Goal: Task Accomplishment & Management: Manage account settings

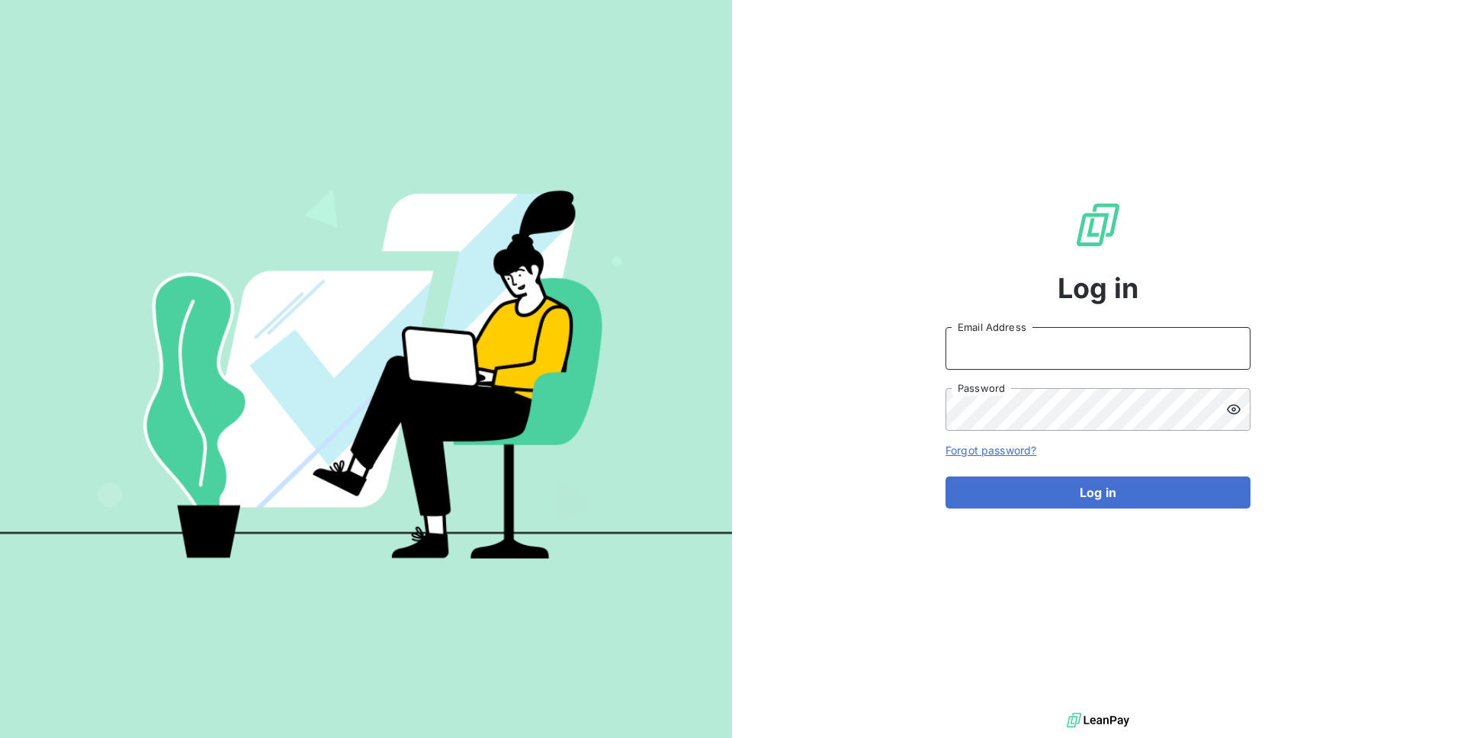
click at [1071, 345] on input "Email Address" at bounding box center [1098, 348] width 305 height 43
type input "admin@kiloutou"
click at [946, 477] on button "Log in" at bounding box center [1098, 493] width 305 height 32
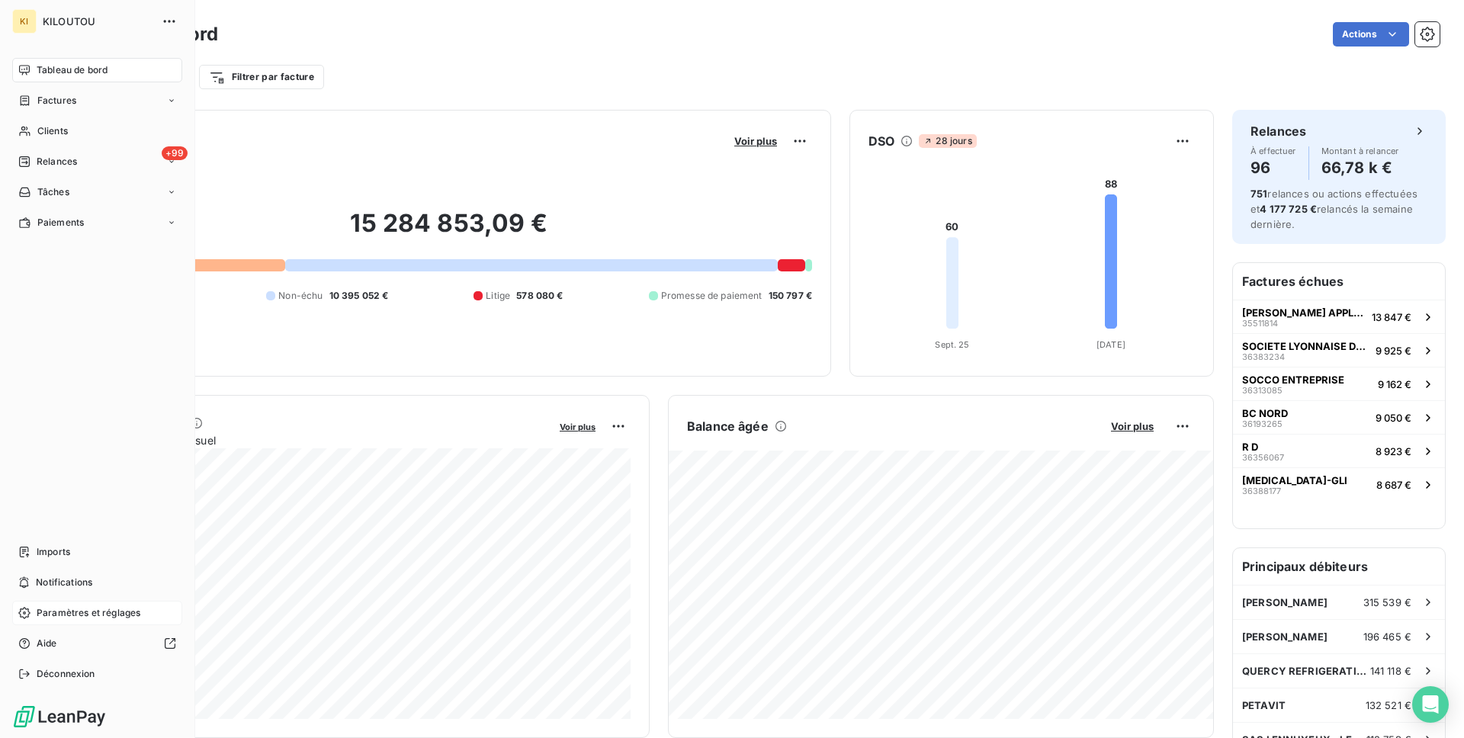
click at [42, 618] on span "Paramètres et réglages" at bounding box center [89, 613] width 104 height 14
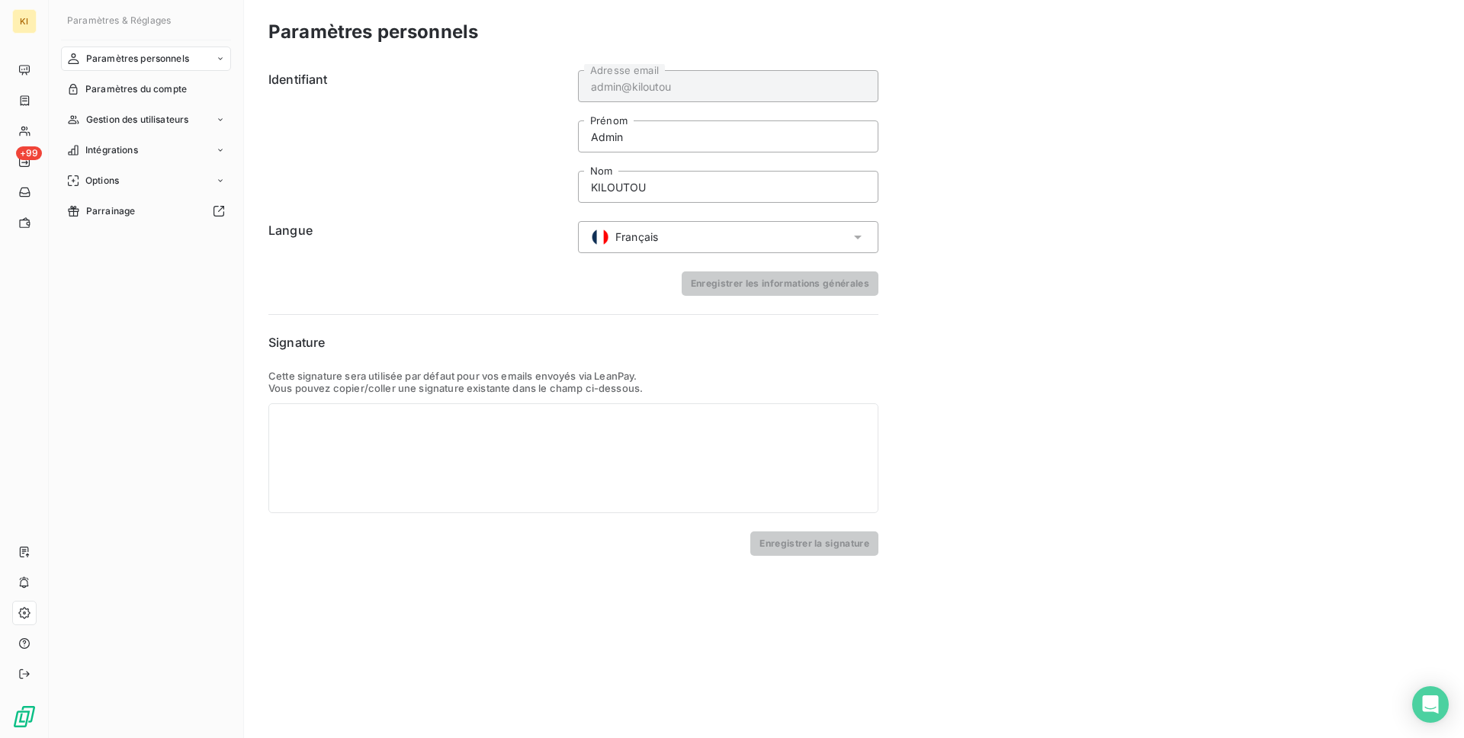
click at [585, 228] on div "Français" at bounding box center [728, 237] width 300 height 32
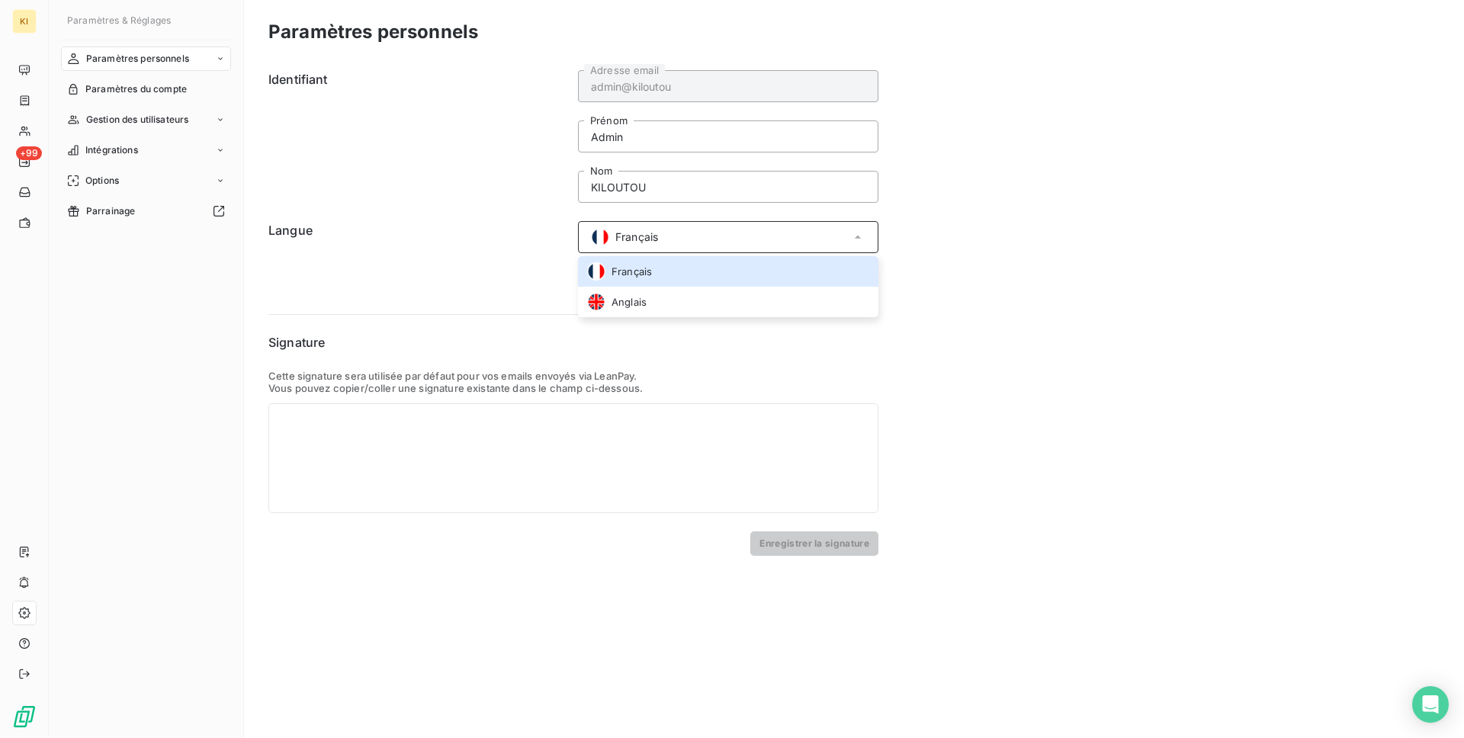
click at [429, 172] on h6 "Identifiant" at bounding box center [418, 136] width 300 height 133
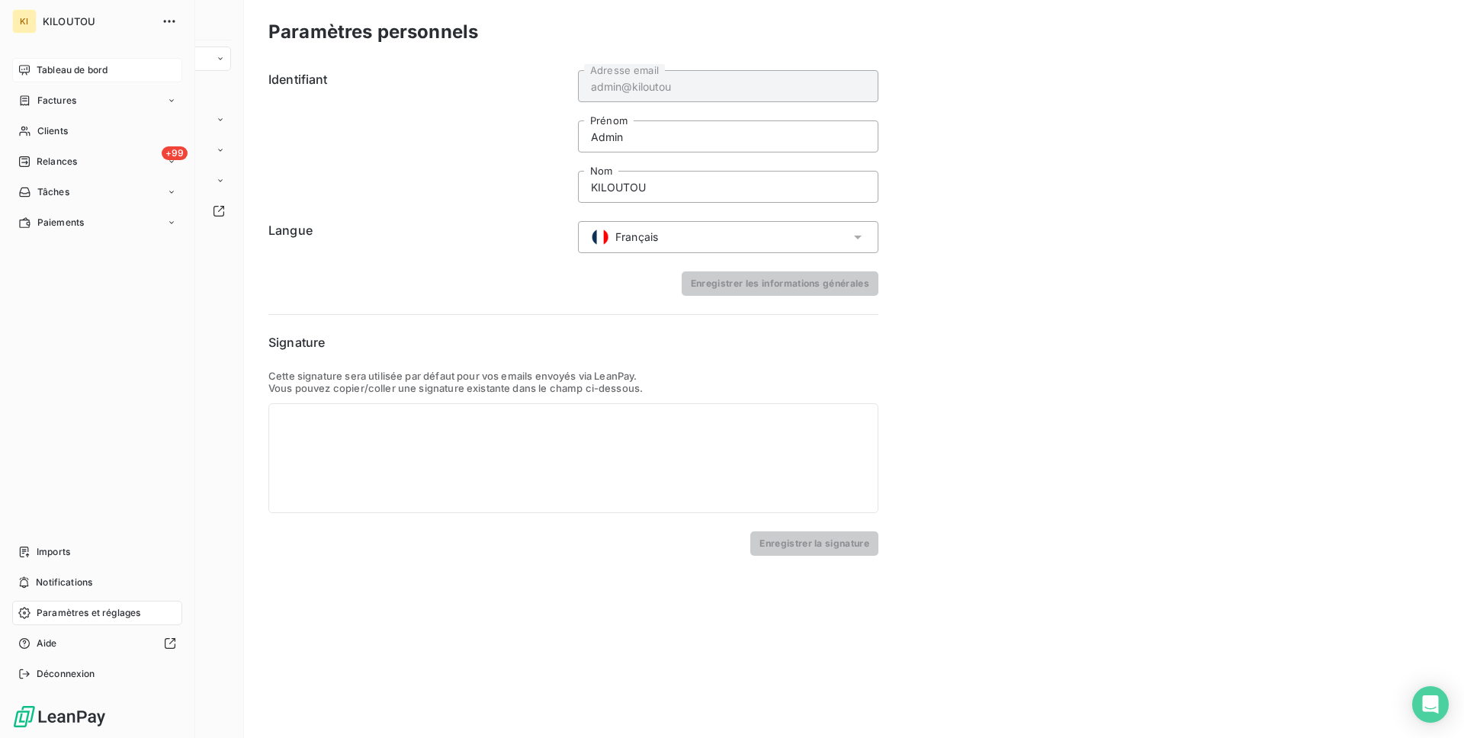
click at [33, 68] on div "Tableau de bord" at bounding box center [97, 70] width 170 height 24
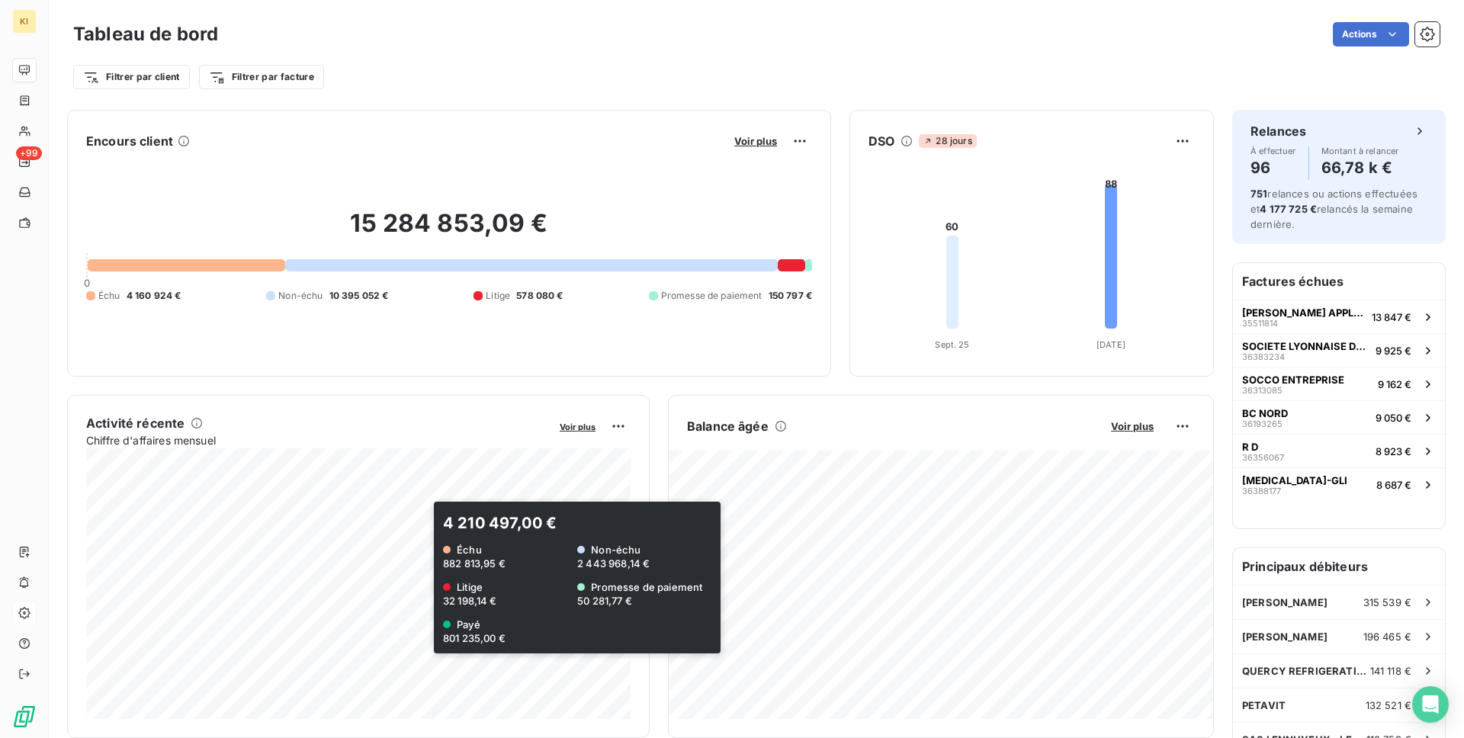
scroll to position [602, 0]
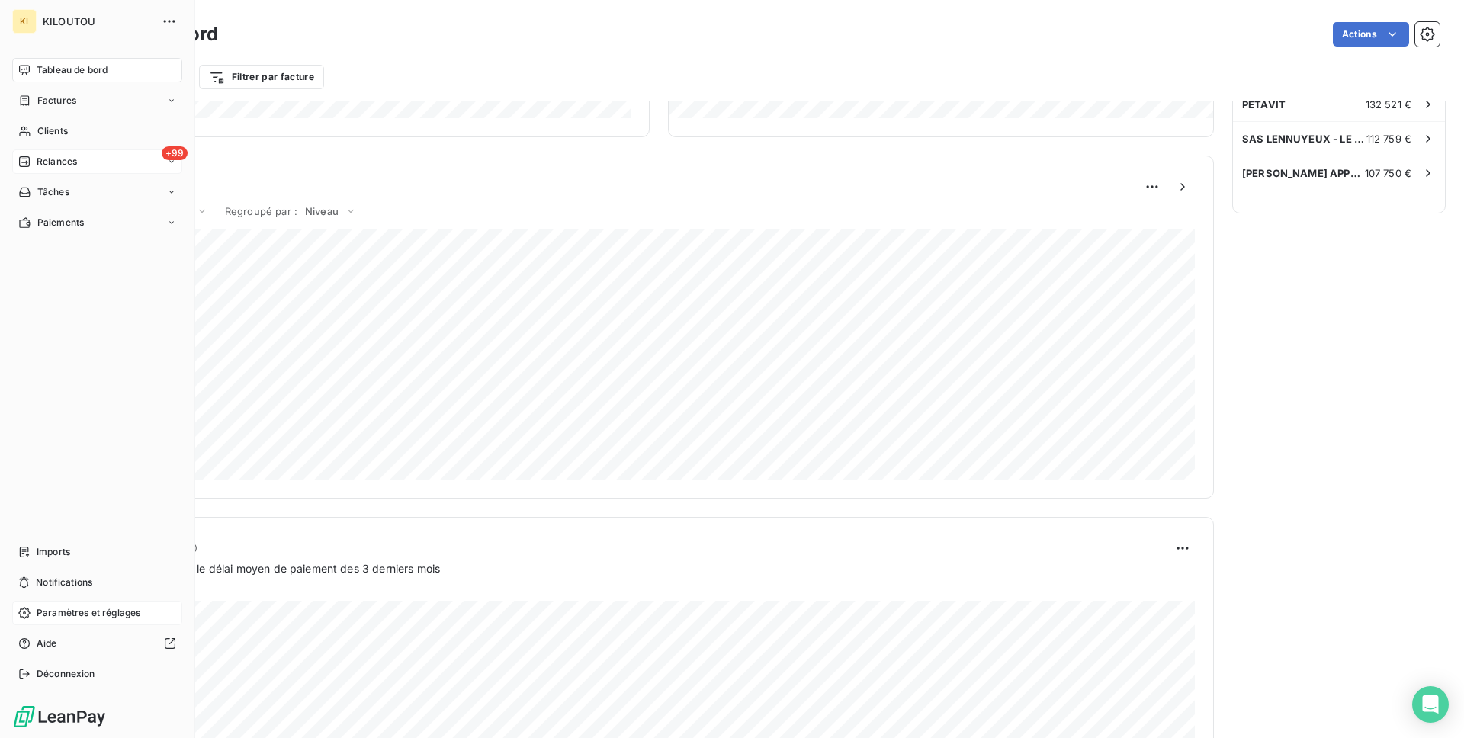
click at [59, 164] on span "Relances" at bounding box center [57, 162] width 40 height 14
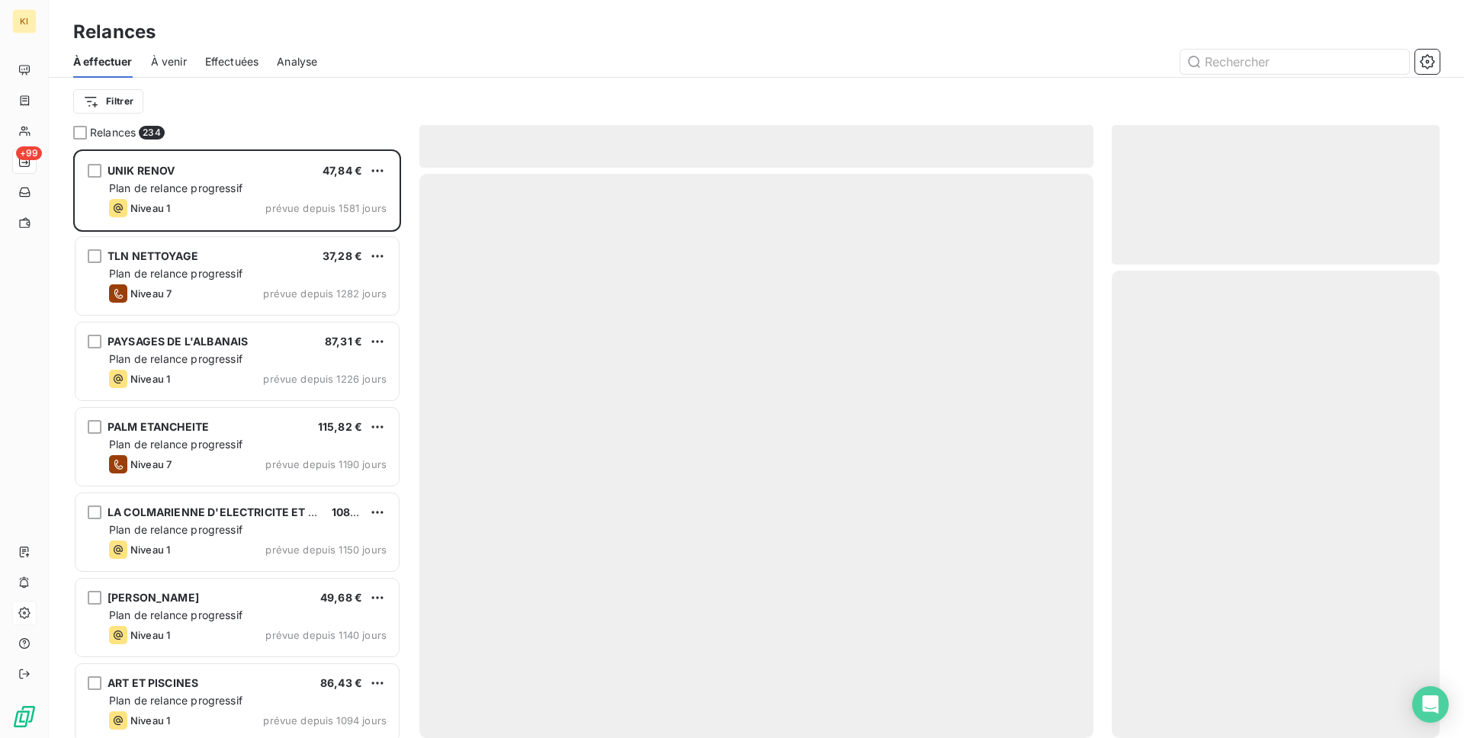
scroll to position [589, 328]
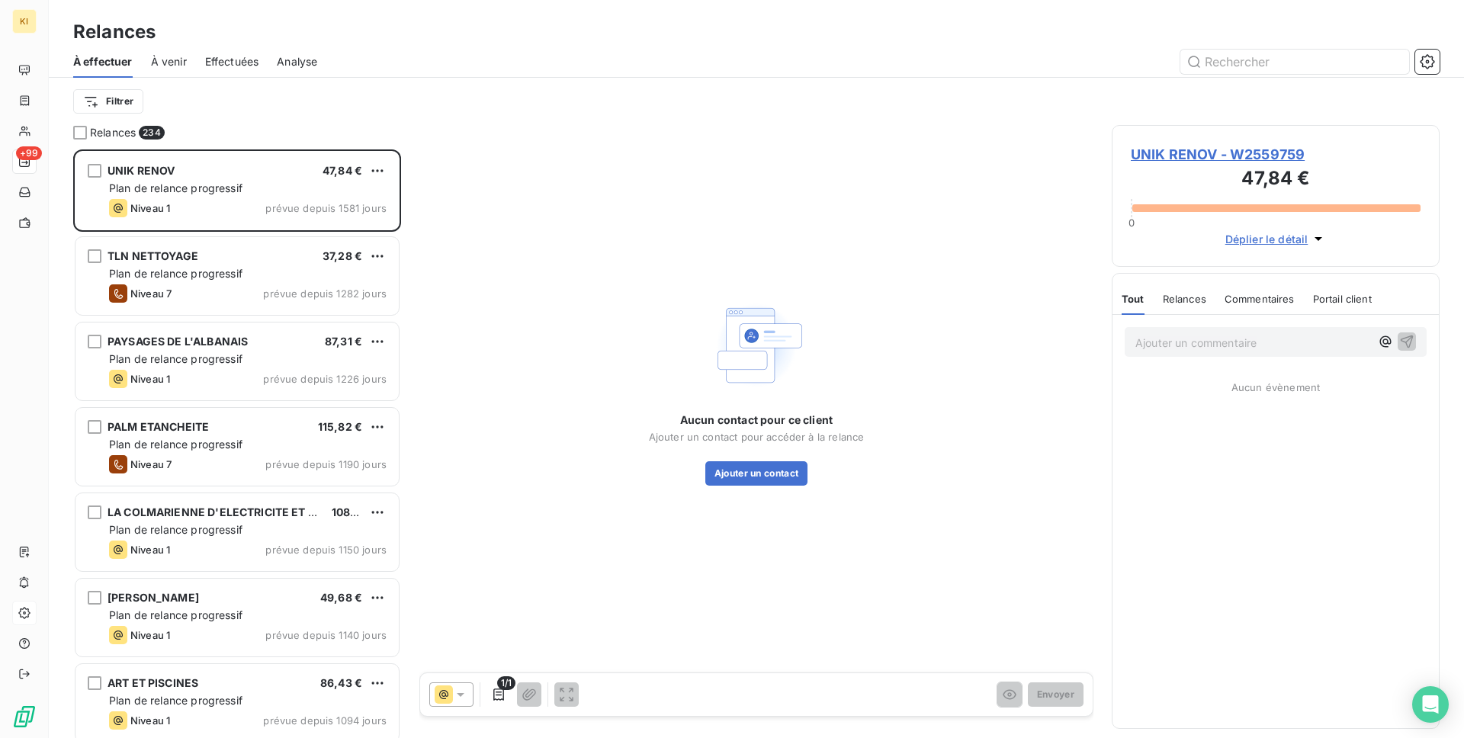
click at [244, 63] on span "Effectuées" at bounding box center [232, 61] width 54 height 15
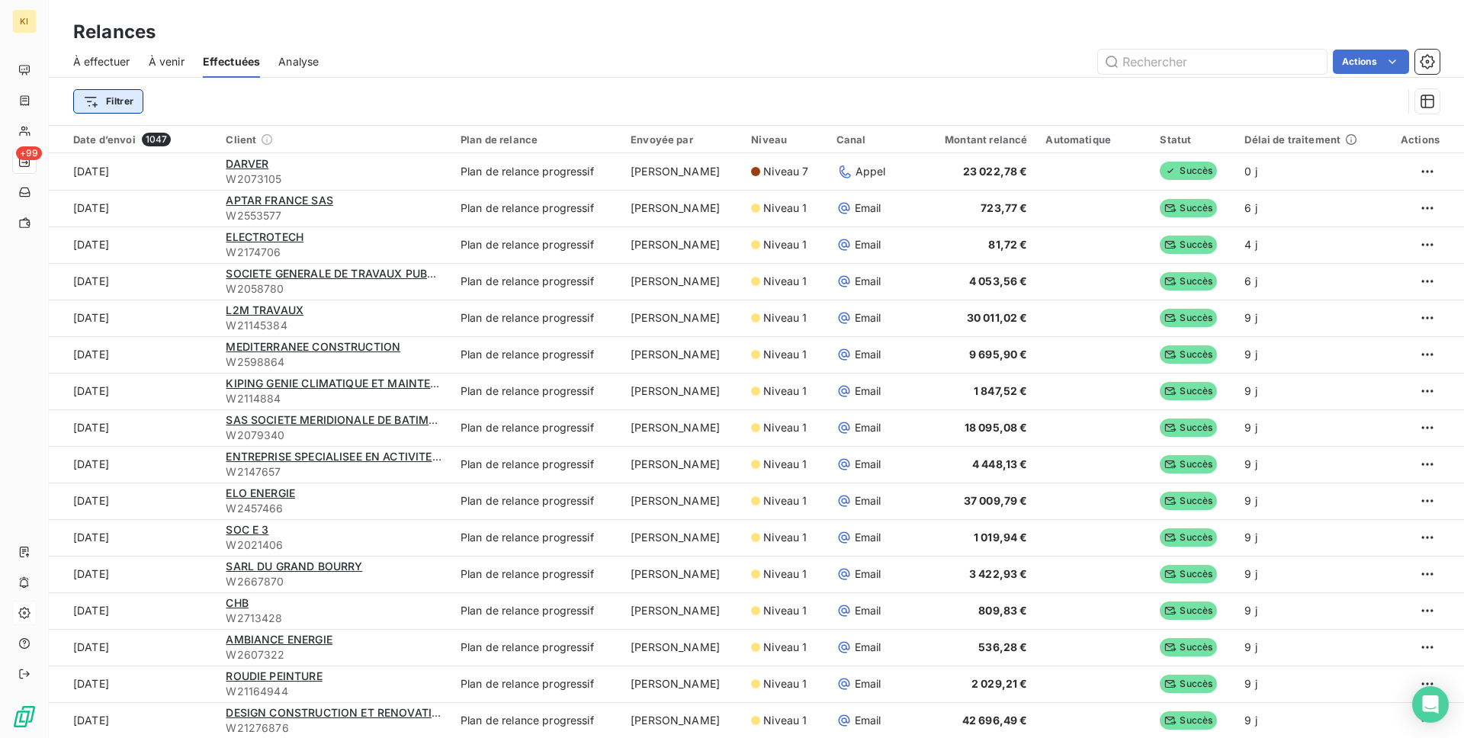
click at [94, 108] on html "KI +99 Relances À effectuer À venir Effectuées Analyse Actions Filtrer Date d’e…" at bounding box center [732, 369] width 1464 height 738
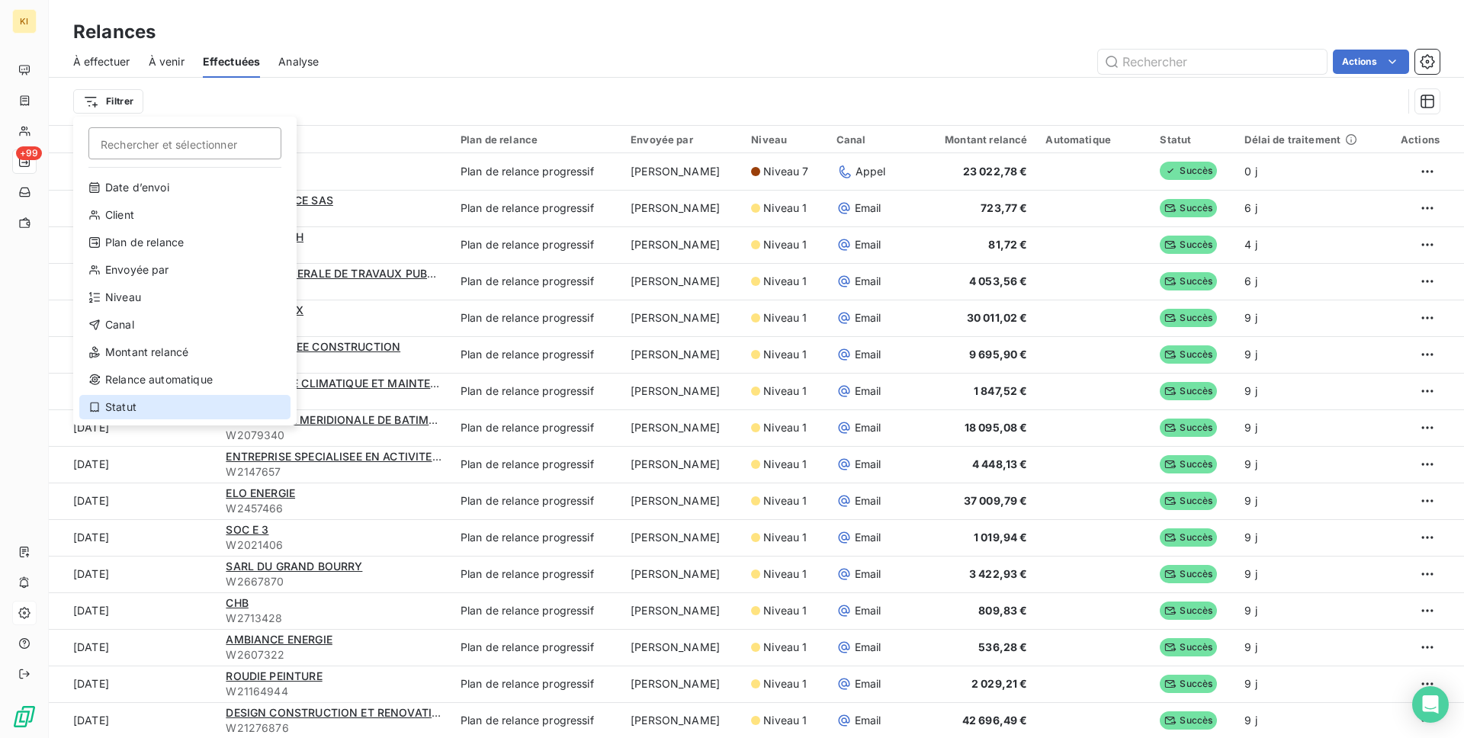
click at [149, 404] on div "Statut" at bounding box center [184, 407] width 211 height 24
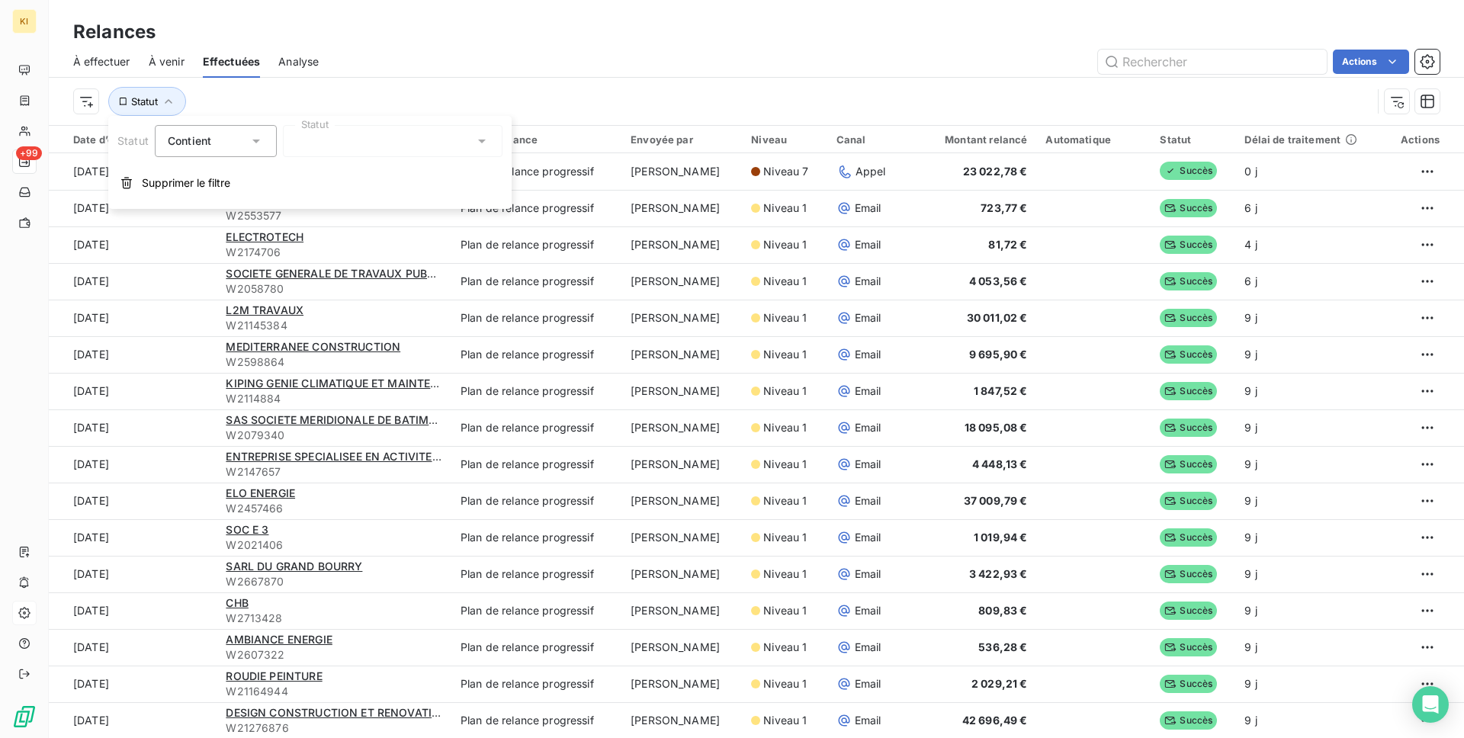
click at [352, 152] on div at bounding box center [393, 141] width 220 height 32
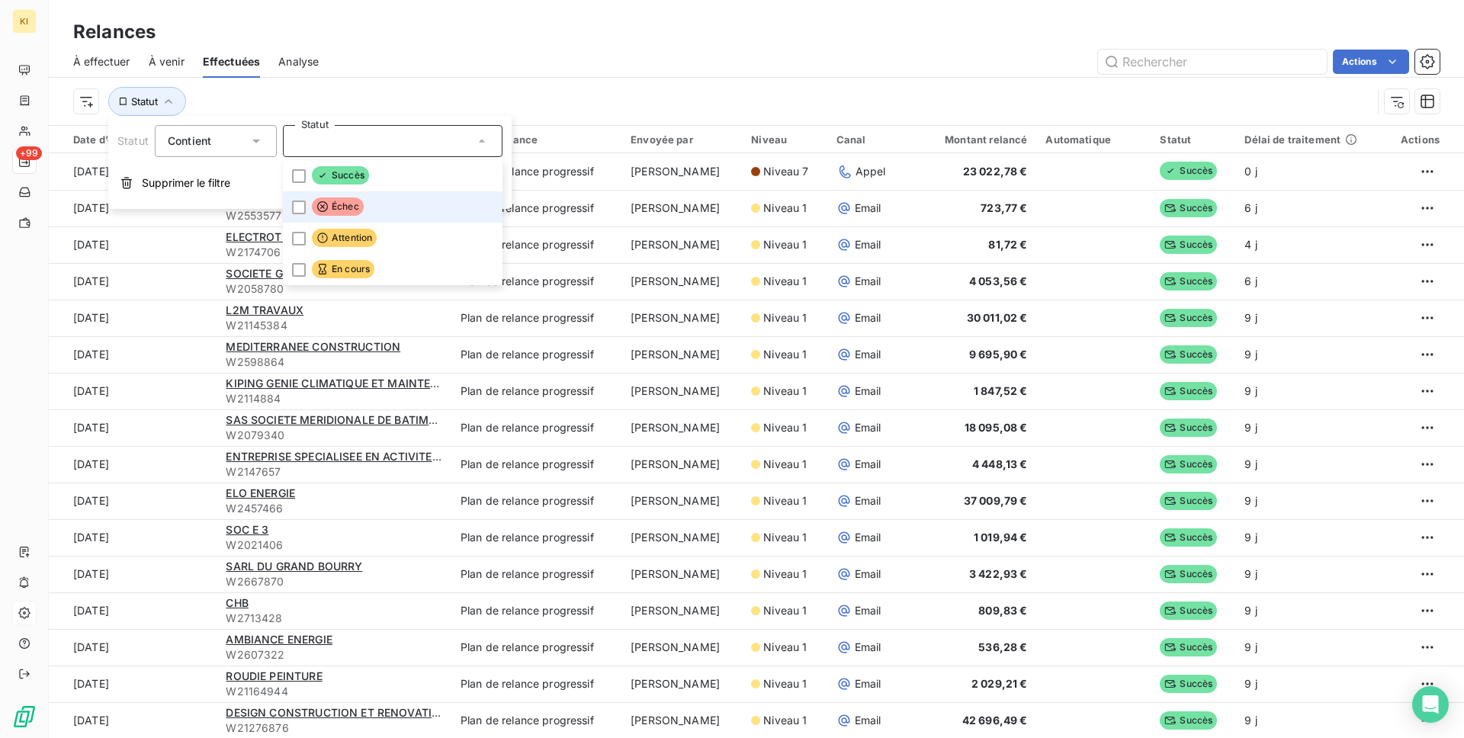
click at [362, 210] on div "Échec" at bounding box center [338, 206] width 52 height 19
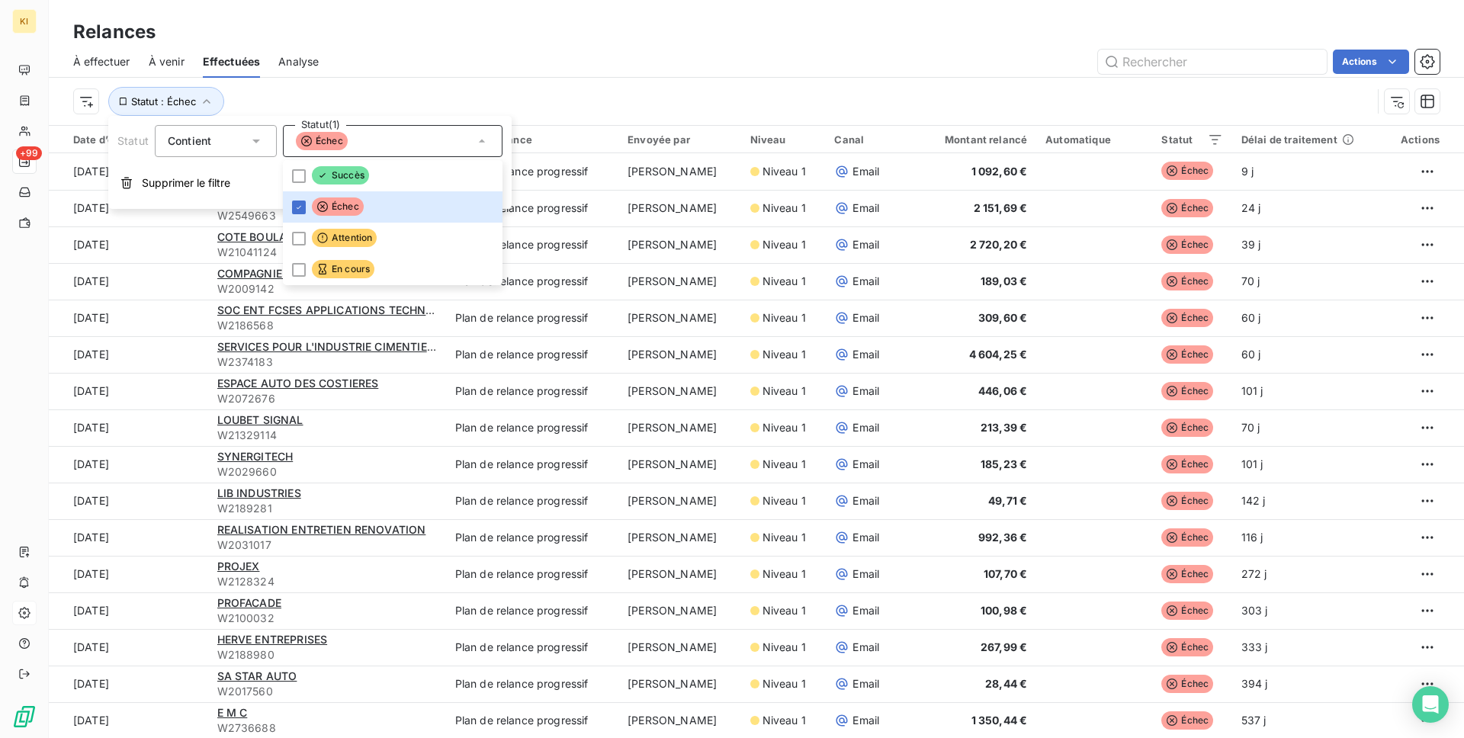
click at [513, 81] on div "Statut : Échec" at bounding box center [756, 101] width 1366 height 47
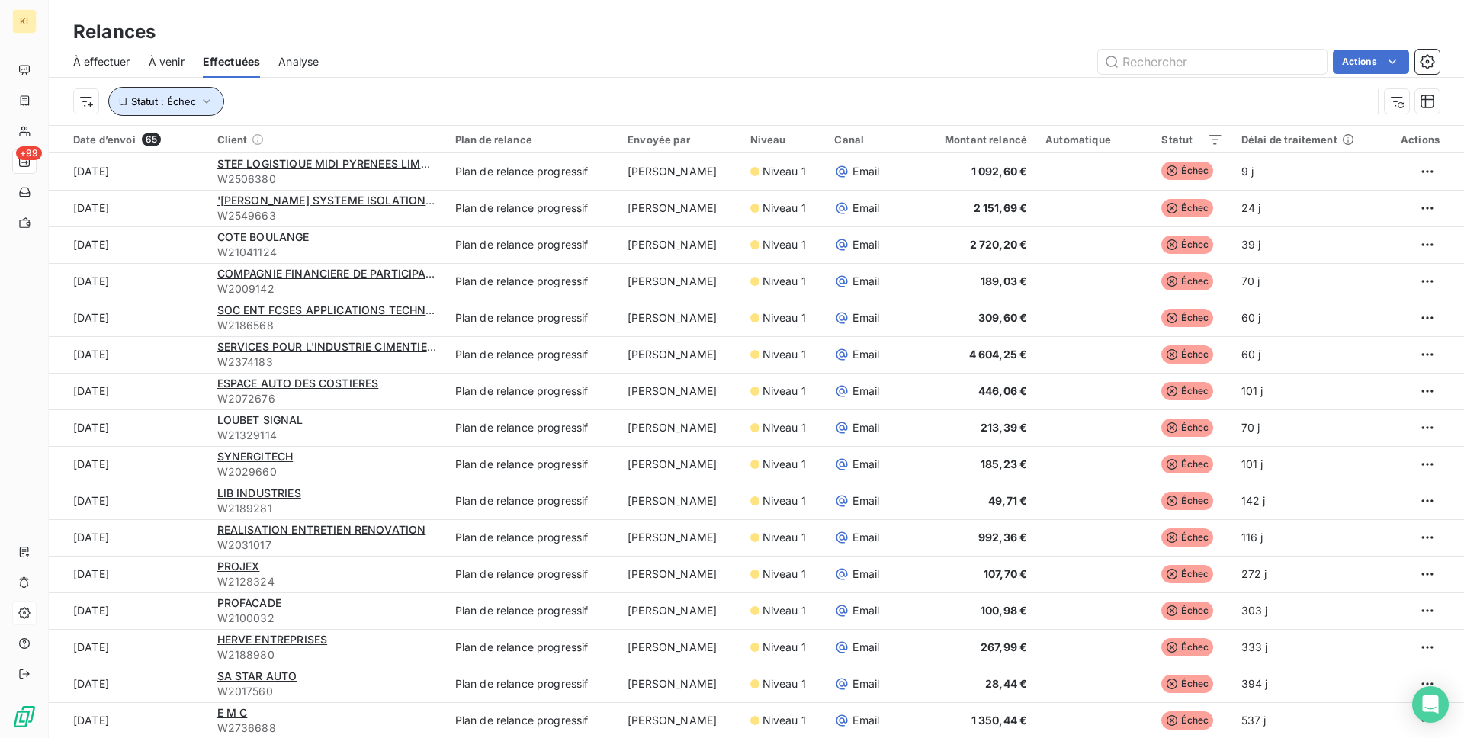
click at [170, 104] on span "Statut : Échec" at bounding box center [163, 101] width 65 height 12
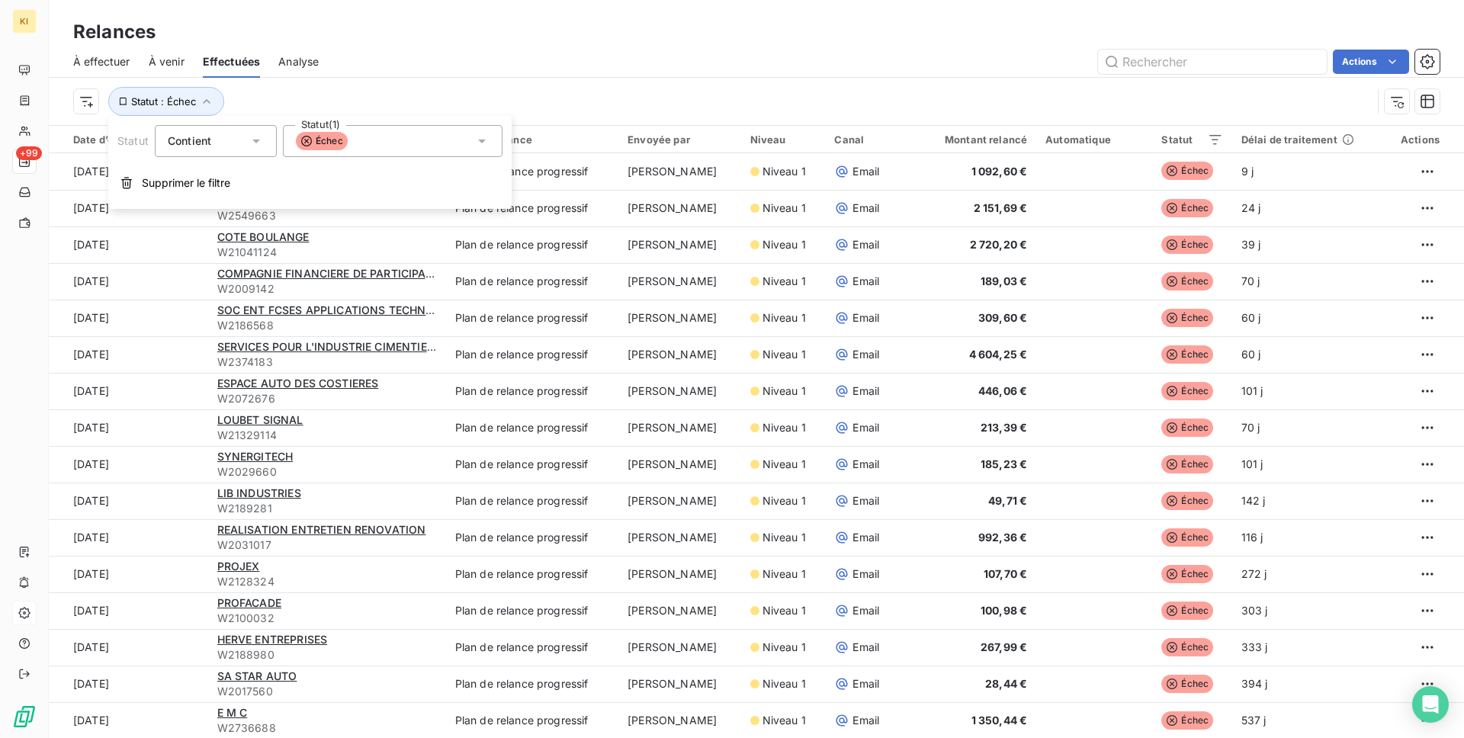
click at [377, 136] on div "Échec" at bounding box center [393, 141] width 220 height 32
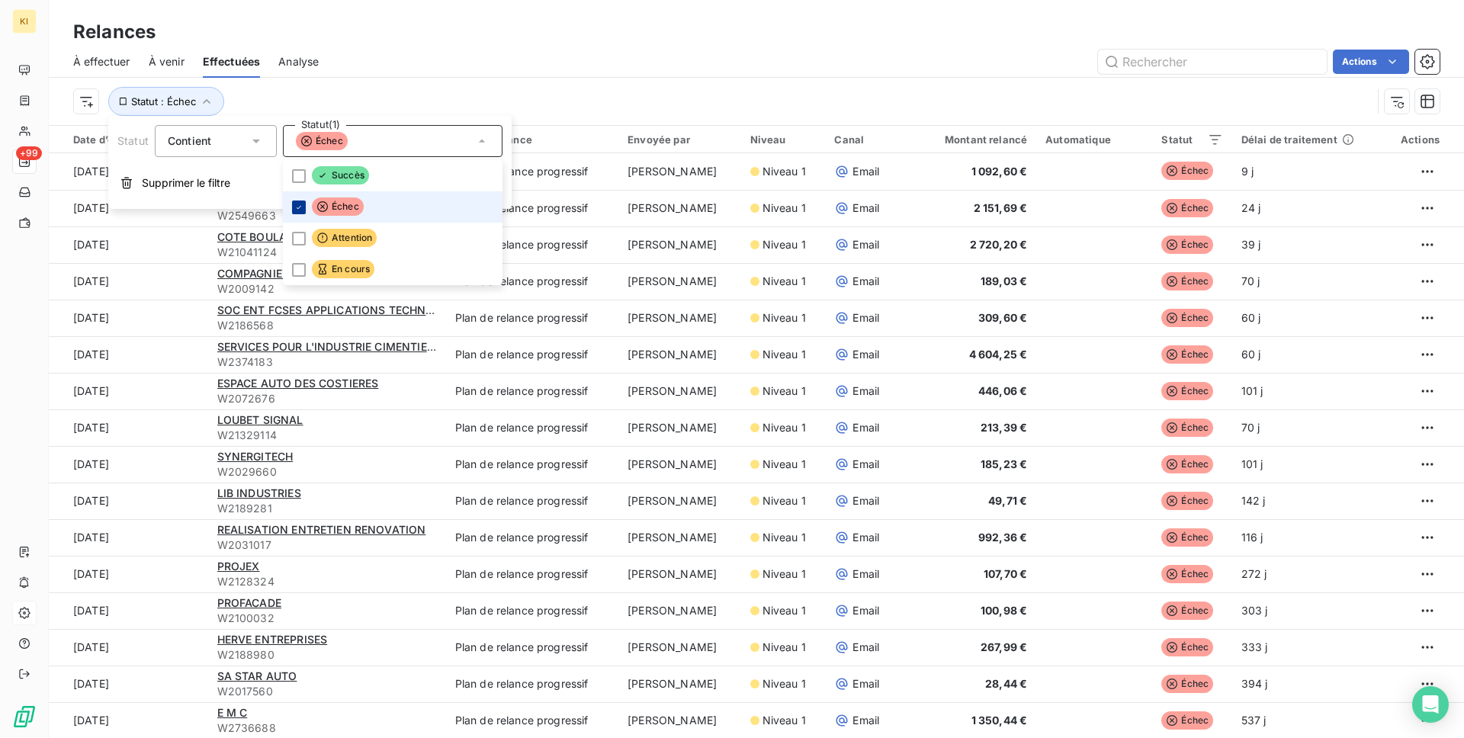
click at [300, 210] on icon at bounding box center [298, 207] width 9 height 9
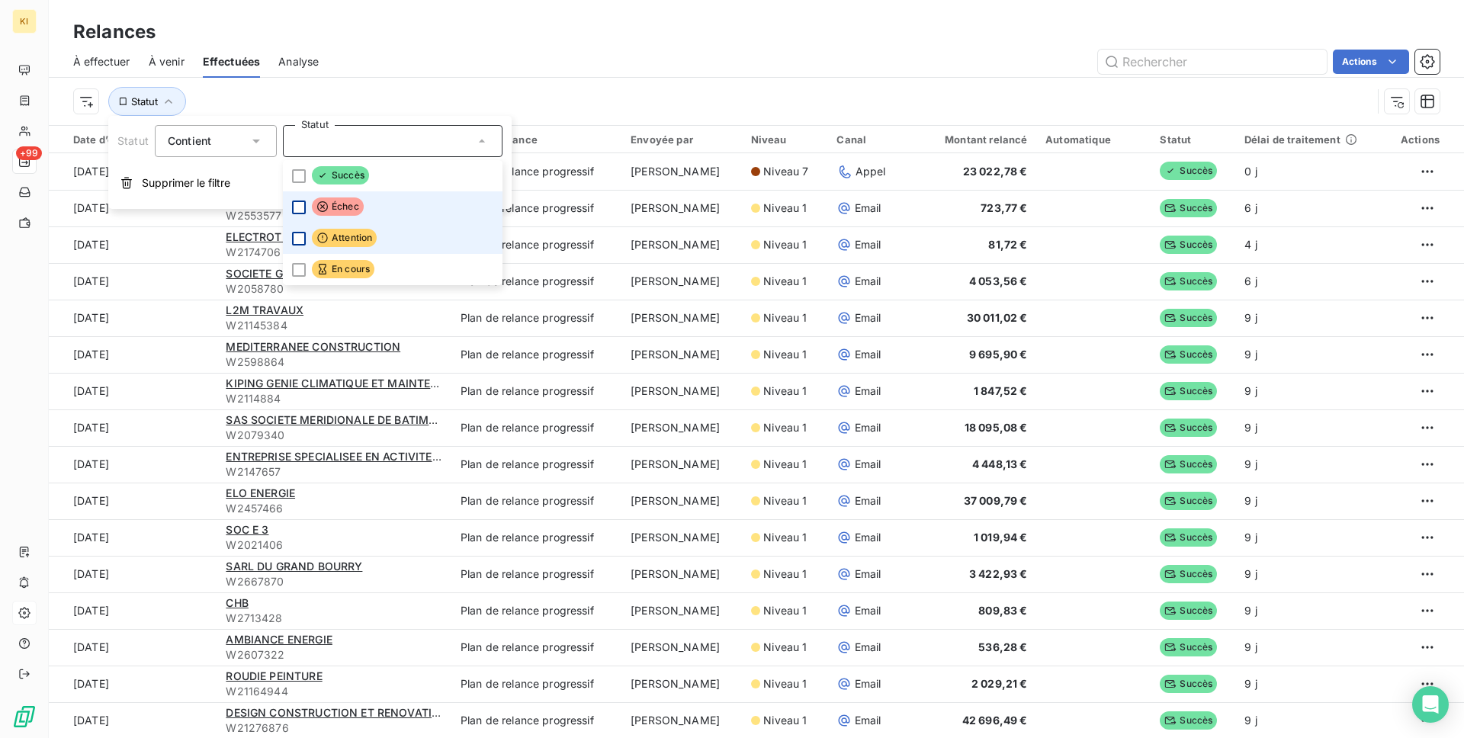
click at [303, 232] on div at bounding box center [299, 239] width 14 height 14
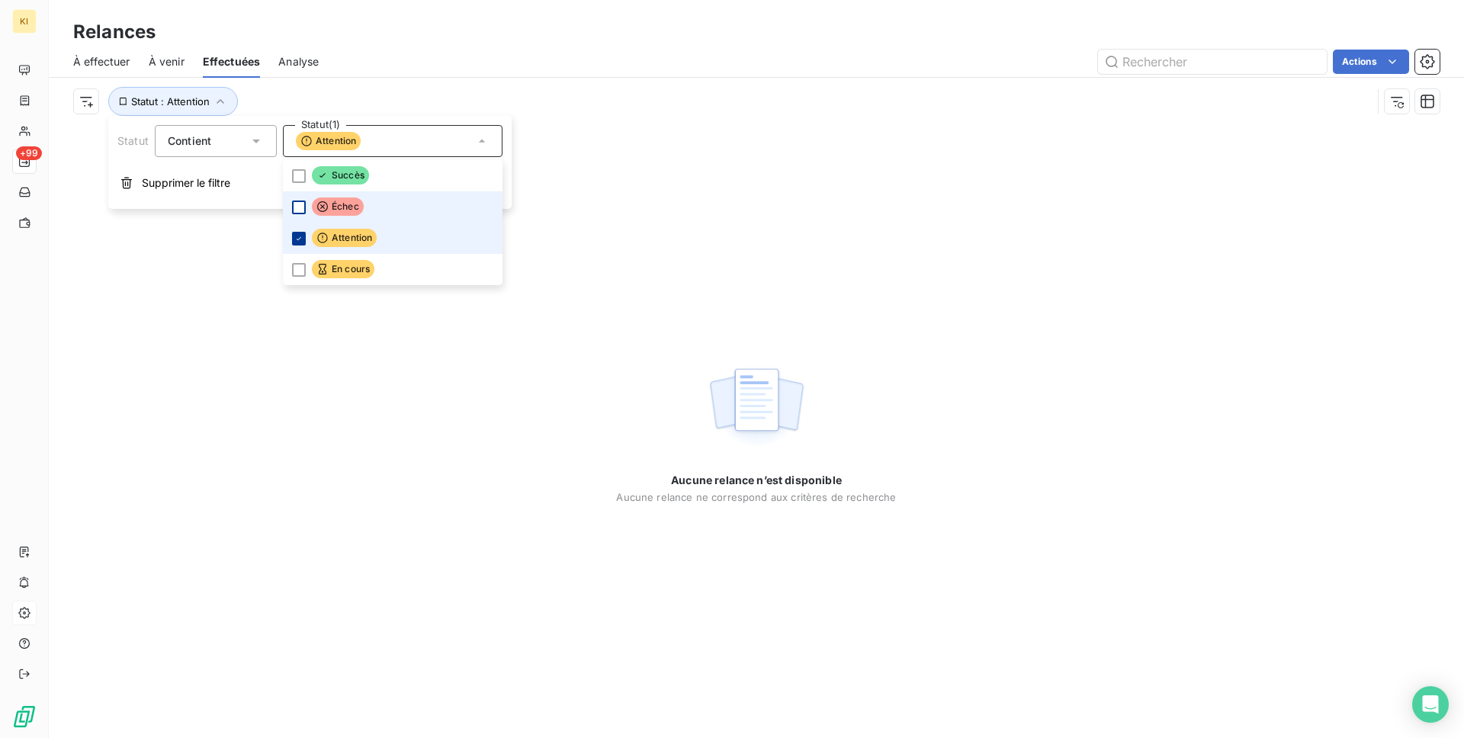
click at [303, 232] on div at bounding box center [299, 239] width 14 height 14
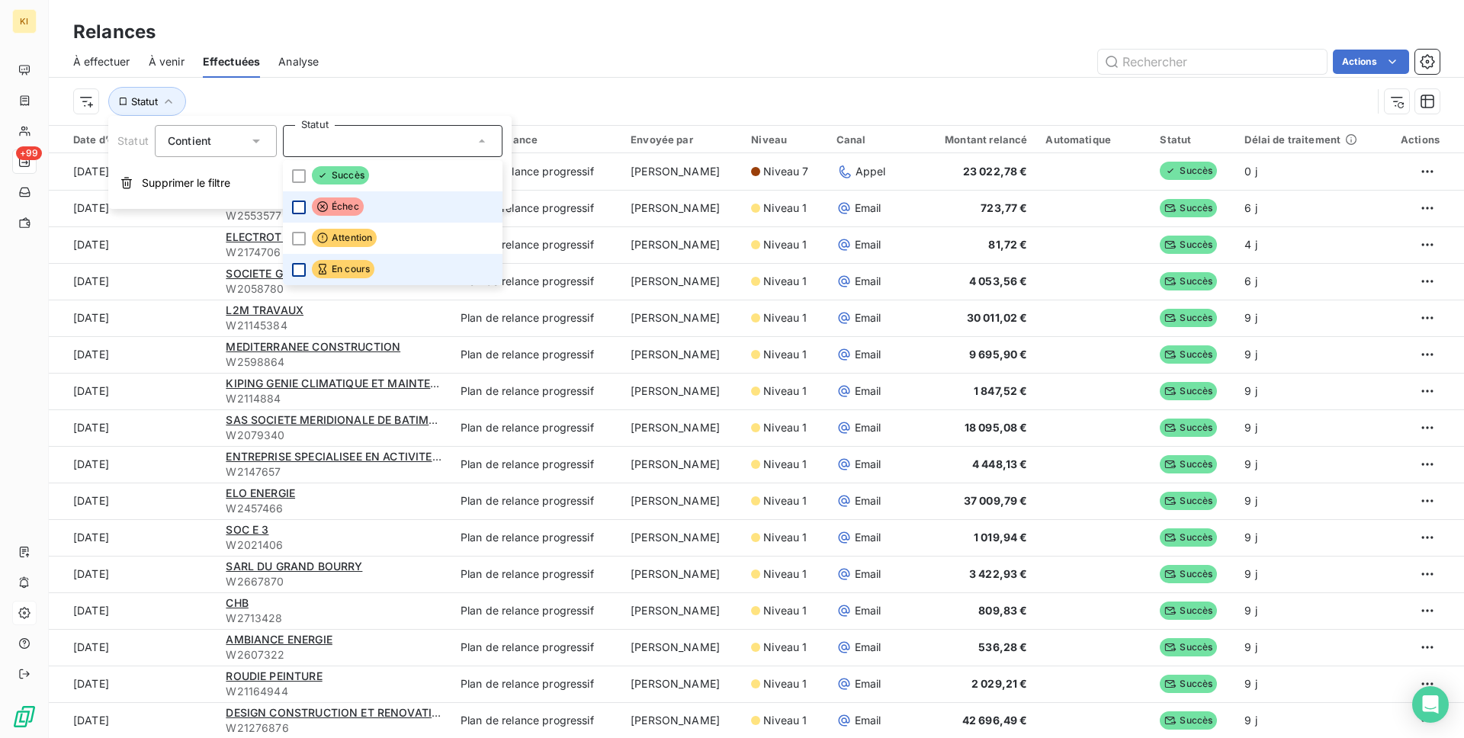
click at [301, 275] on div at bounding box center [299, 270] width 14 height 14
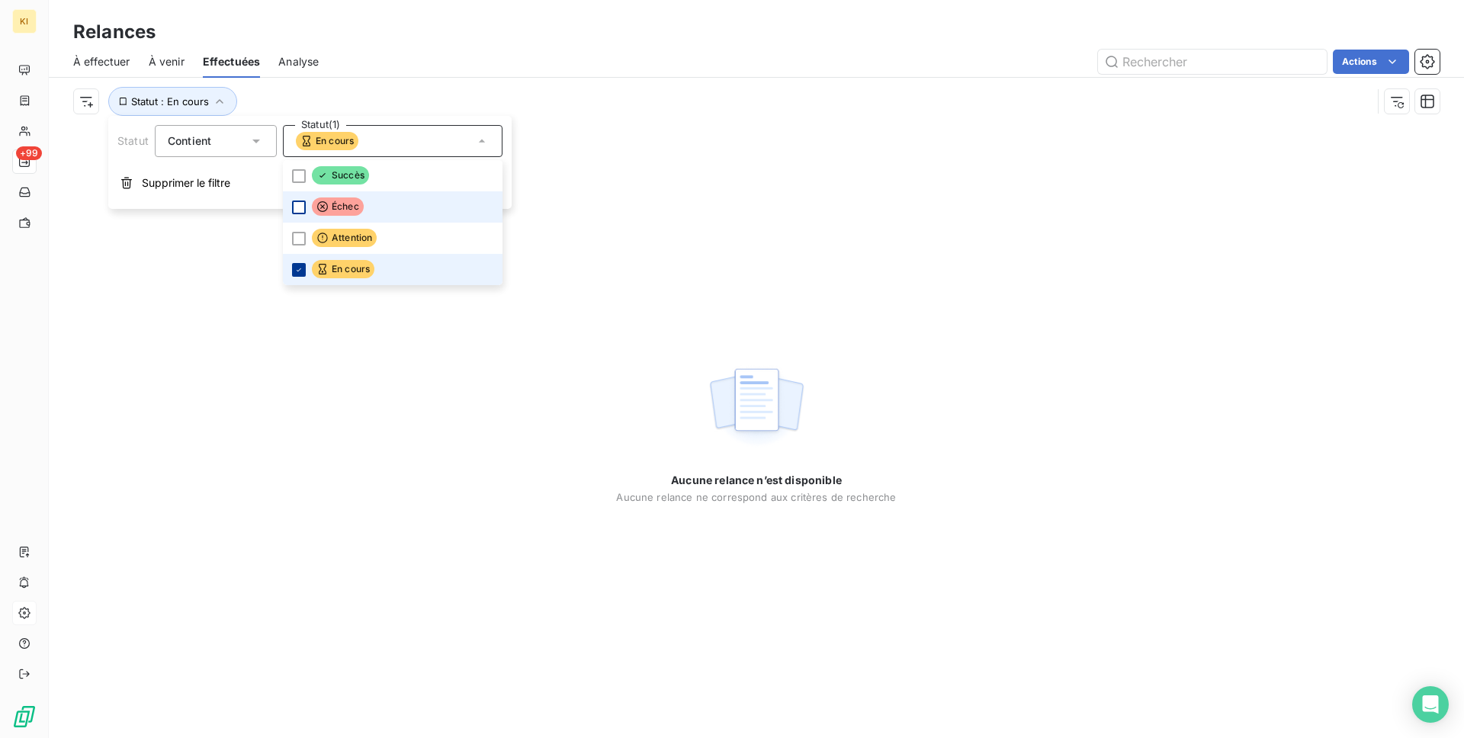
click at [301, 275] on div at bounding box center [299, 270] width 14 height 14
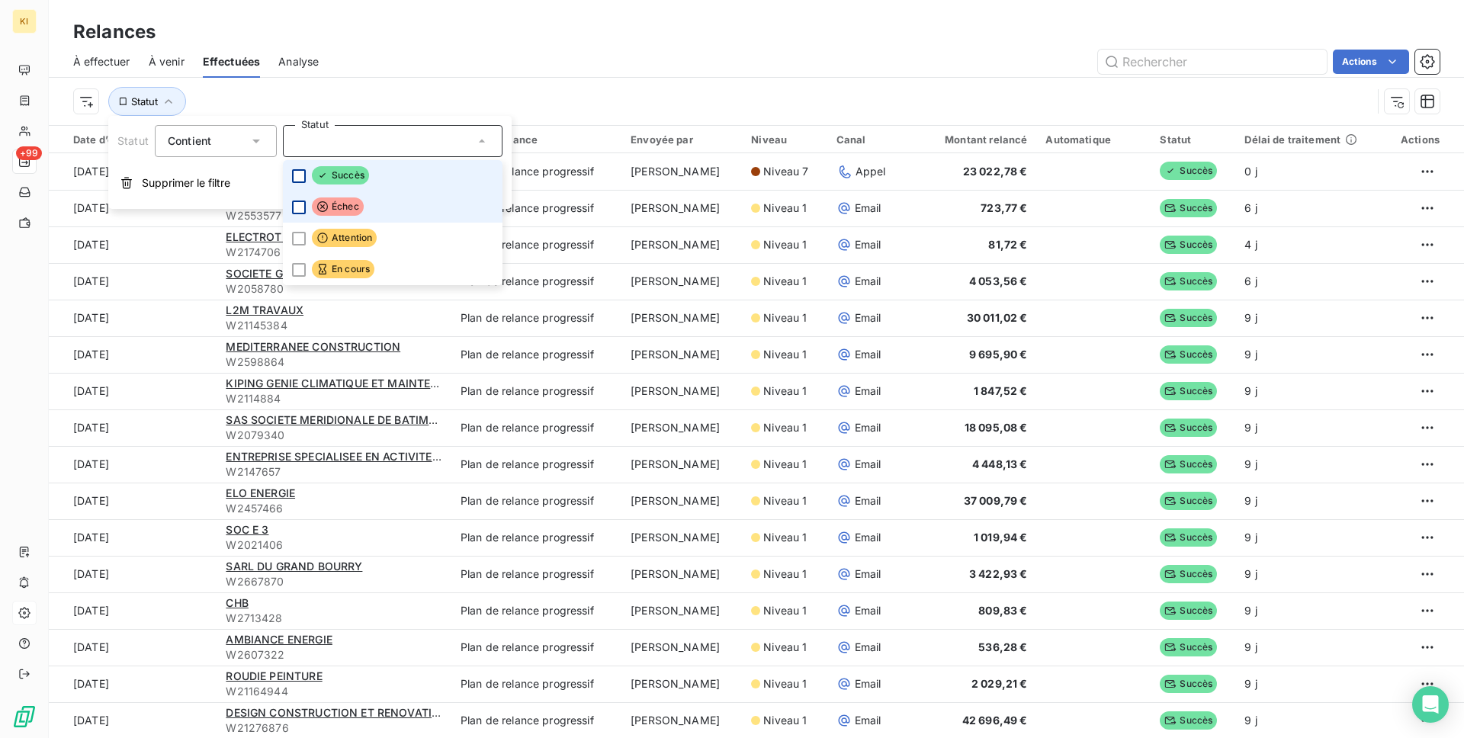
click at [297, 178] on div at bounding box center [299, 176] width 14 height 14
click at [523, 68] on div "Actions" at bounding box center [888, 62] width 1103 height 24
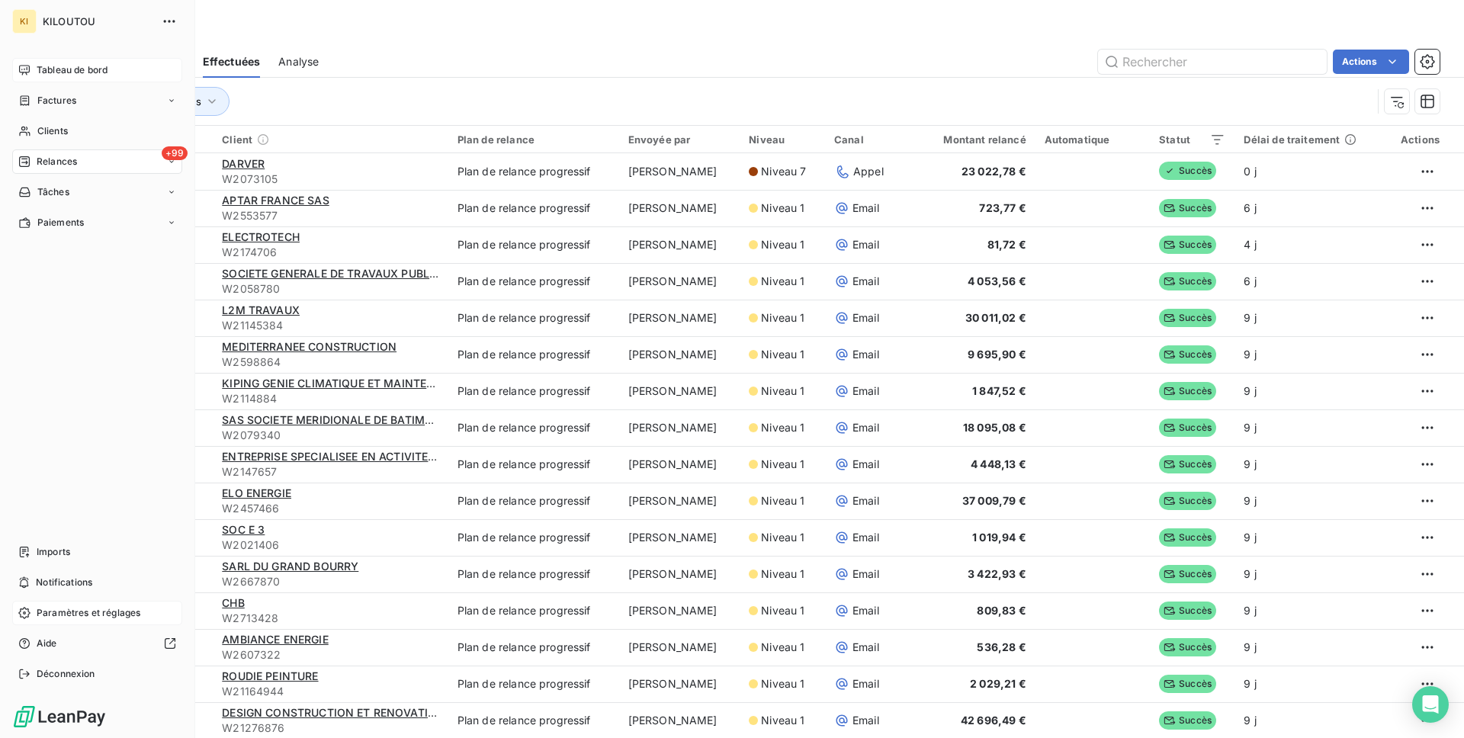
click at [31, 73] on div "Tableau de bord" at bounding box center [97, 70] width 170 height 24
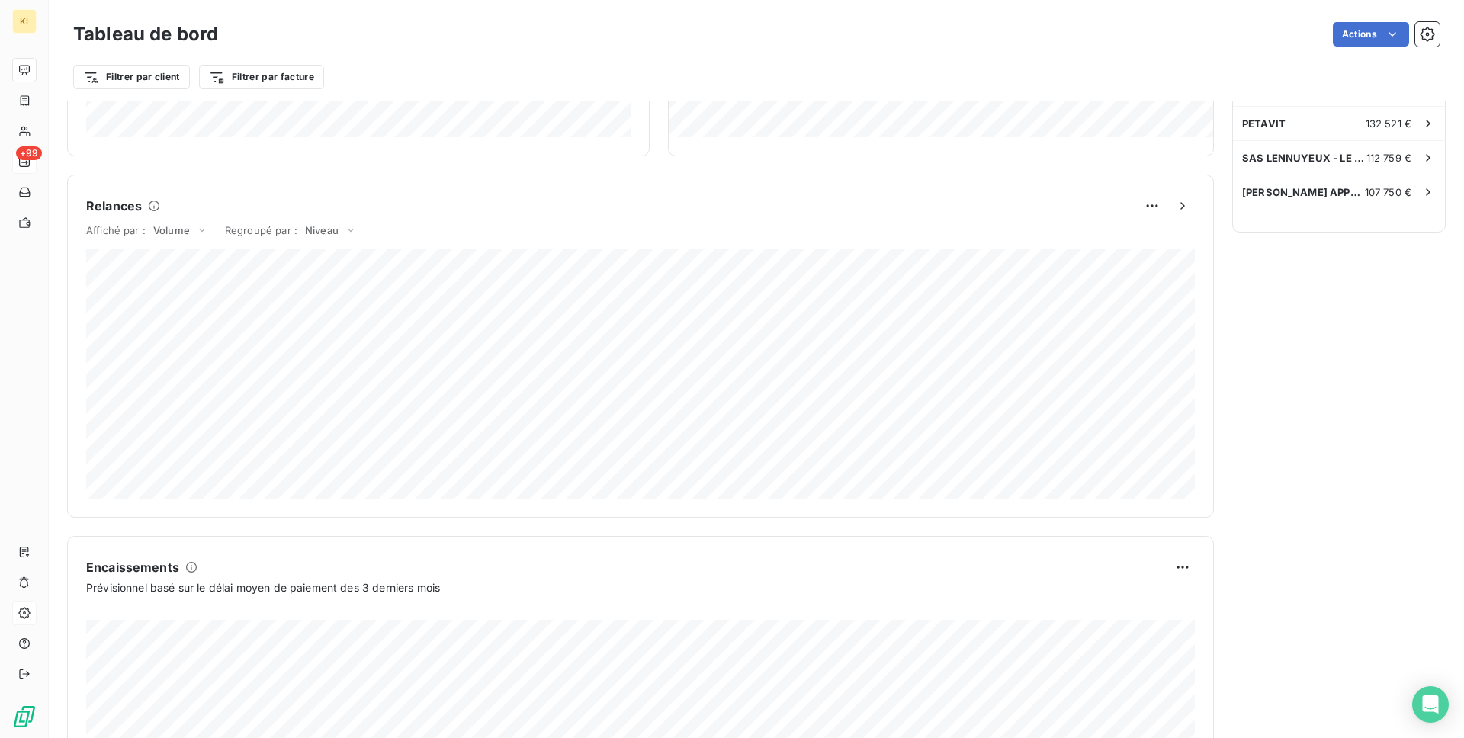
scroll to position [580, 0]
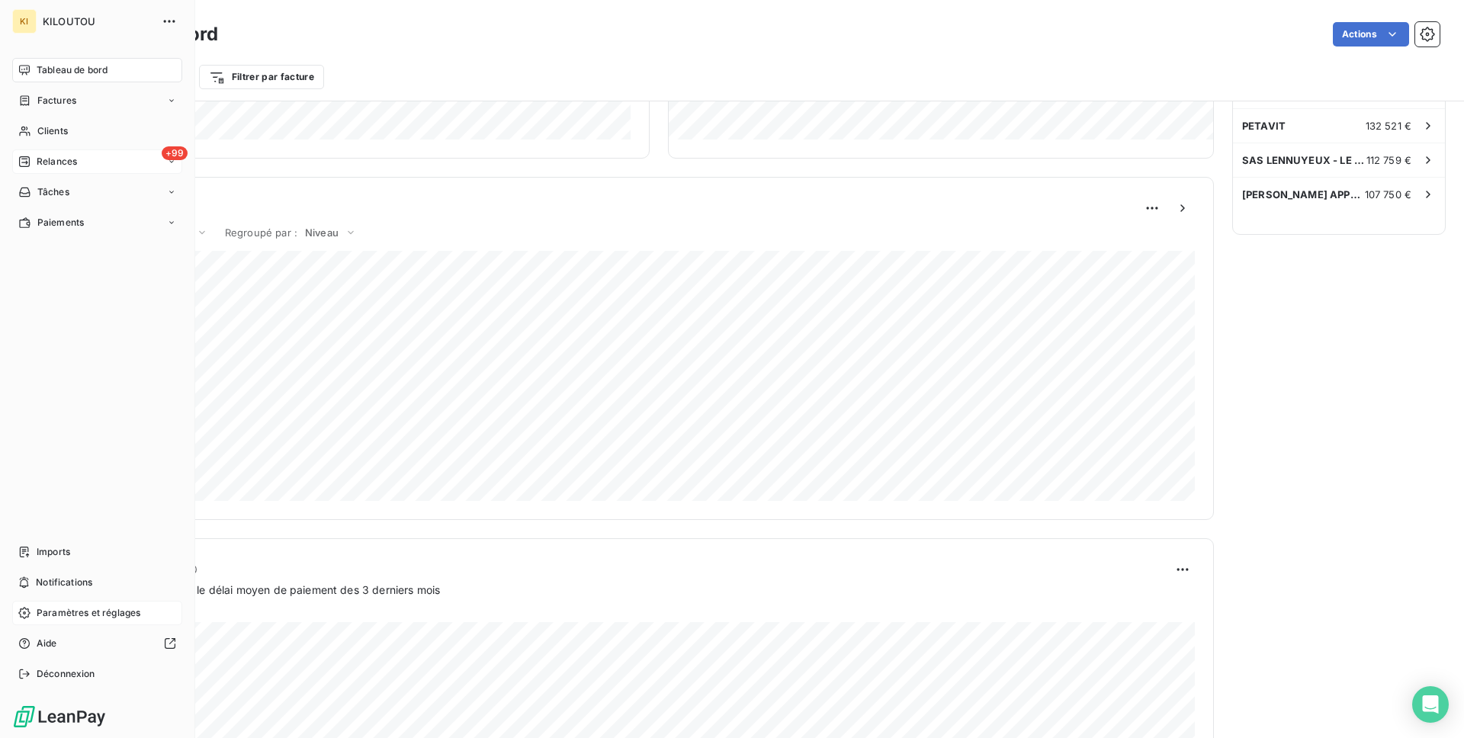
click at [64, 160] on span "Relances" at bounding box center [57, 162] width 40 height 14
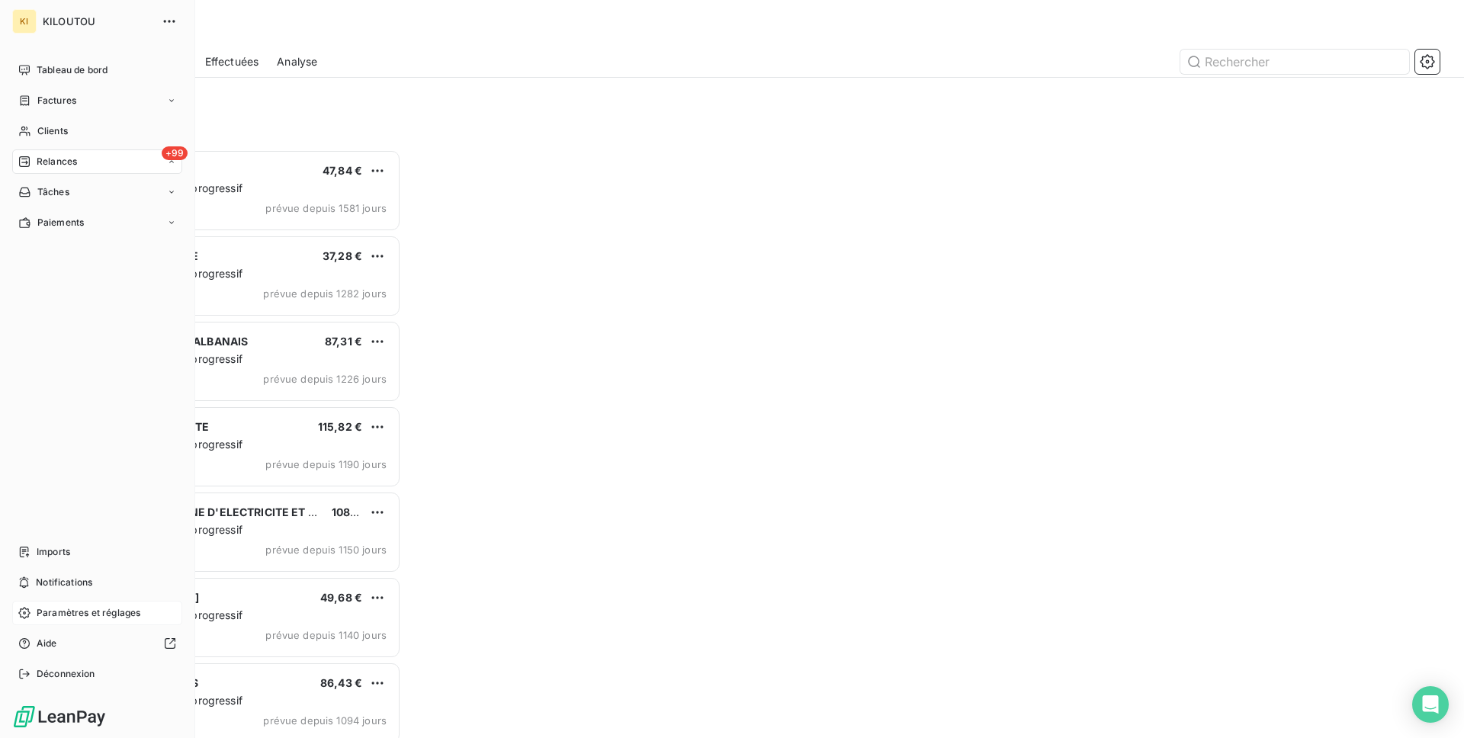
scroll to position [589, 328]
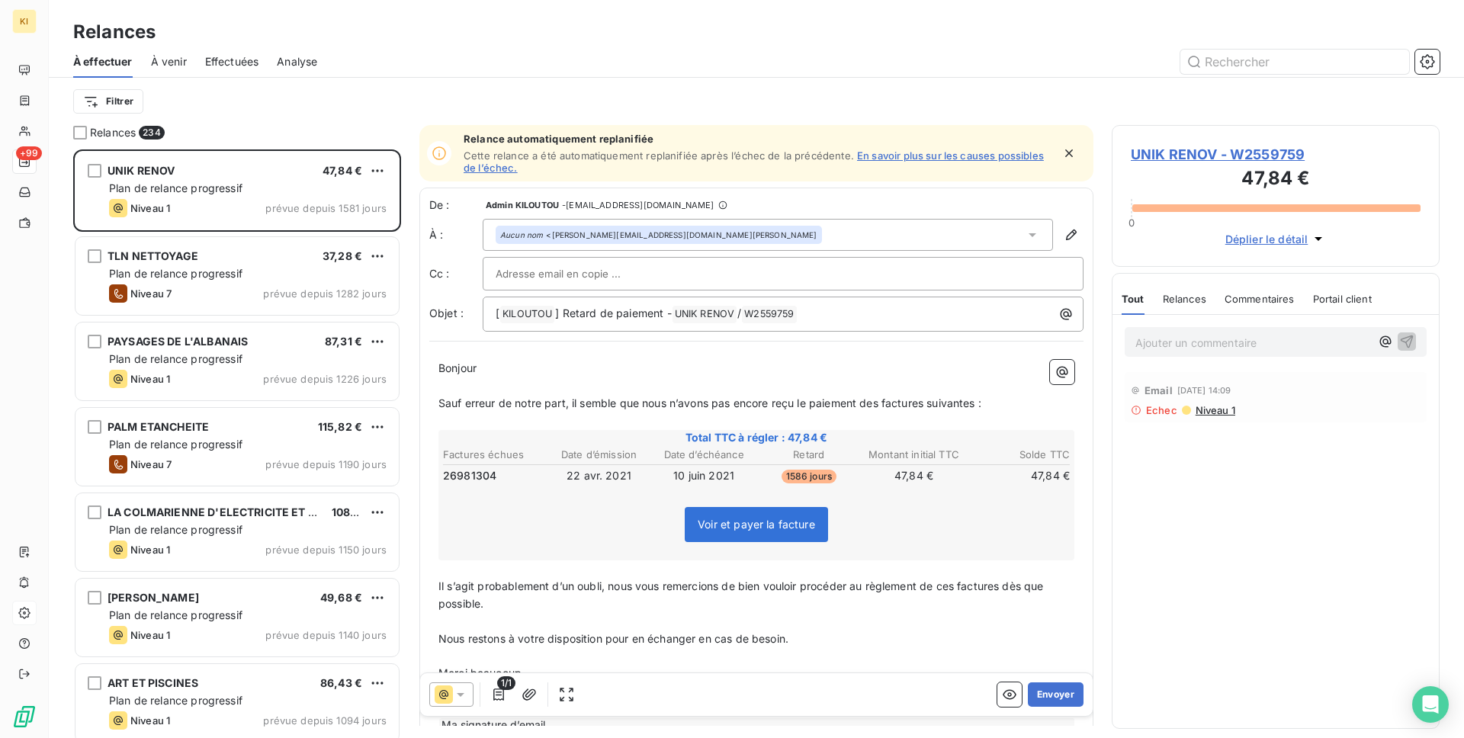
click at [223, 56] on span "Effectuées" at bounding box center [232, 61] width 54 height 15
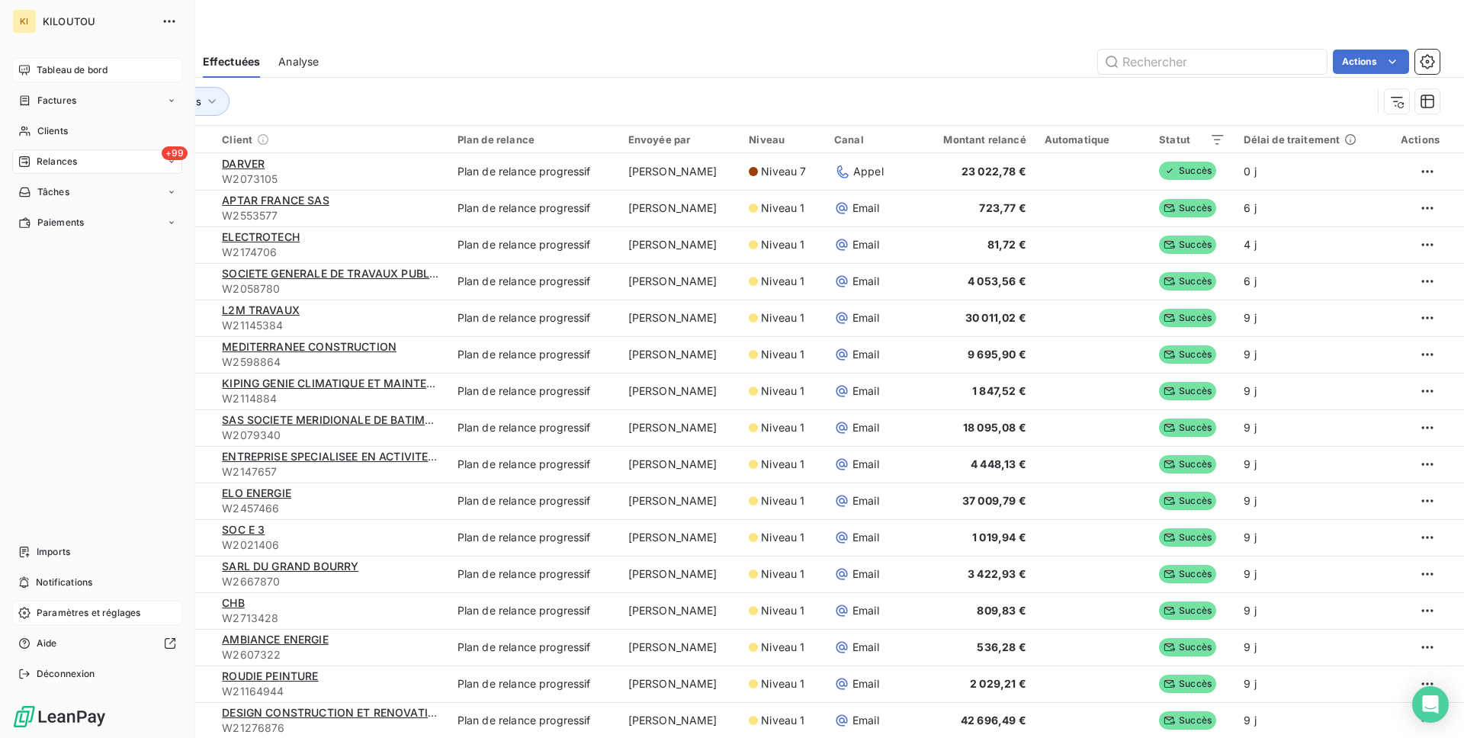
click at [32, 70] on div "Tableau de bord" at bounding box center [97, 70] width 170 height 24
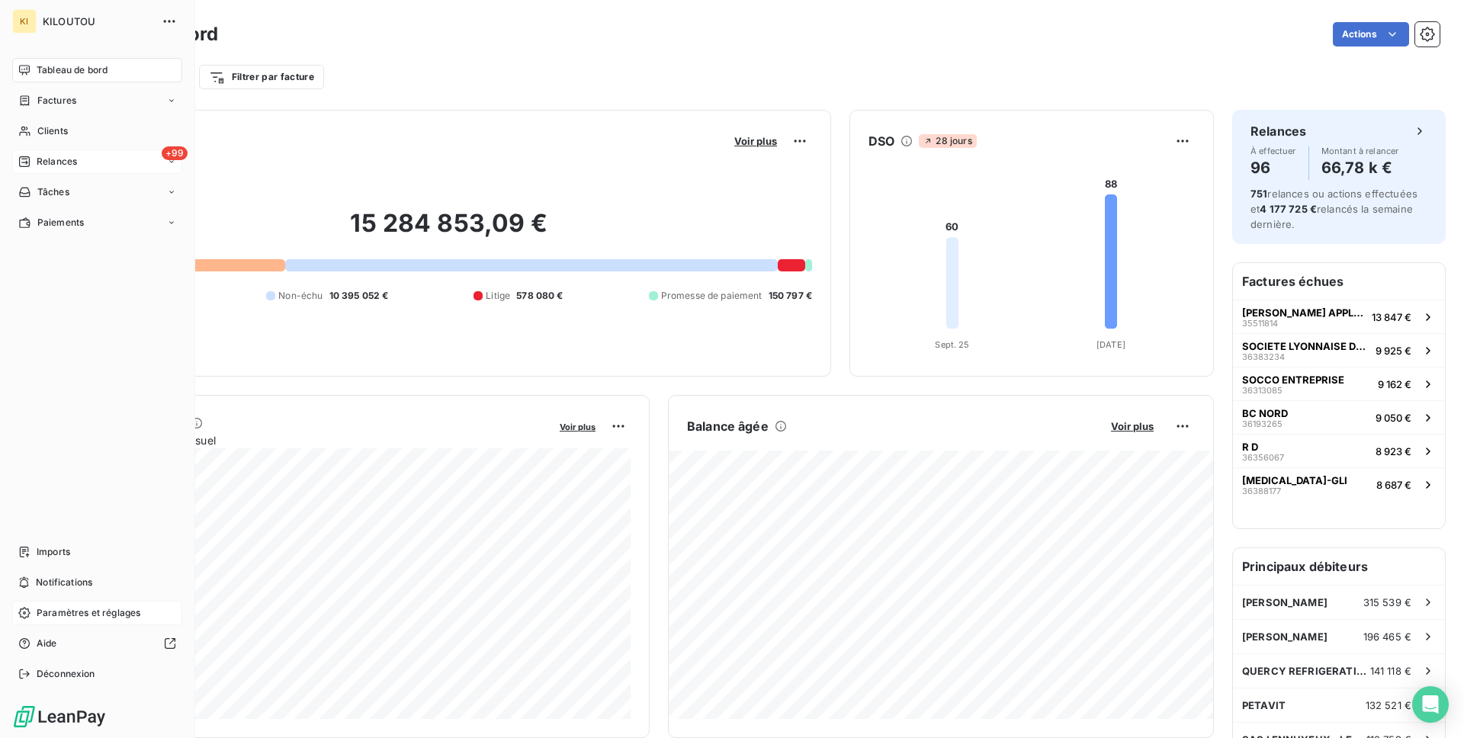
click at [83, 159] on div "+99 Relances" at bounding box center [97, 161] width 170 height 24
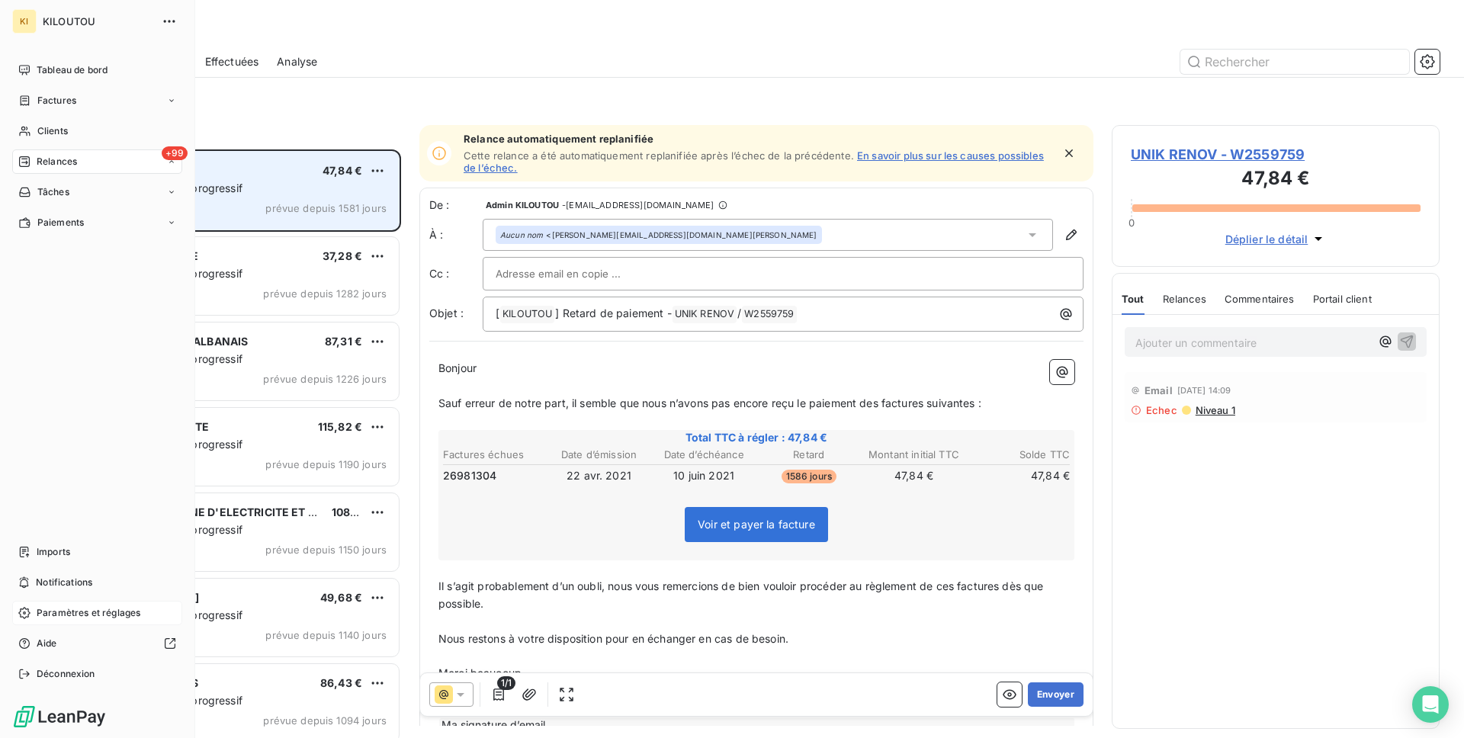
scroll to position [589, 328]
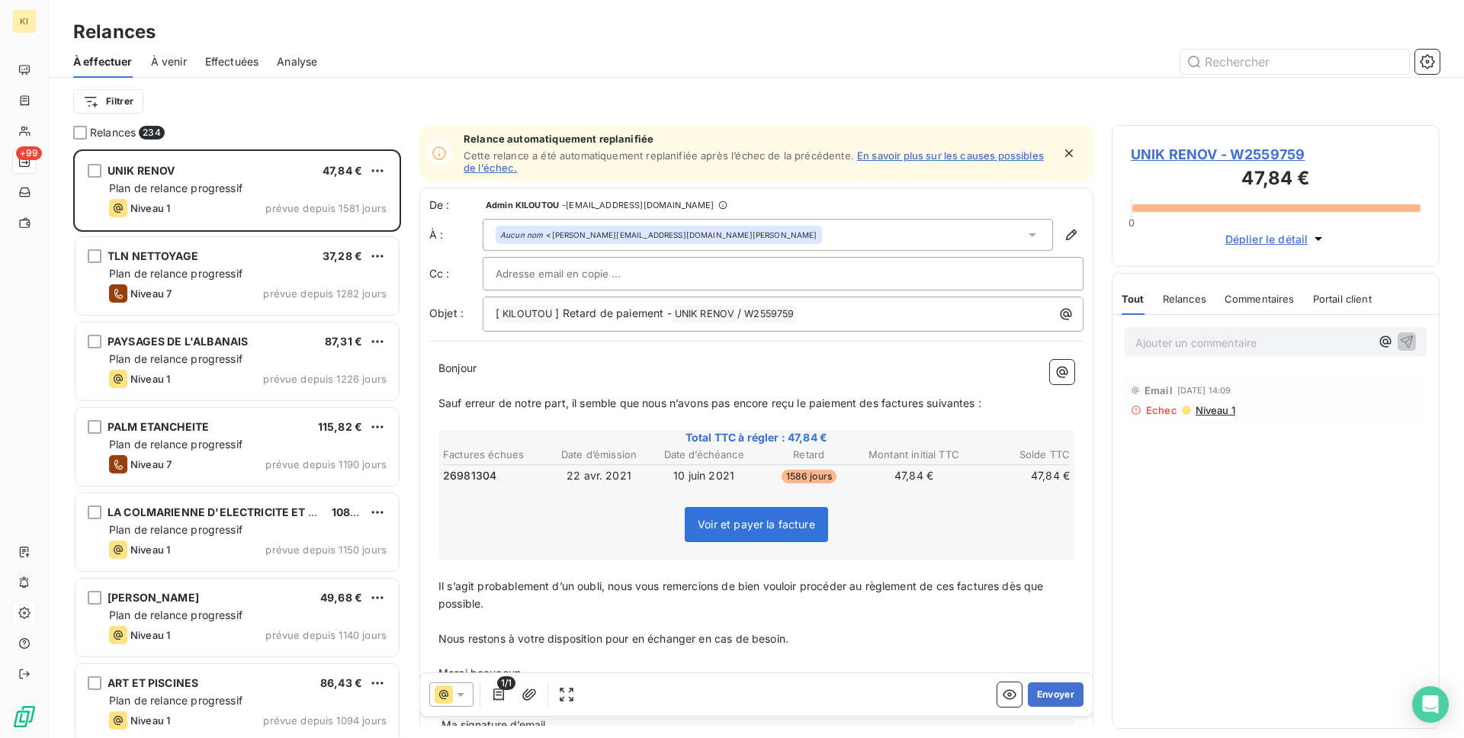
click at [224, 48] on div "Effectuées" at bounding box center [232, 62] width 54 height 32
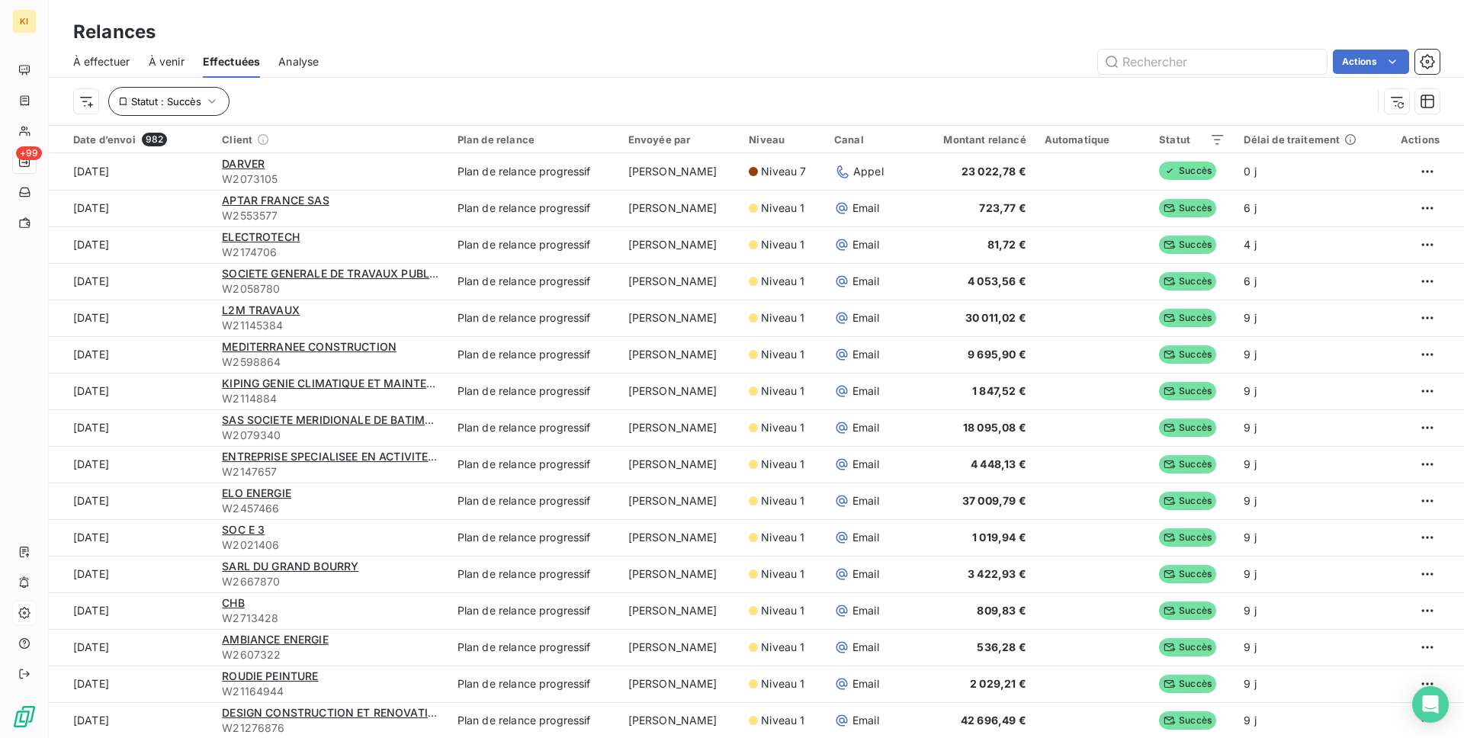
click at [194, 106] on span "Statut : Succès" at bounding box center [166, 101] width 70 height 12
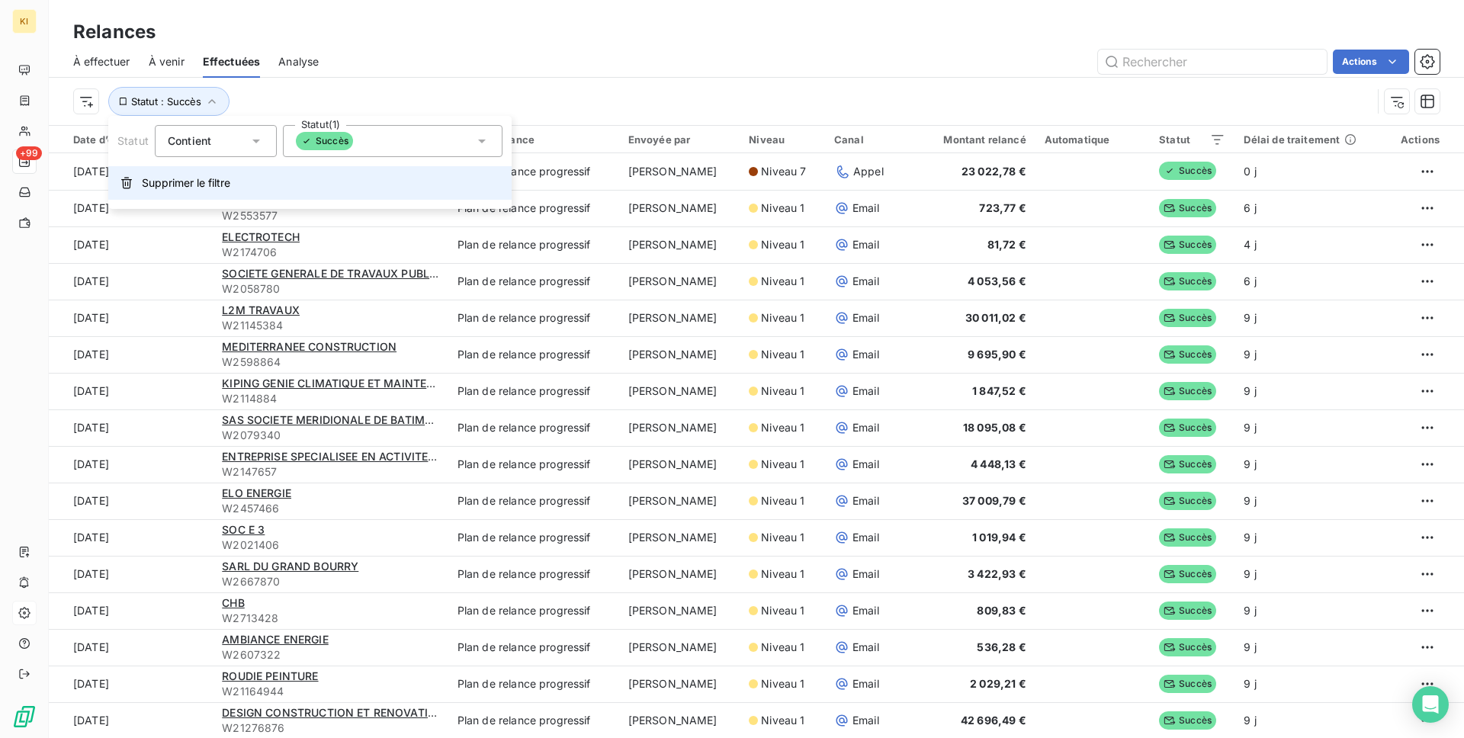
click at [201, 191] on button "Supprimer le filtre" at bounding box center [309, 183] width 403 height 34
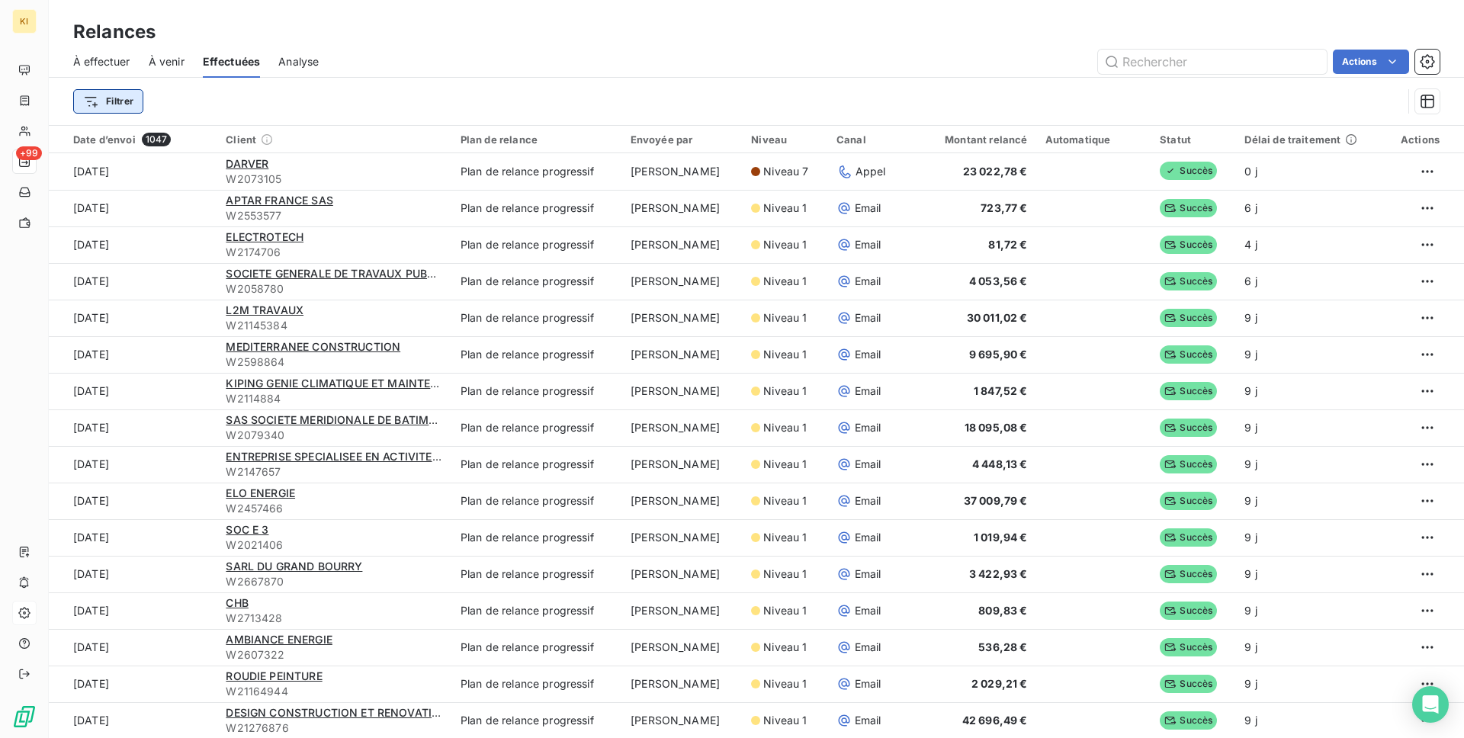
click at [87, 92] on html "KI +99 Relances À effectuer À venir Effectuées Analyse Actions Filtrer Date d’e…" at bounding box center [732, 369] width 1464 height 738
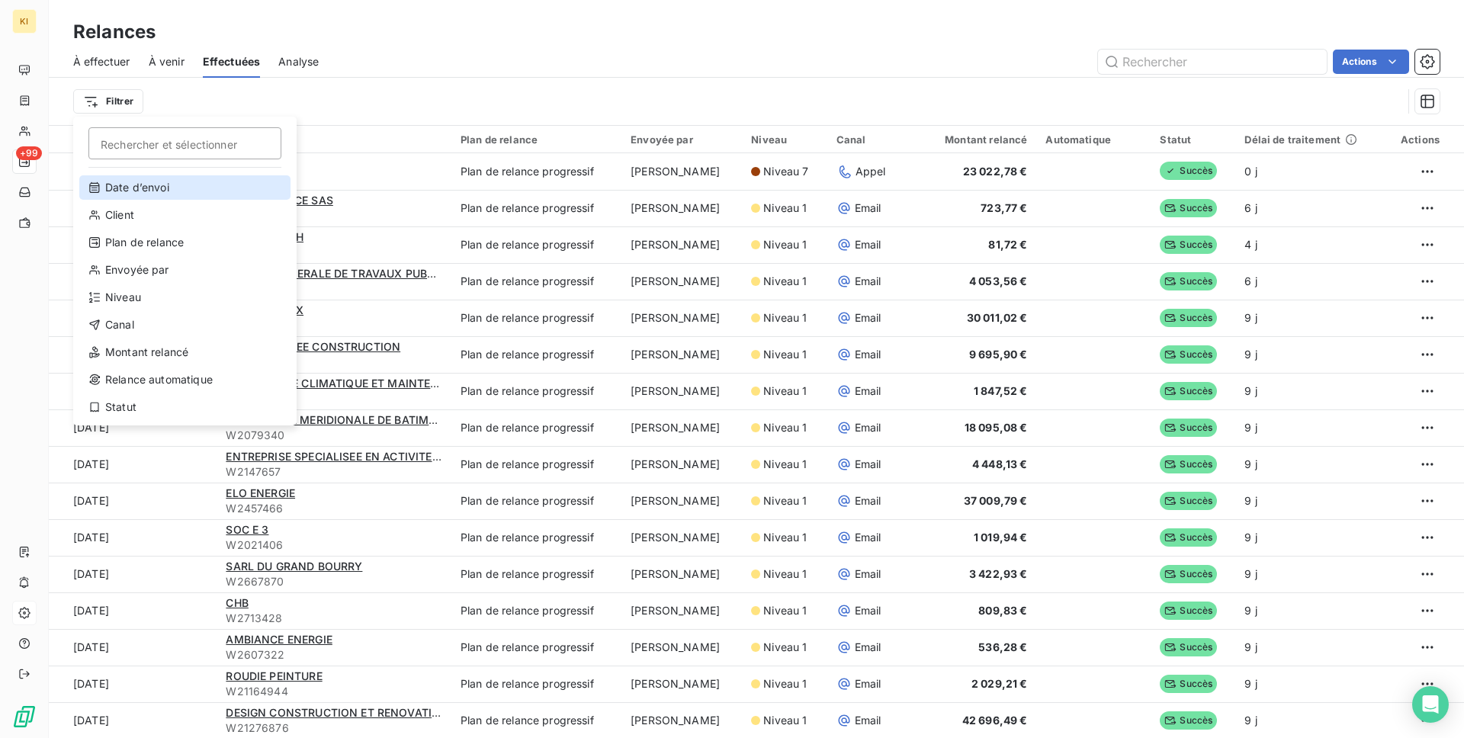
click at [191, 181] on div "Date d’envoi" at bounding box center [184, 187] width 211 height 24
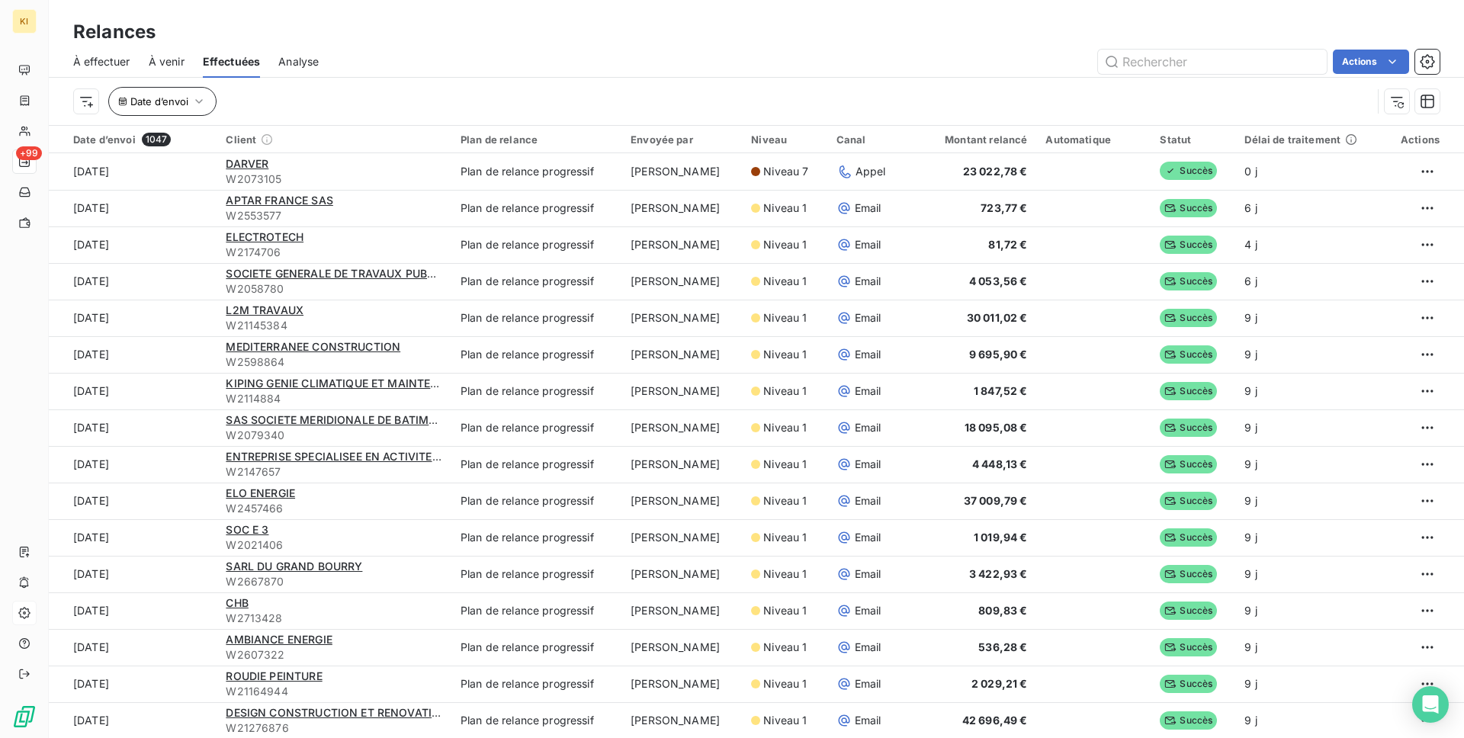
click at [130, 93] on button "Date d’envoi" at bounding box center [162, 101] width 108 height 29
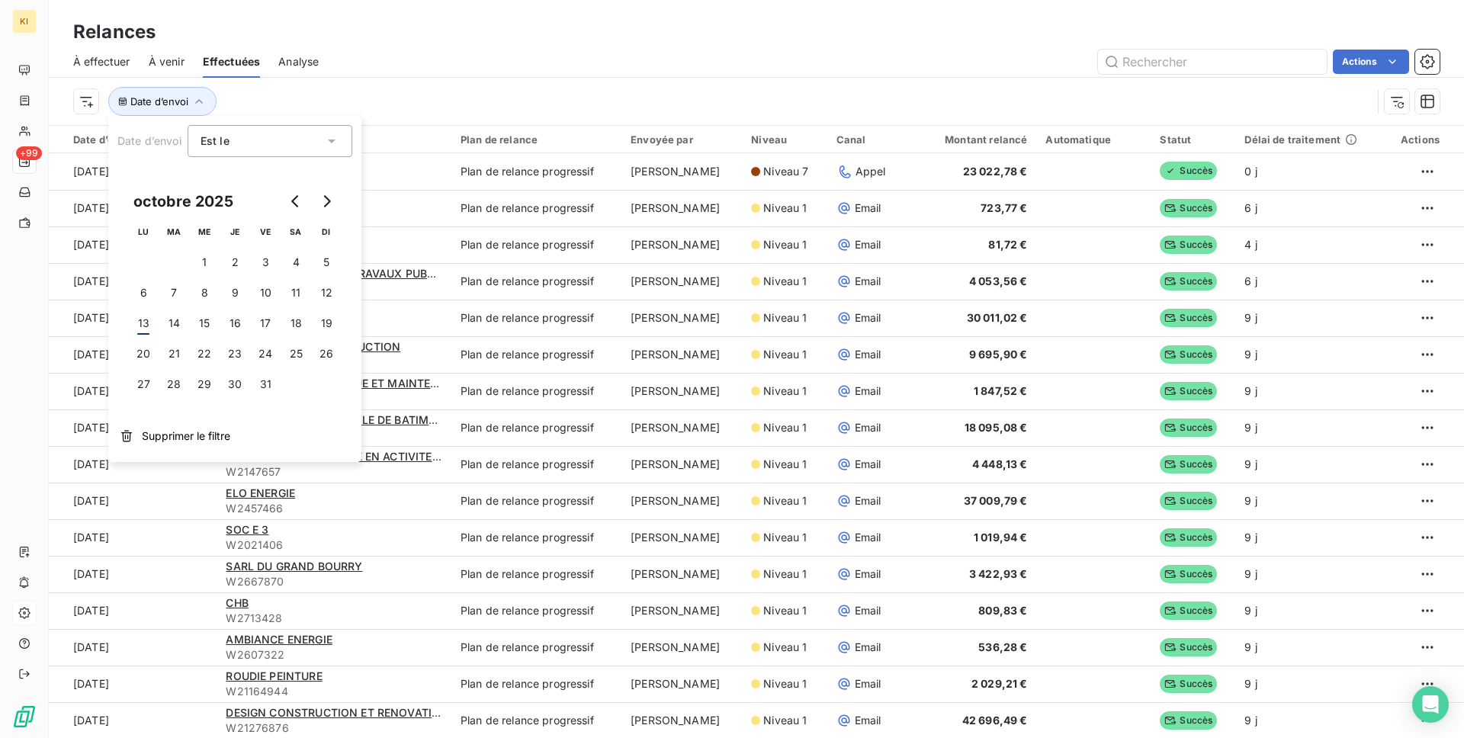
click at [228, 130] on div "Est le eq" at bounding box center [263, 140] width 124 height 21
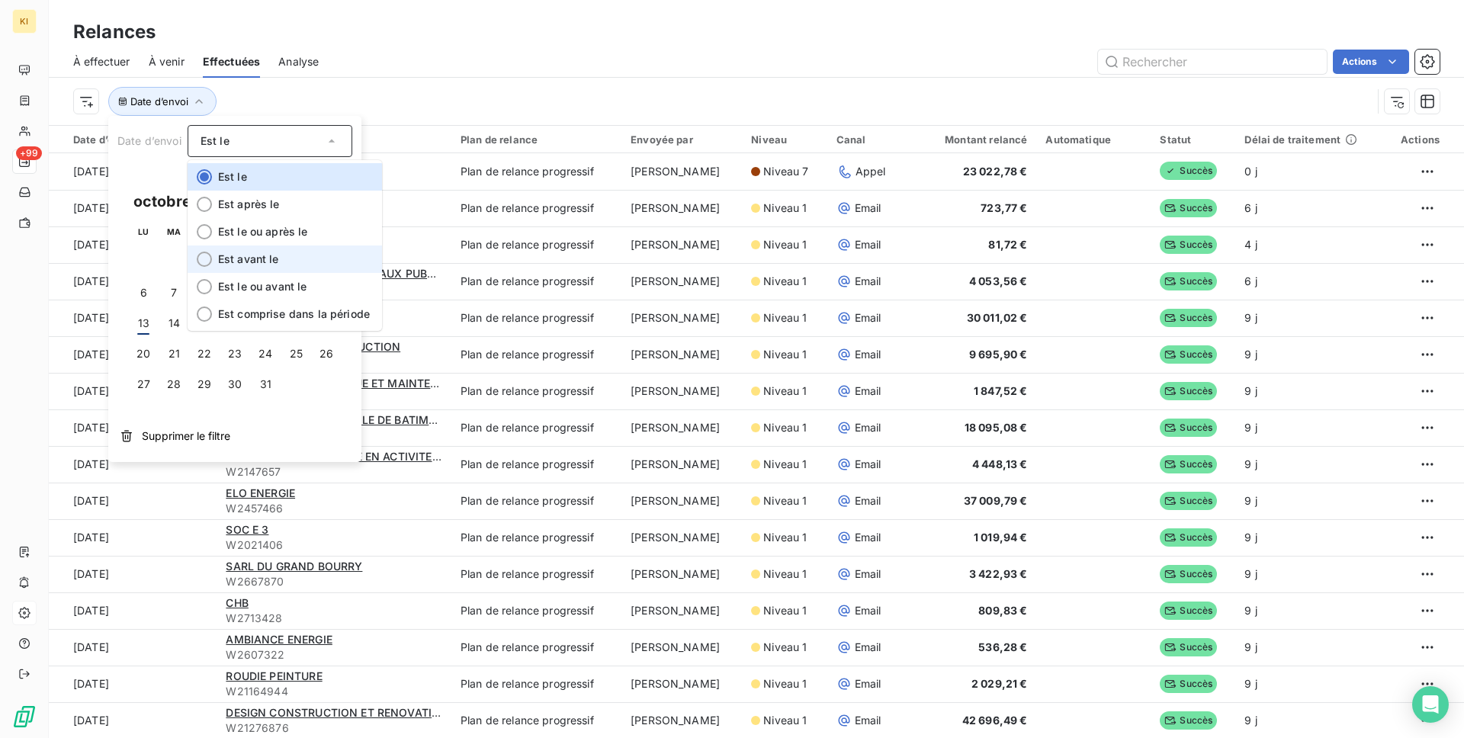
click at [252, 268] on li "Est avant le" at bounding box center [285, 259] width 194 height 27
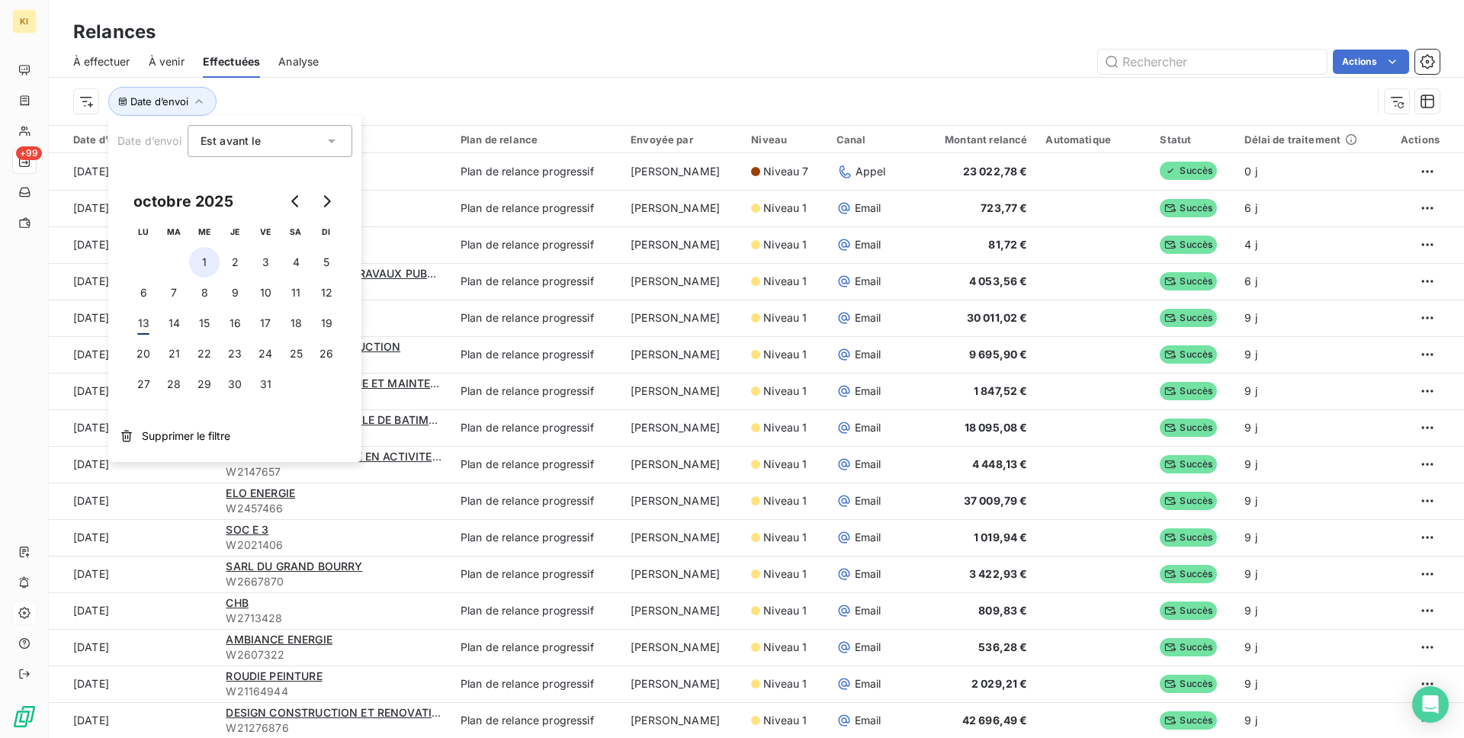
click at [216, 263] on button "1" at bounding box center [204, 262] width 31 height 31
click at [420, 99] on div "Date d’envoi : avant le [DATE]" at bounding box center [722, 101] width 1299 height 29
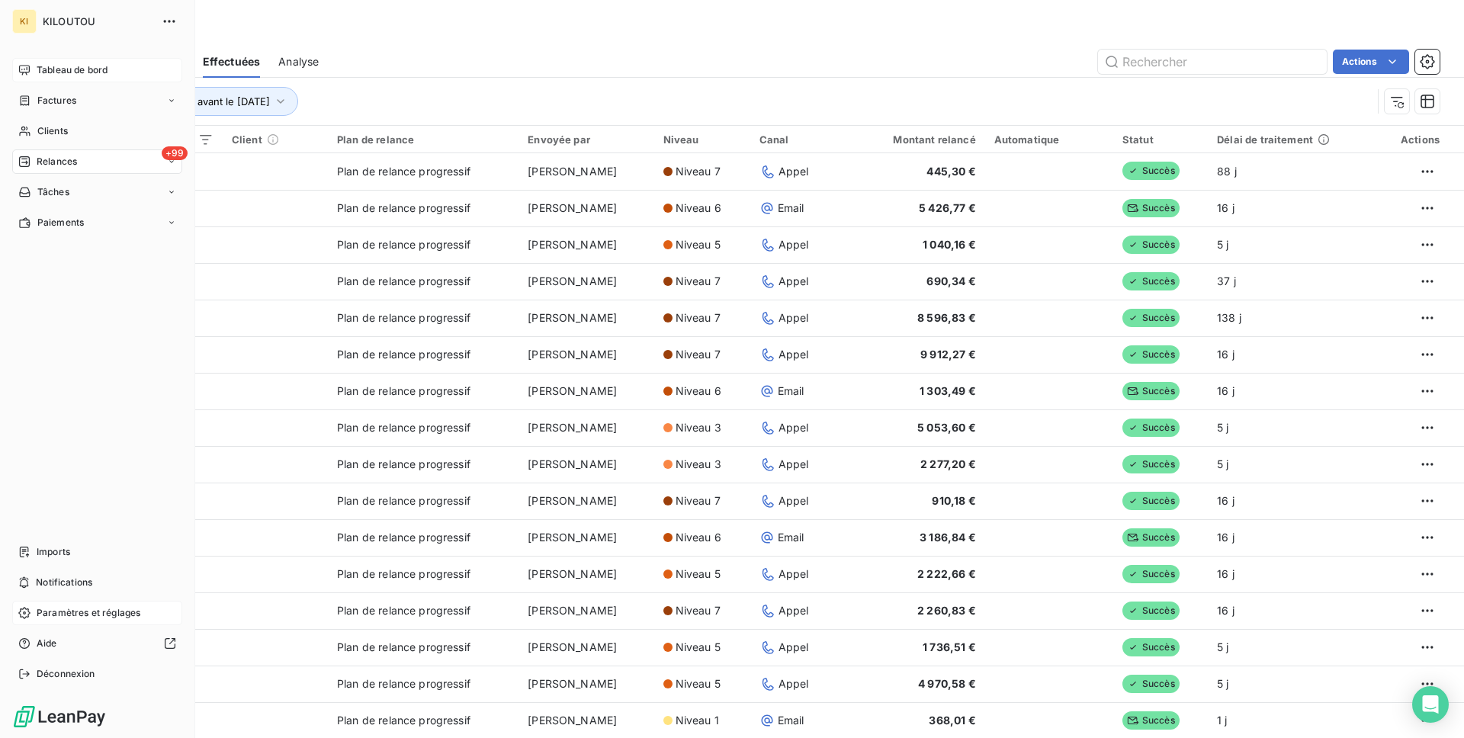
click at [39, 67] on span "Tableau de bord" at bounding box center [72, 70] width 71 height 14
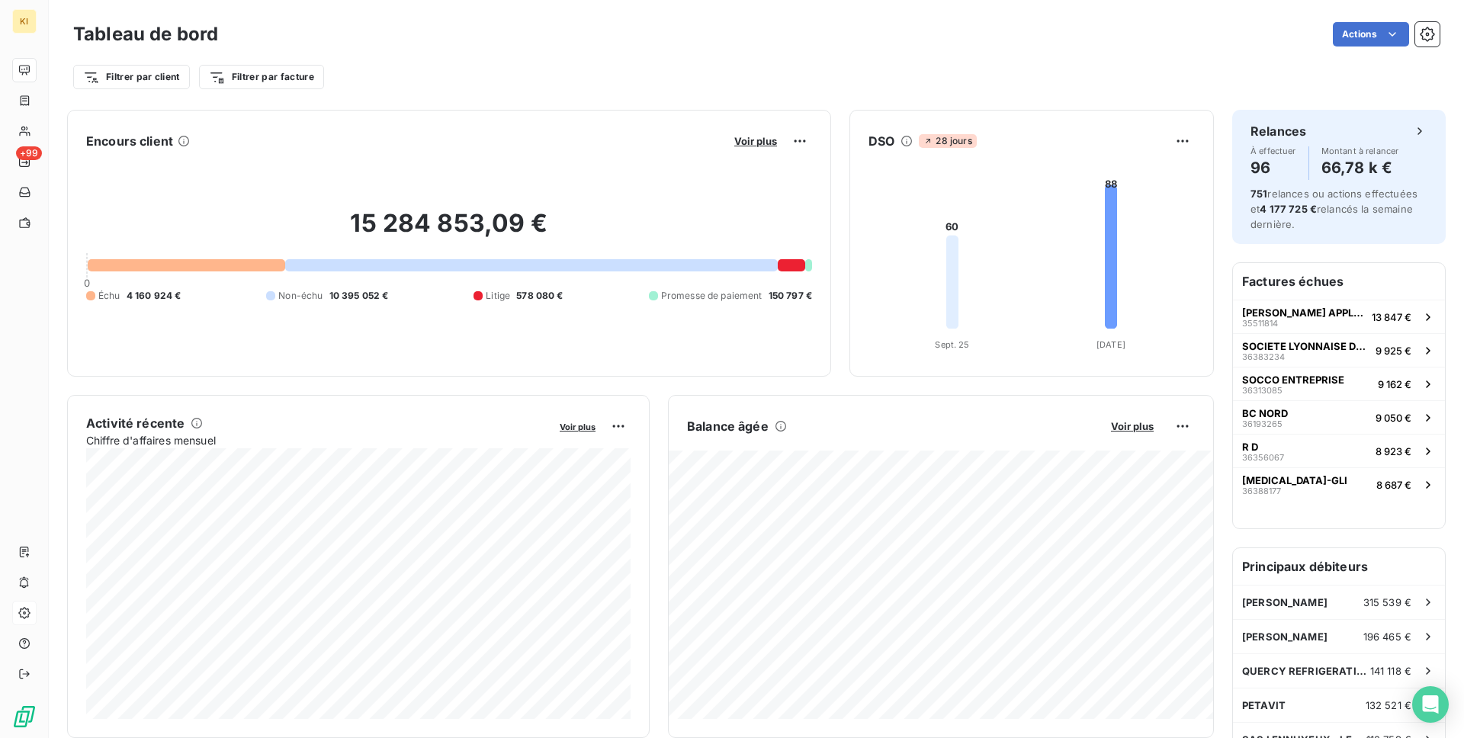
click at [512, 43] on div "Actions" at bounding box center [837, 34] width 1203 height 24
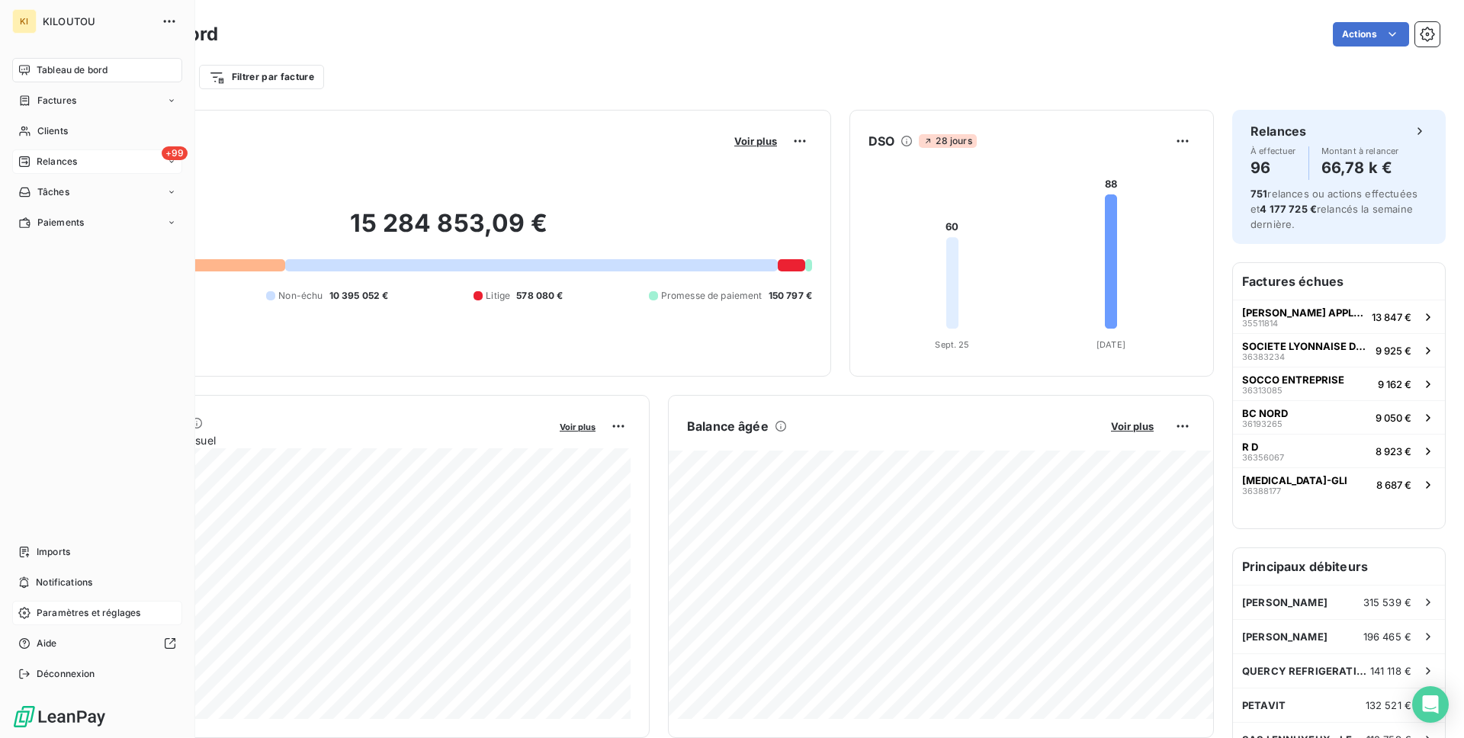
click at [82, 169] on div "+99 Relances" at bounding box center [97, 161] width 170 height 24
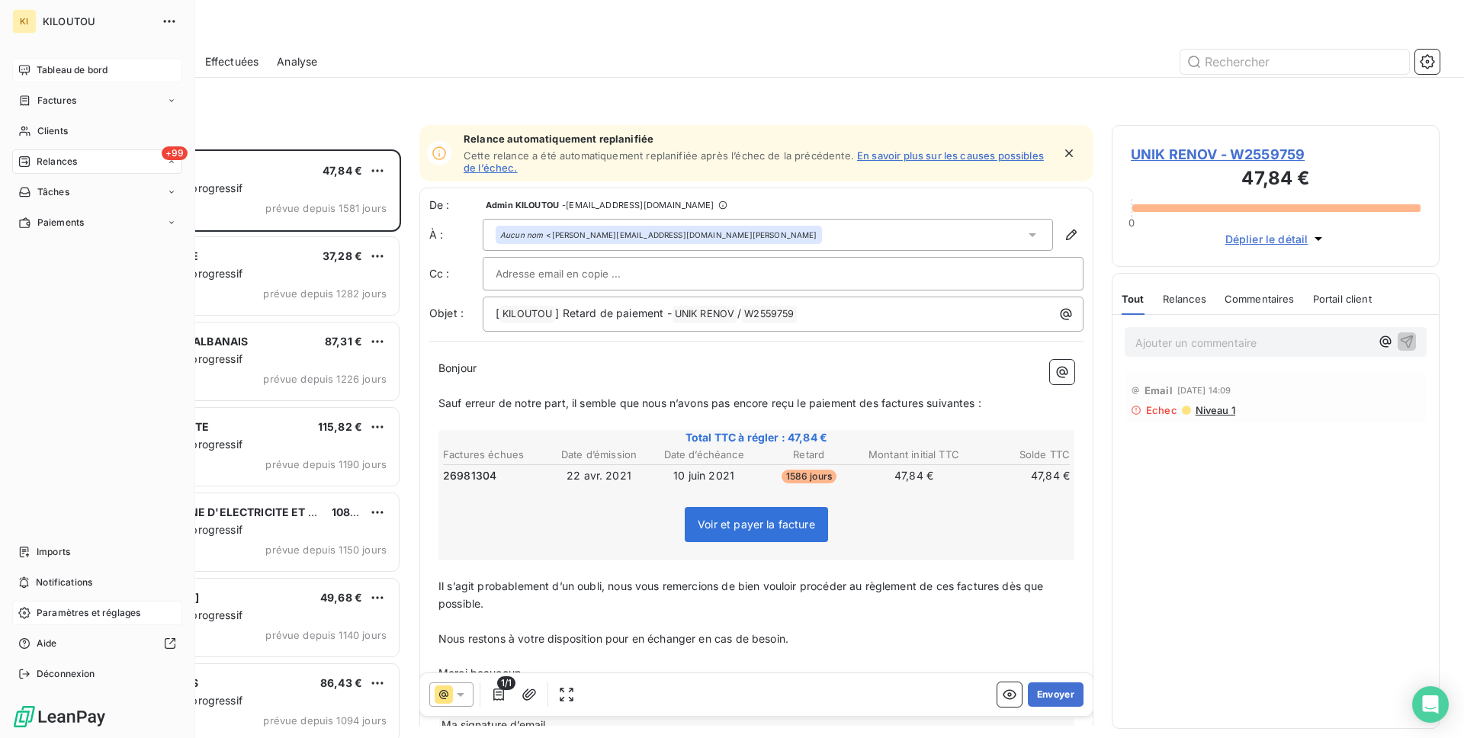
scroll to position [589, 328]
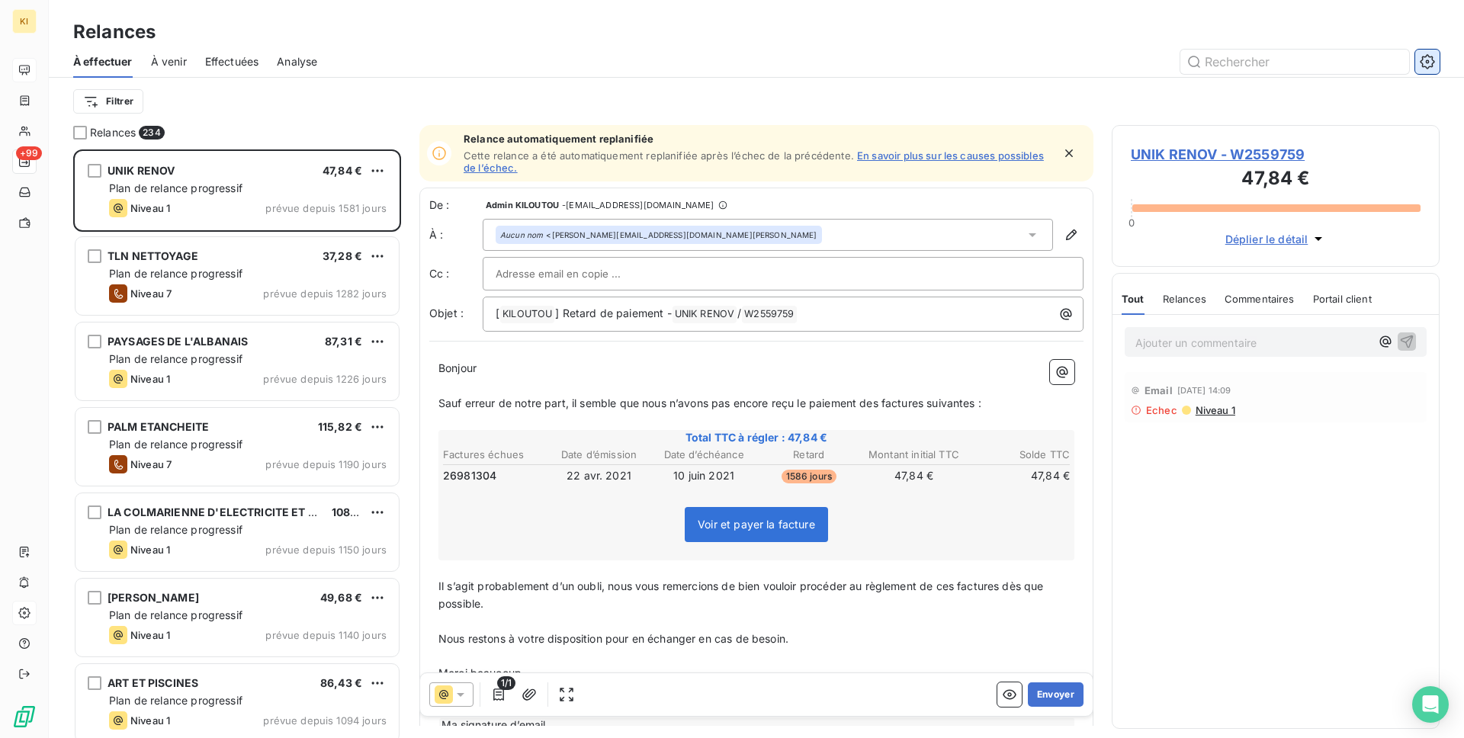
click at [1431, 60] on icon "button" at bounding box center [1427, 61] width 15 height 15
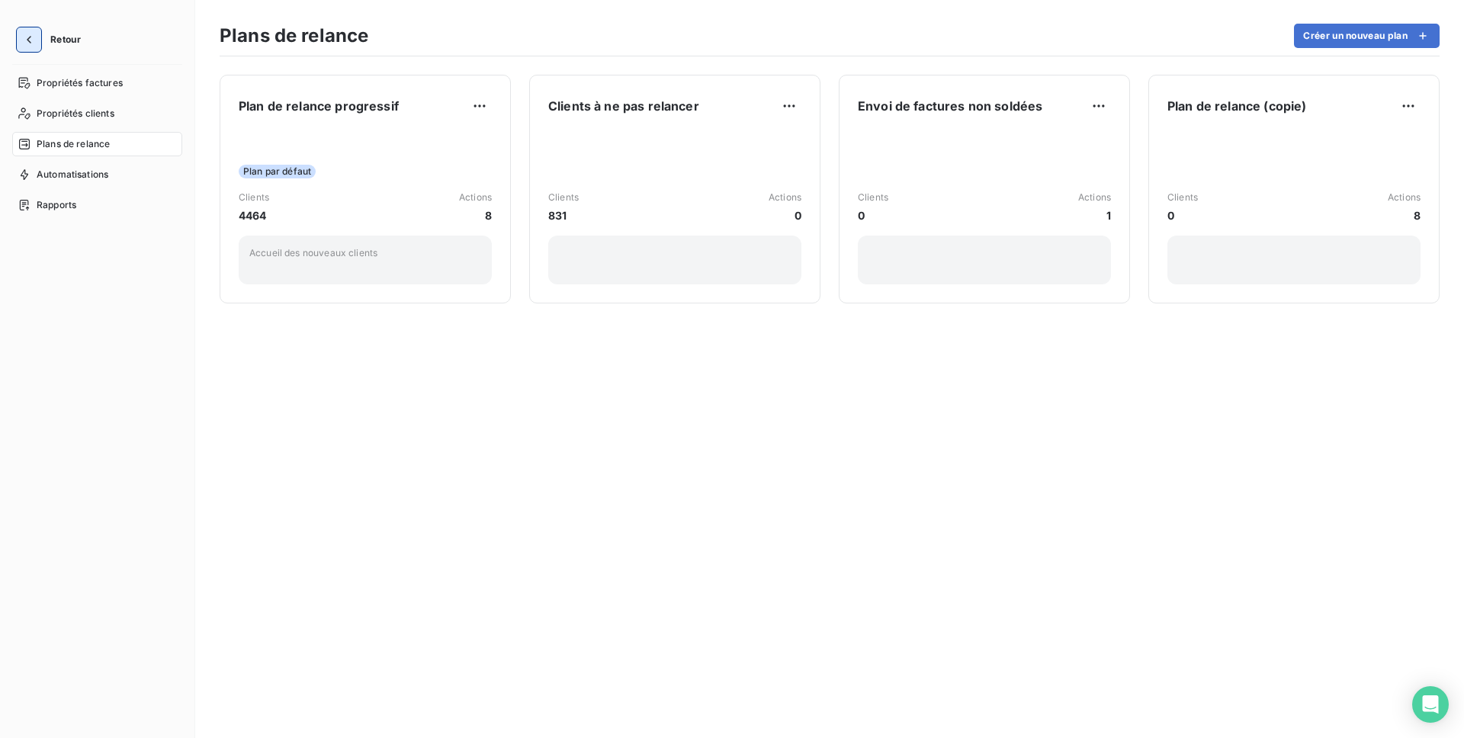
click at [37, 40] on button "button" at bounding box center [29, 39] width 24 height 24
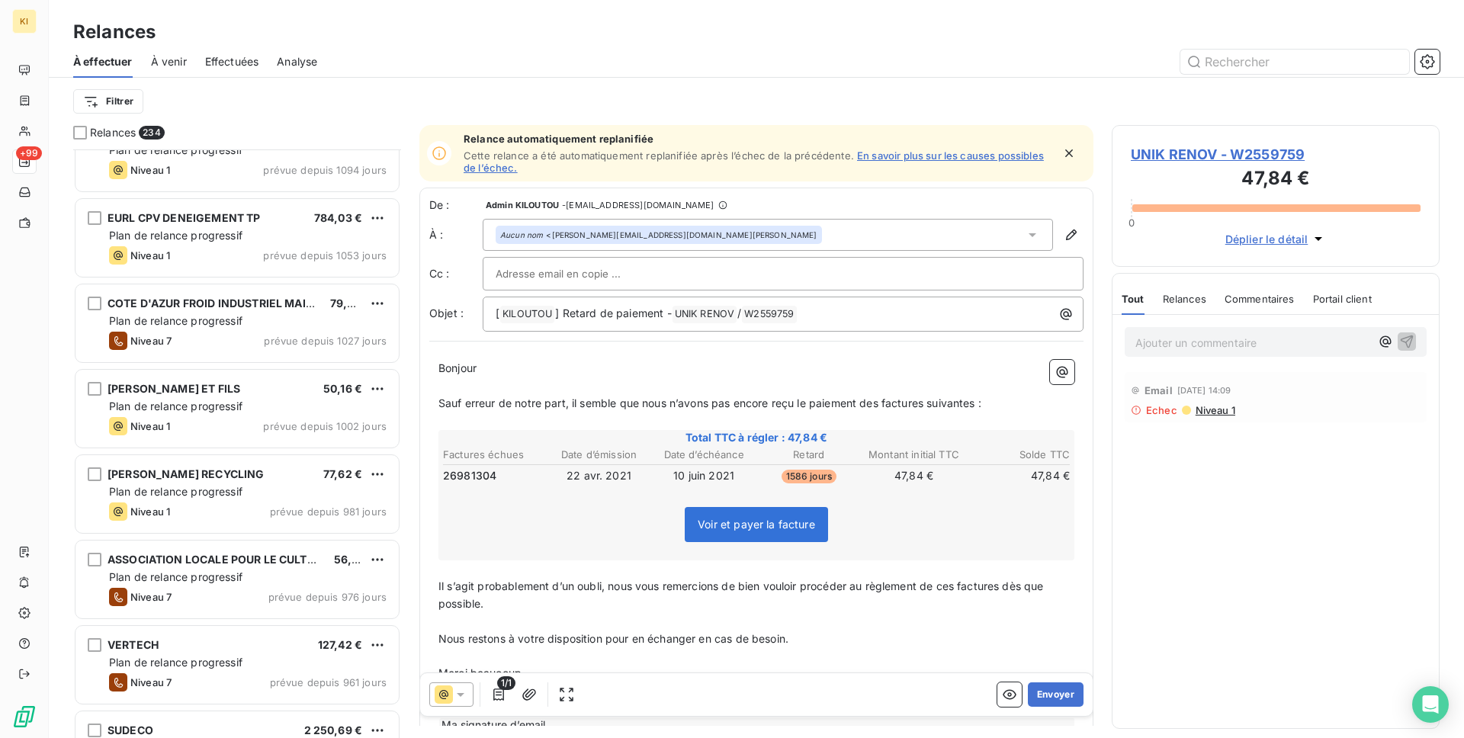
scroll to position [584, 0]
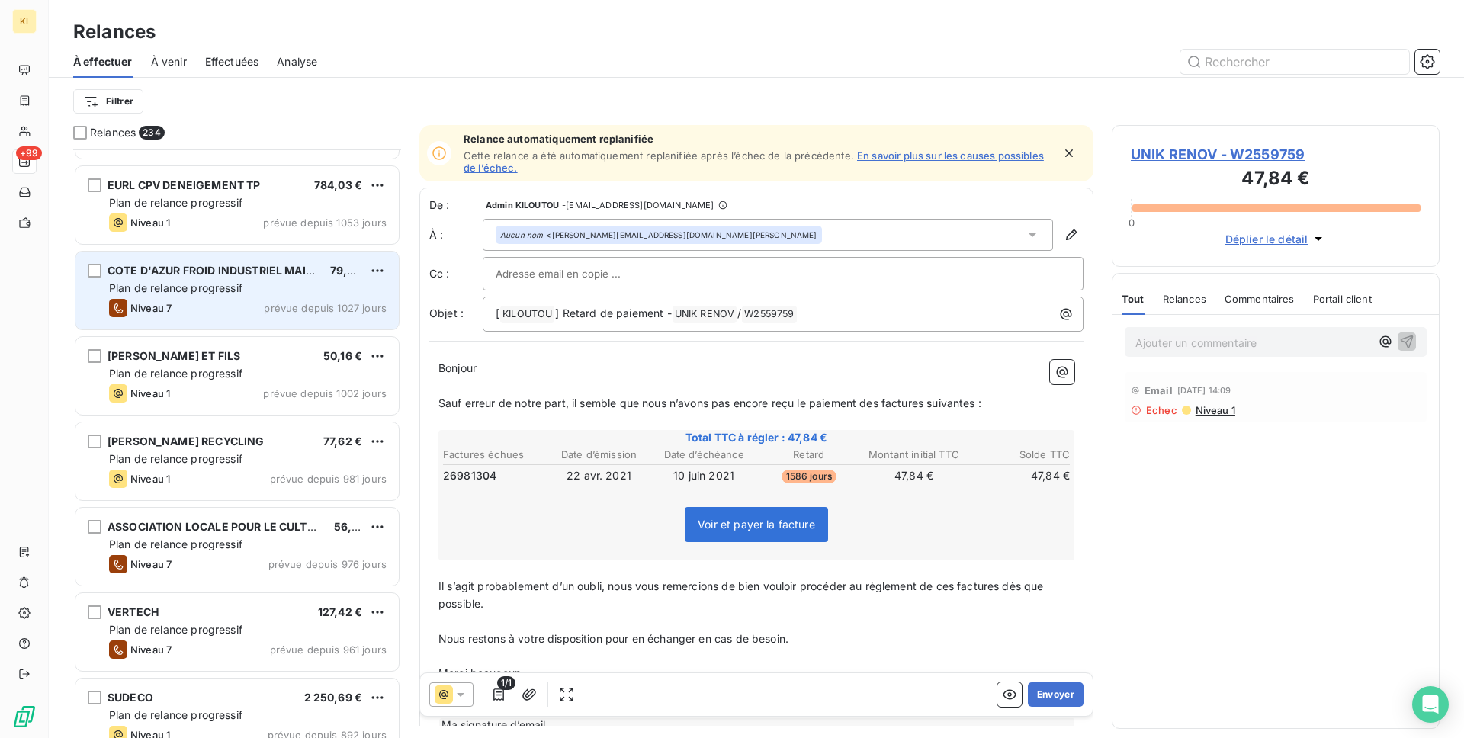
click at [258, 299] on div "Niveau 7 prévue depuis 1027 jours" at bounding box center [248, 308] width 278 height 18
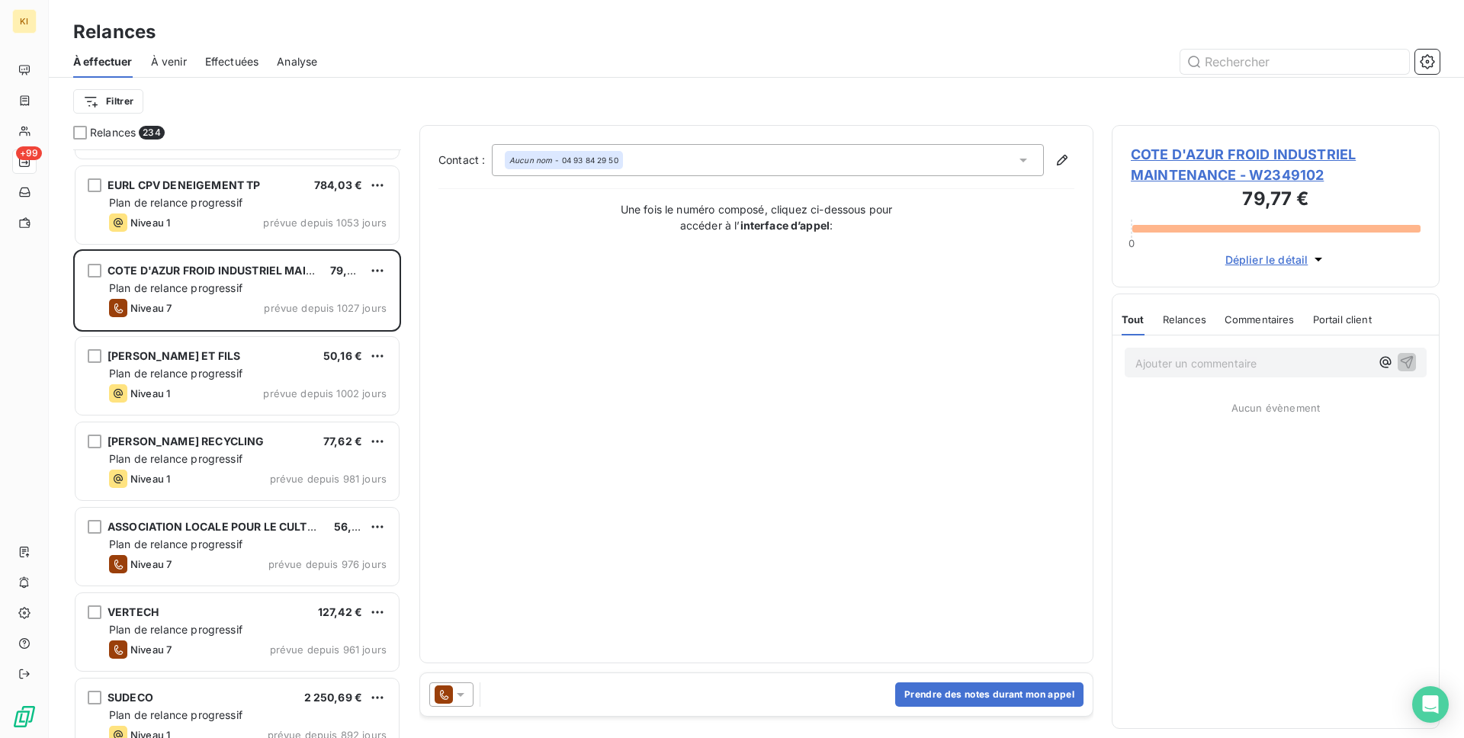
click at [1198, 175] on span "COTE D'AZUR FROID INDUSTRIEL MAINTENANCE - W2349102" at bounding box center [1276, 164] width 290 height 41
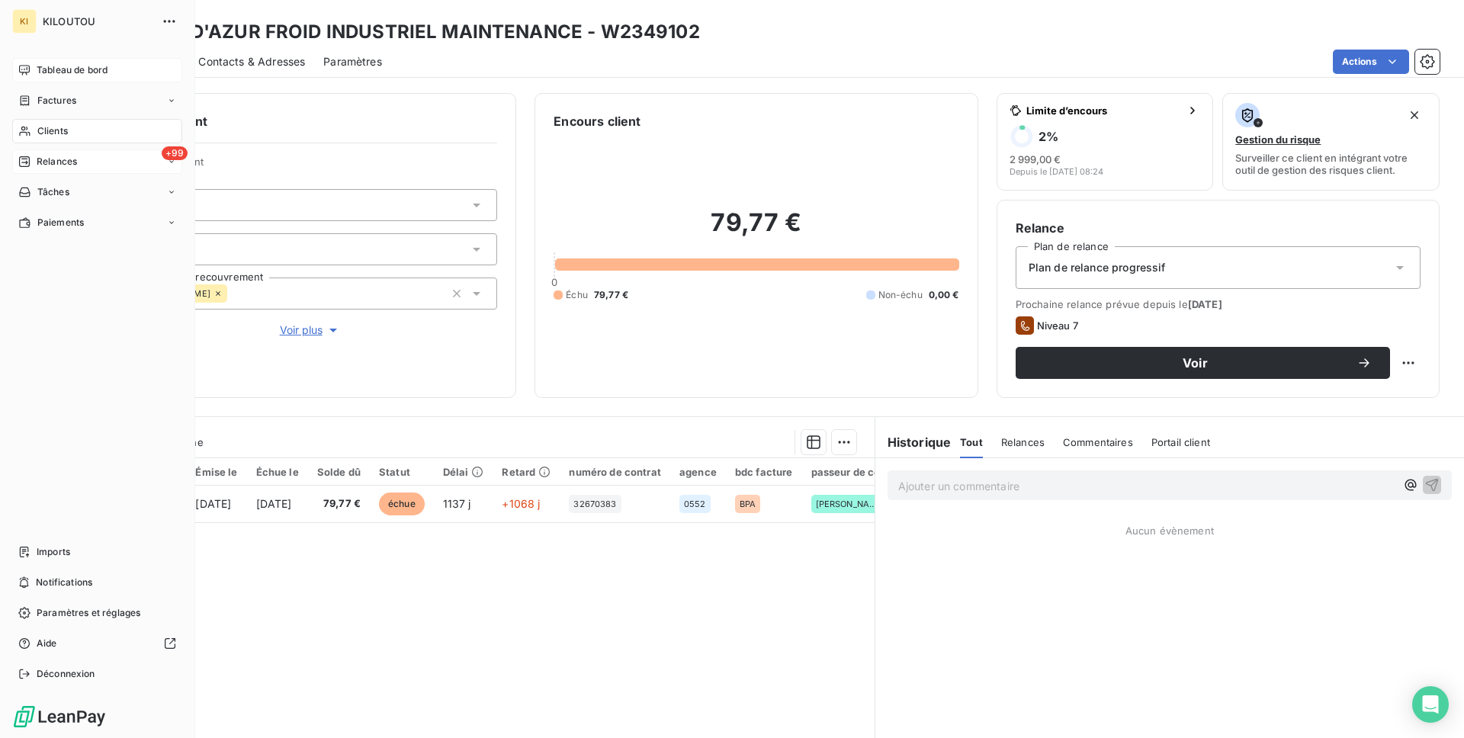
click at [72, 73] on span "Tableau de bord" at bounding box center [72, 70] width 71 height 14
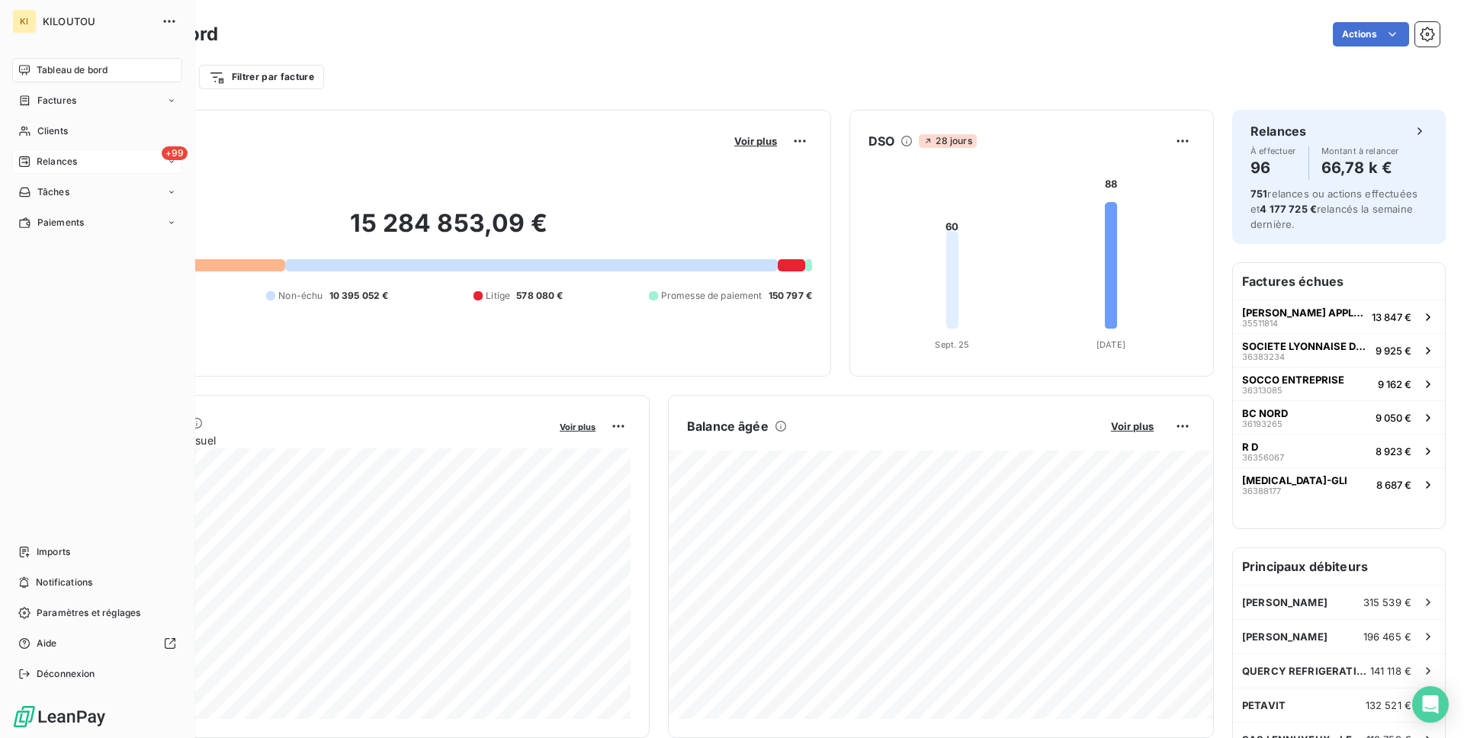
click at [83, 170] on div "+99 Relances" at bounding box center [97, 161] width 170 height 24
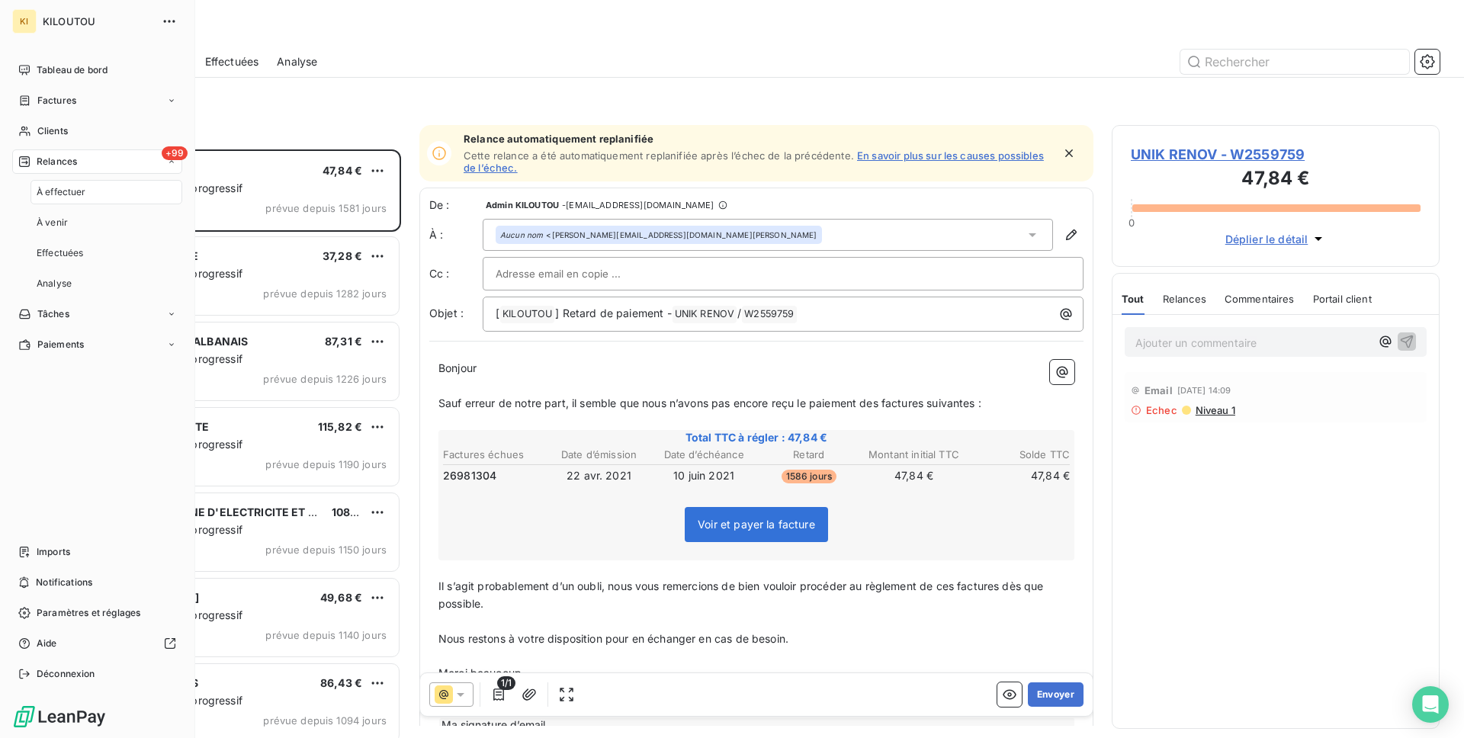
scroll to position [589, 328]
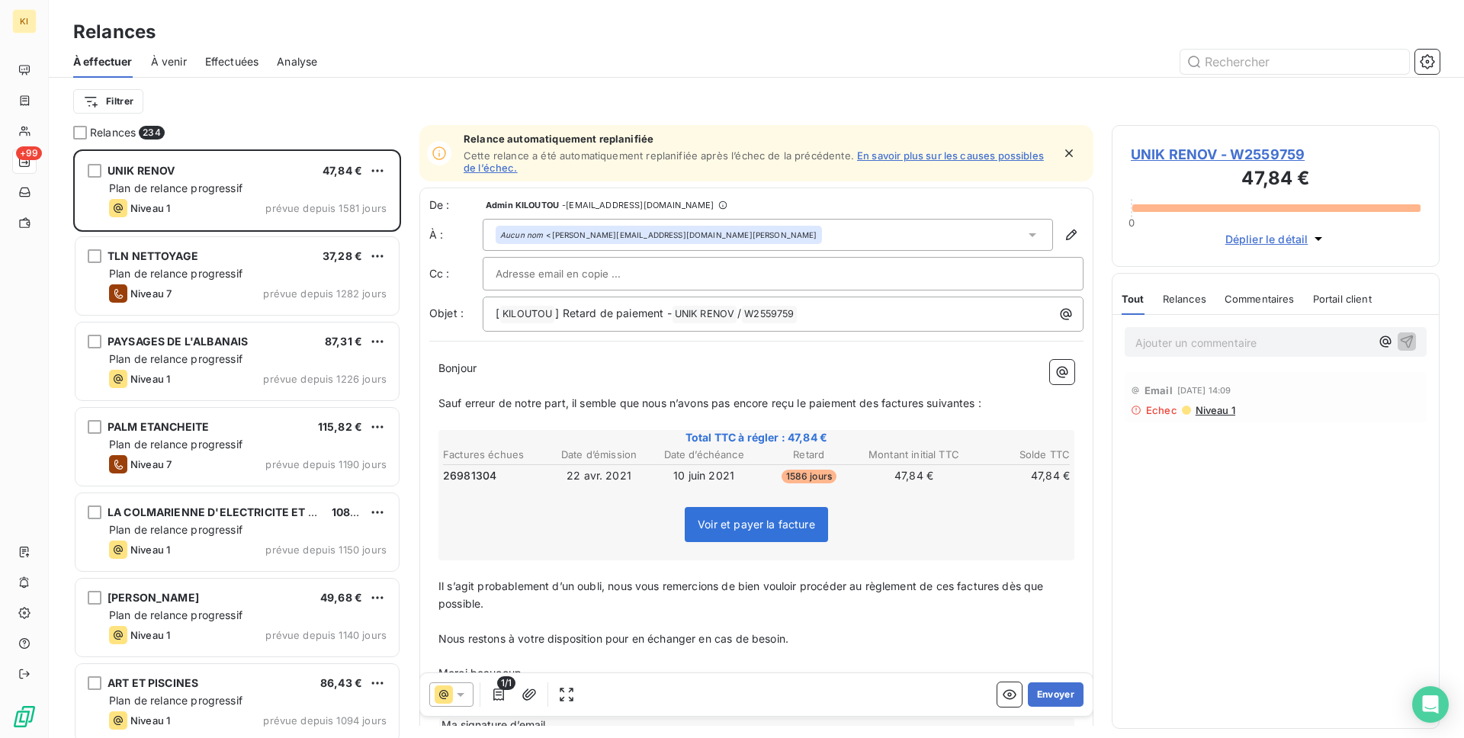
click at [229, 55] on span "Effectuées" at bounding box center [232, 61] width 54 height 15
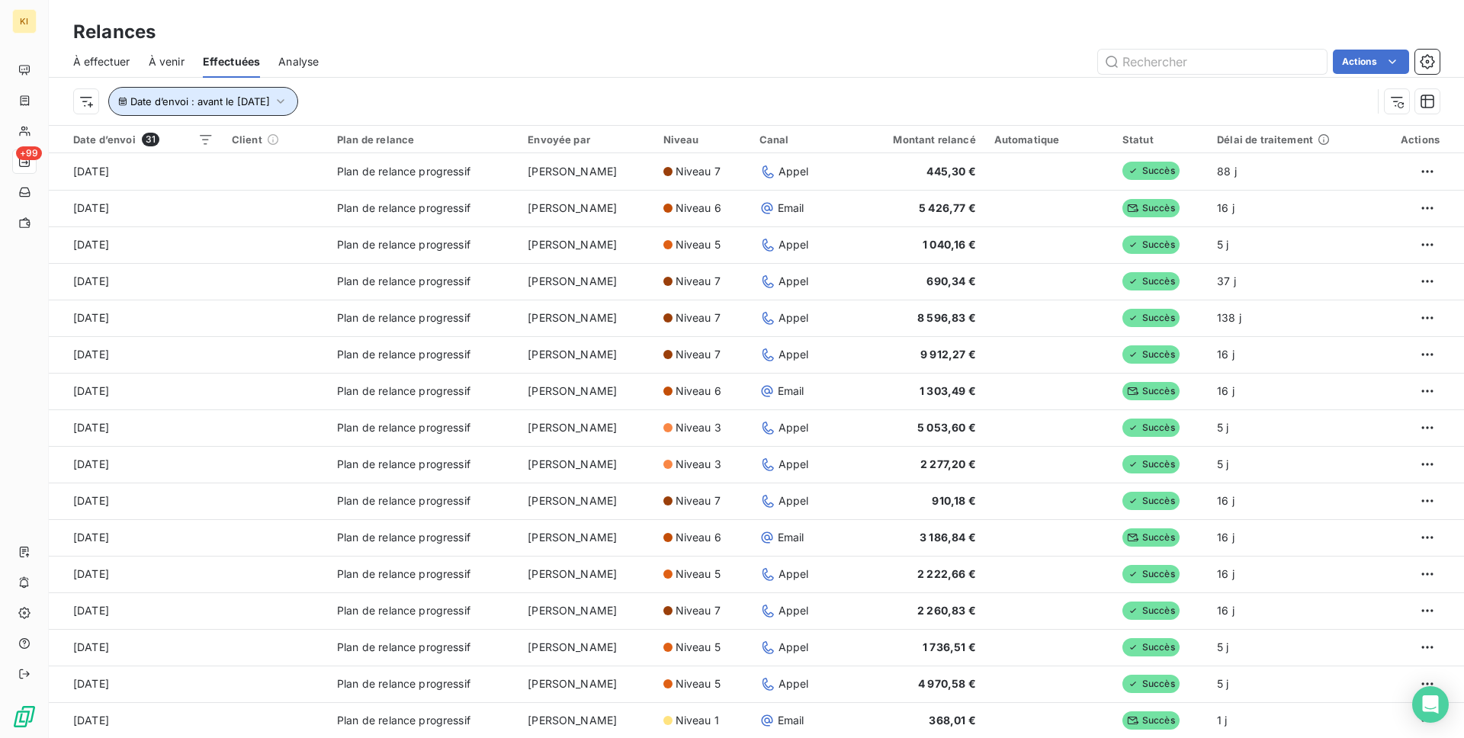
click at [185, 108] on button "Date d’envoi : avant le [DATE]" at bounding box center [203, 101] width 190 height 29
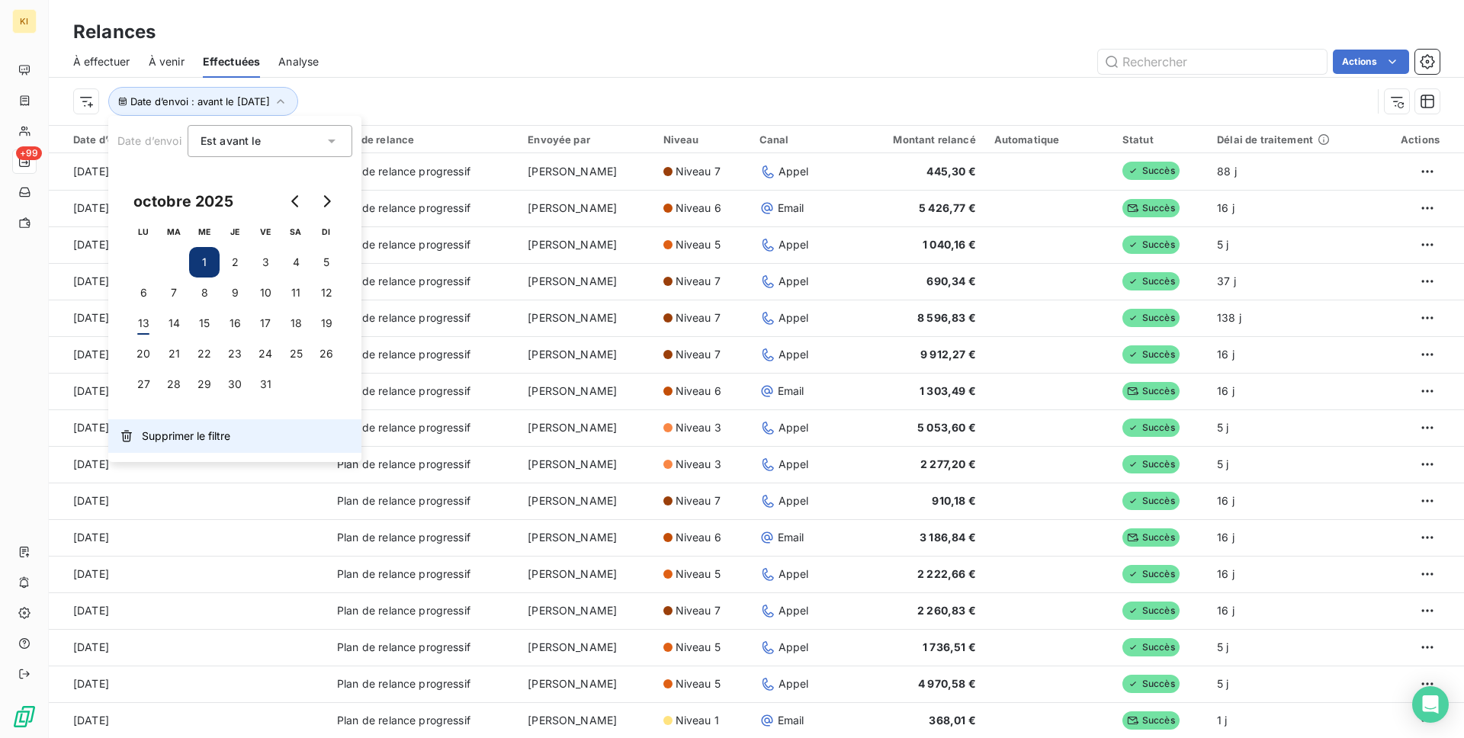
click at [182, 429] on span "Supprimer le filtre" at bounding box center [186, 436] width 88 height 15
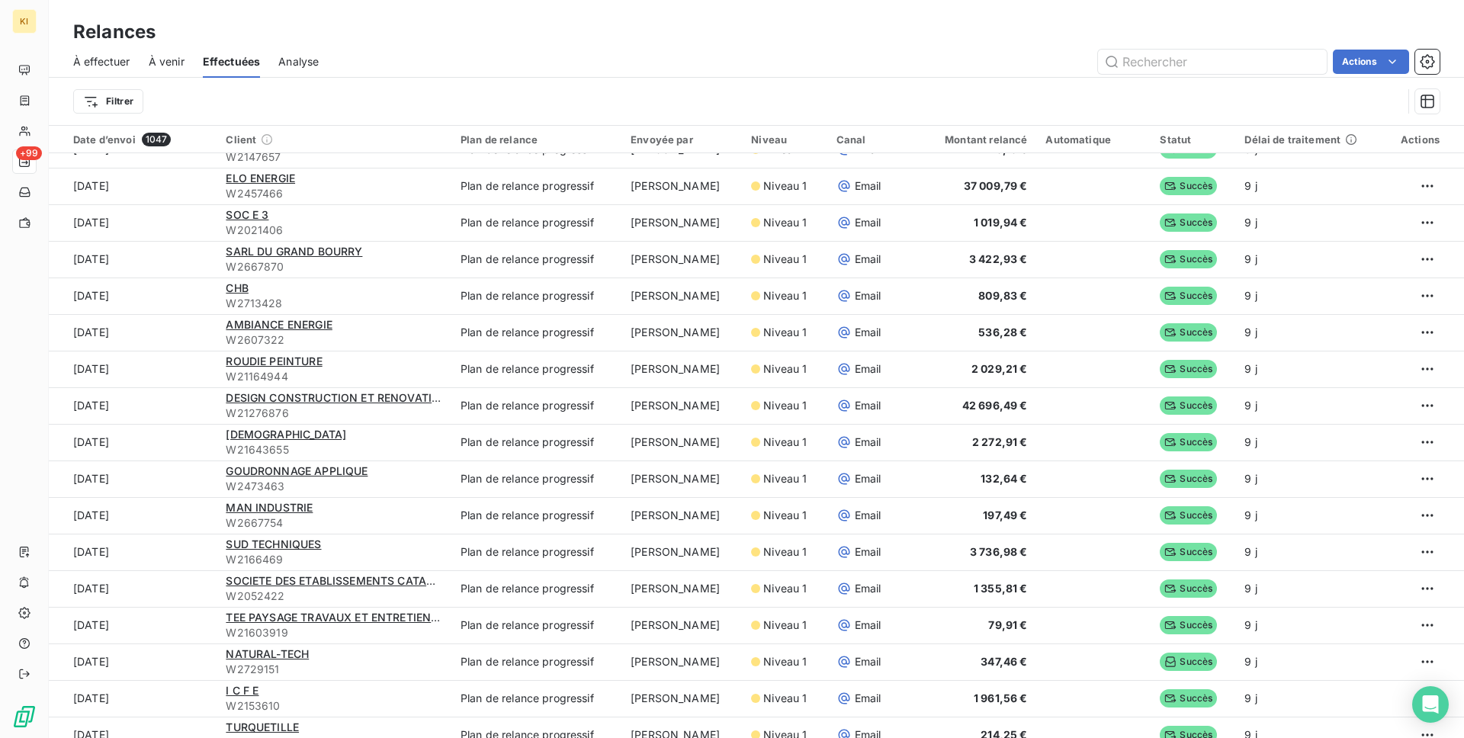
scroll to position [524, 0]
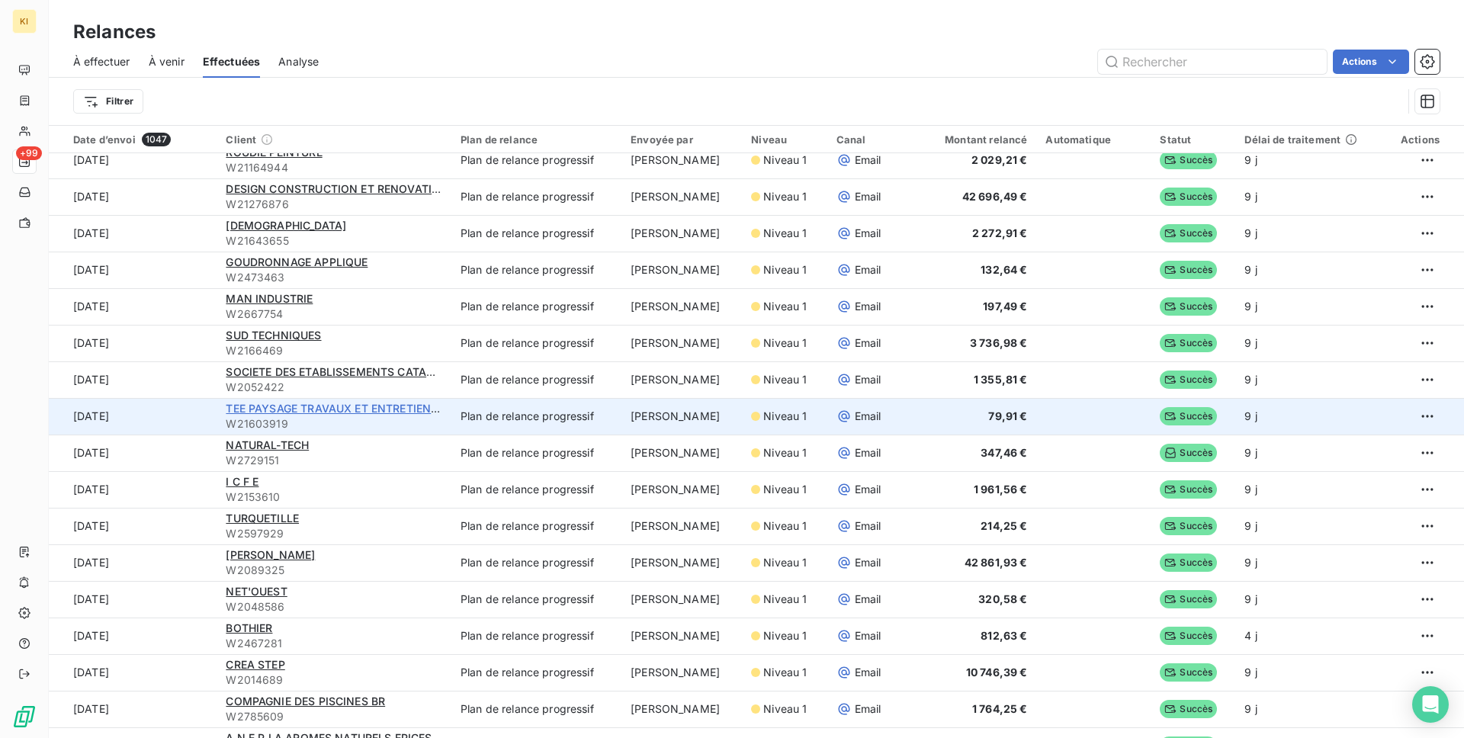
click at [336, 411] on span "TEE PAYSAGE TRAVAUX ET ENTRETIEN PAYSAGE" at bounding box center [354, 408] width 257 height 13
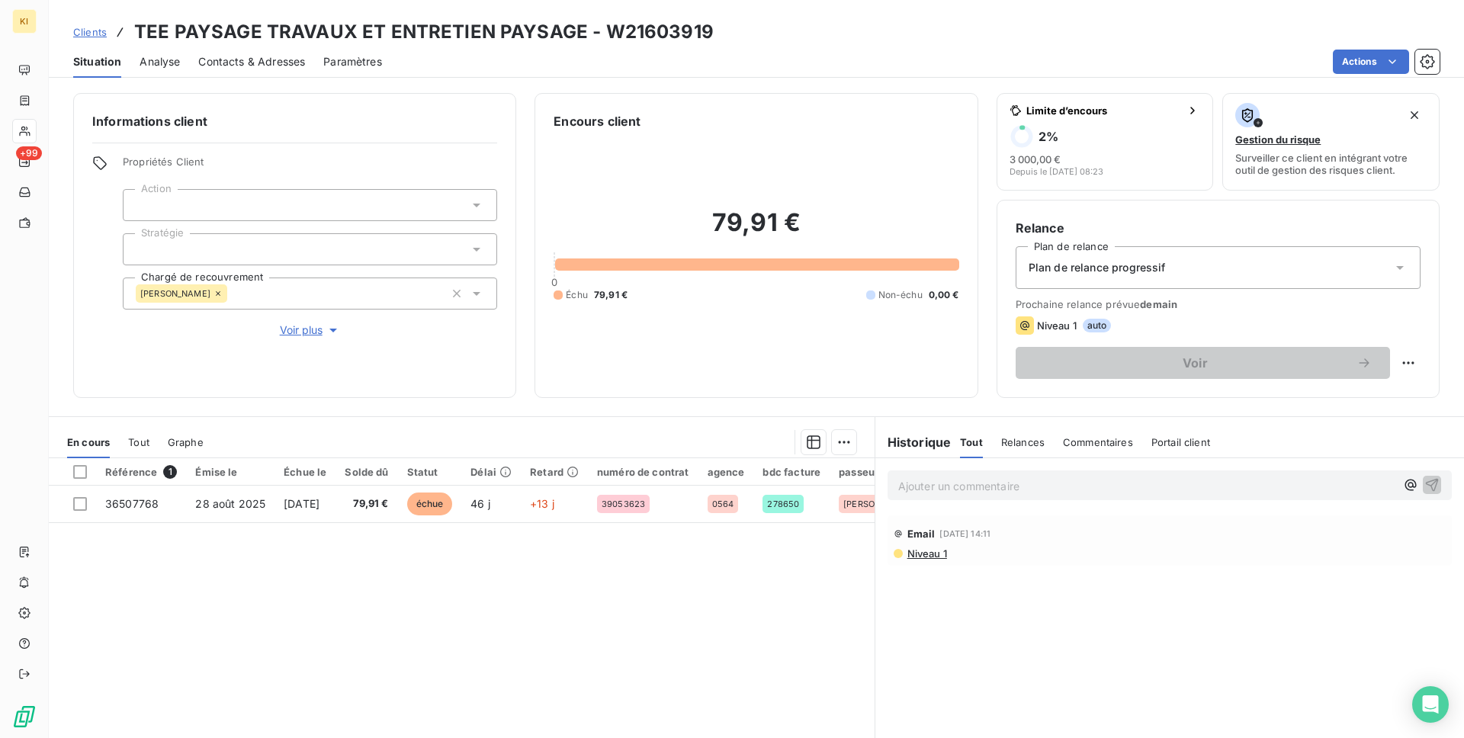
scroll to position [59, 0]
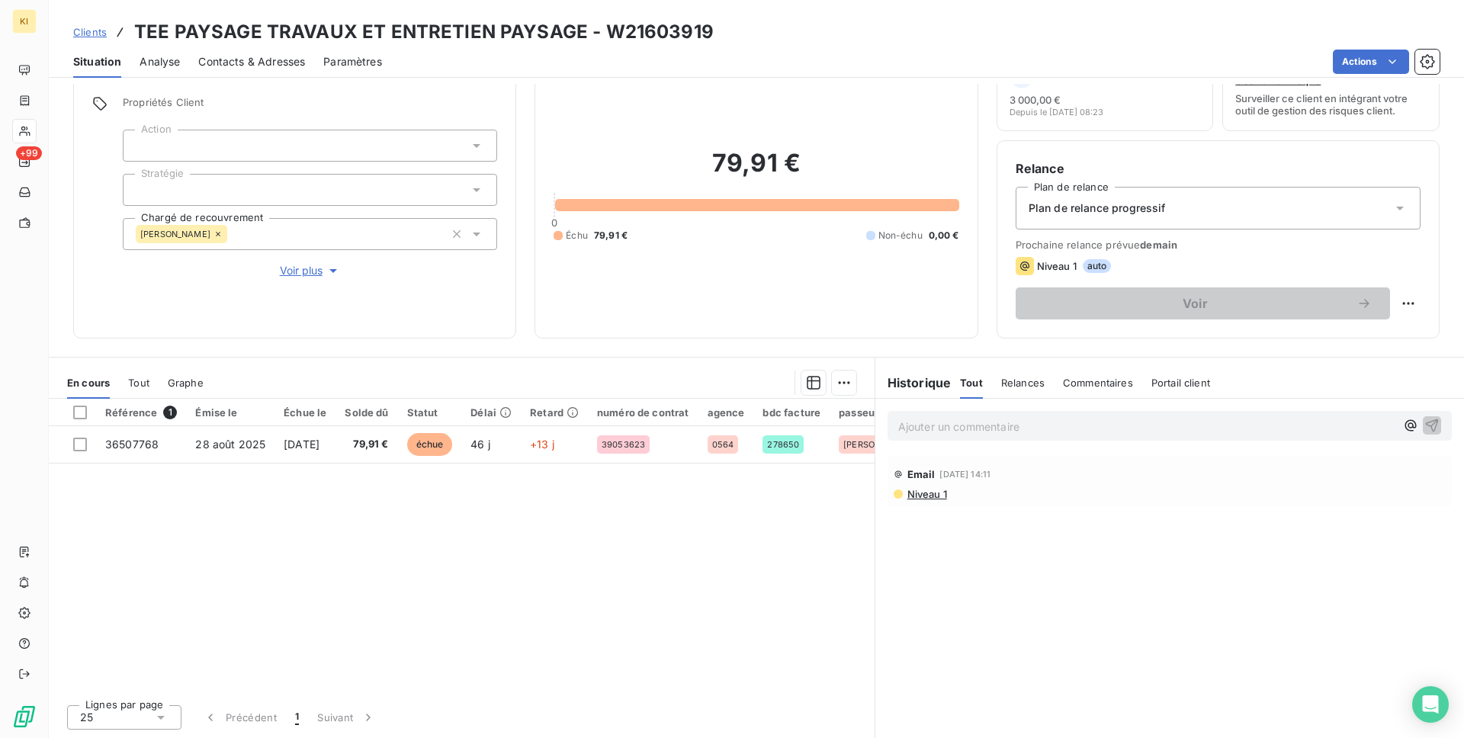
click at [142, 381] on span "Tout" at bounding box center [138, 383] width 21 height 12
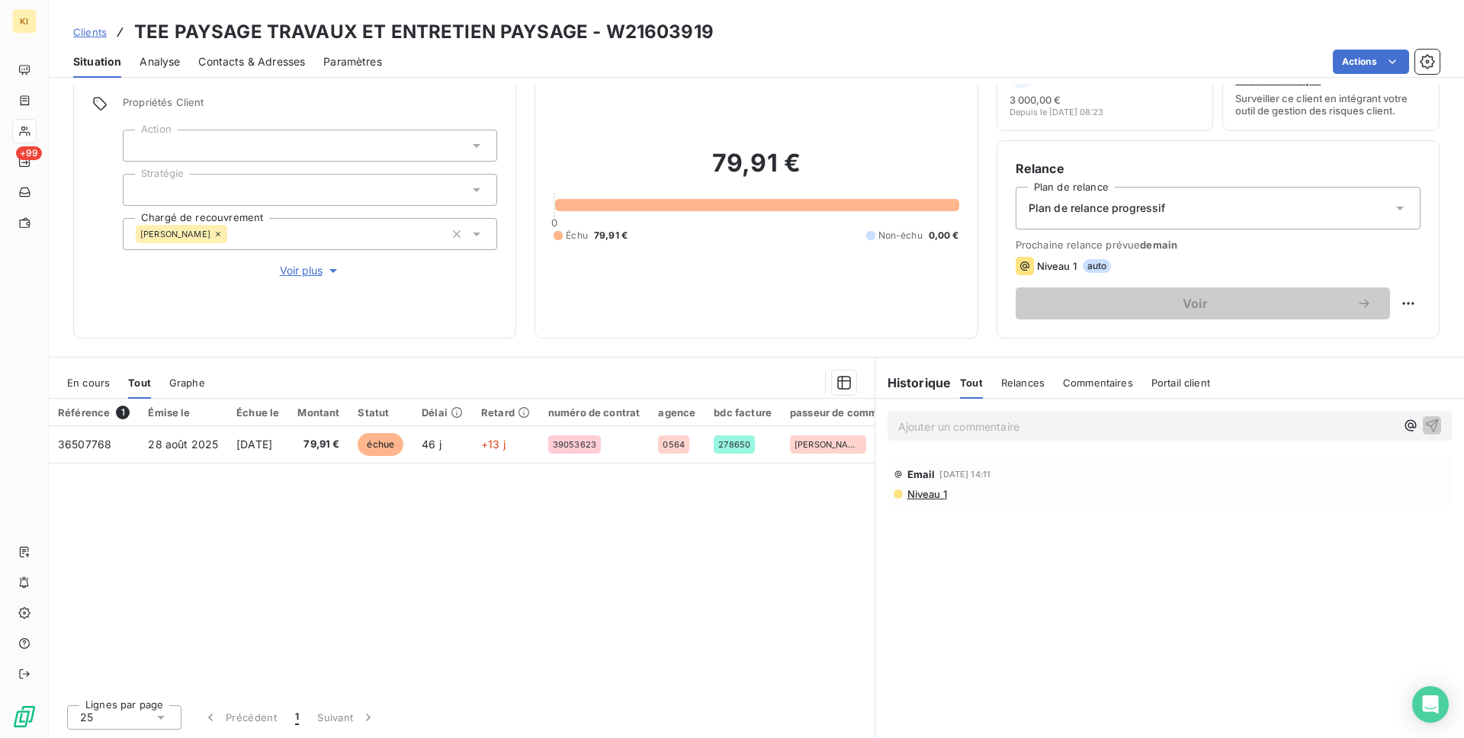
click at [92, 377] on span "En cours" at bounding box center [88, 383] width 43 height 12
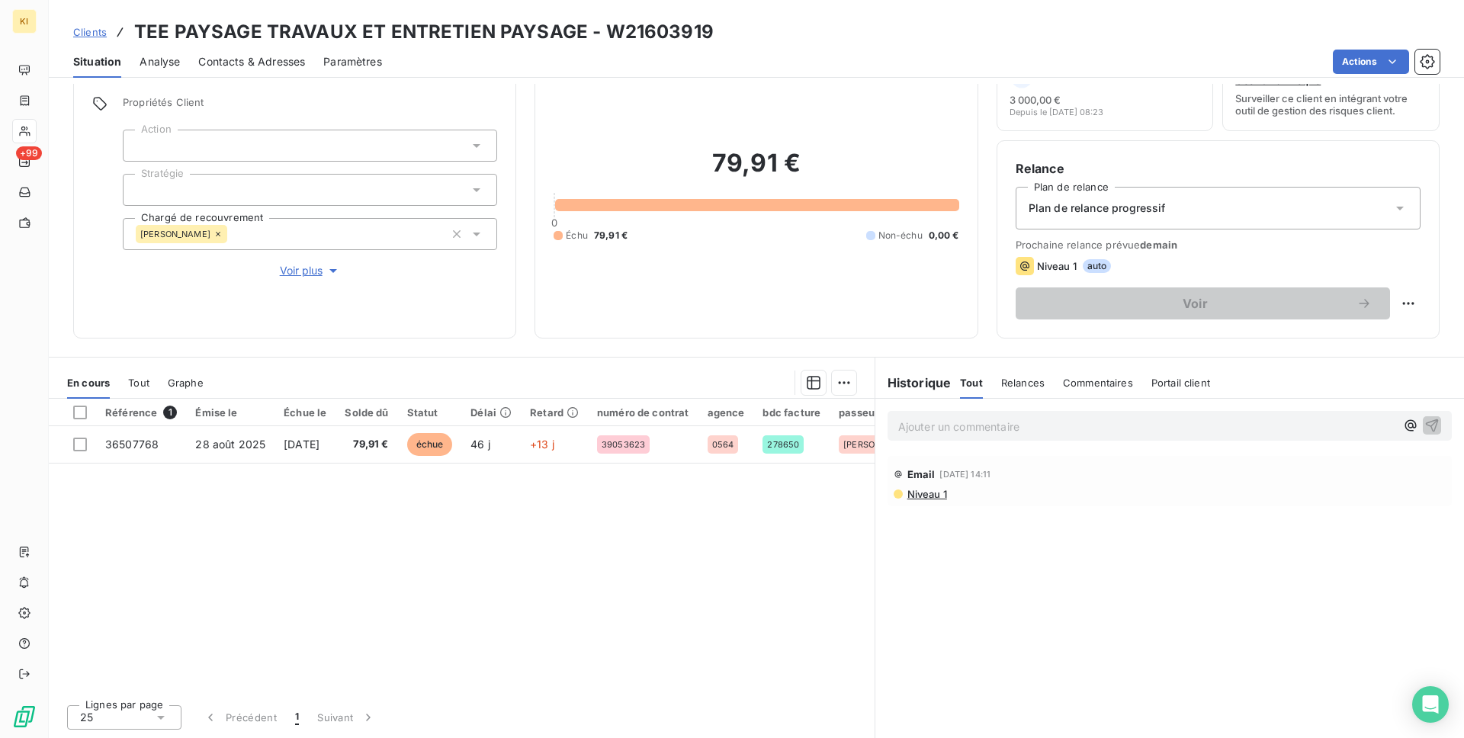
click at [921, 498] on span "Niveau 1" at bounding box center [926, 494] width 41 height 12
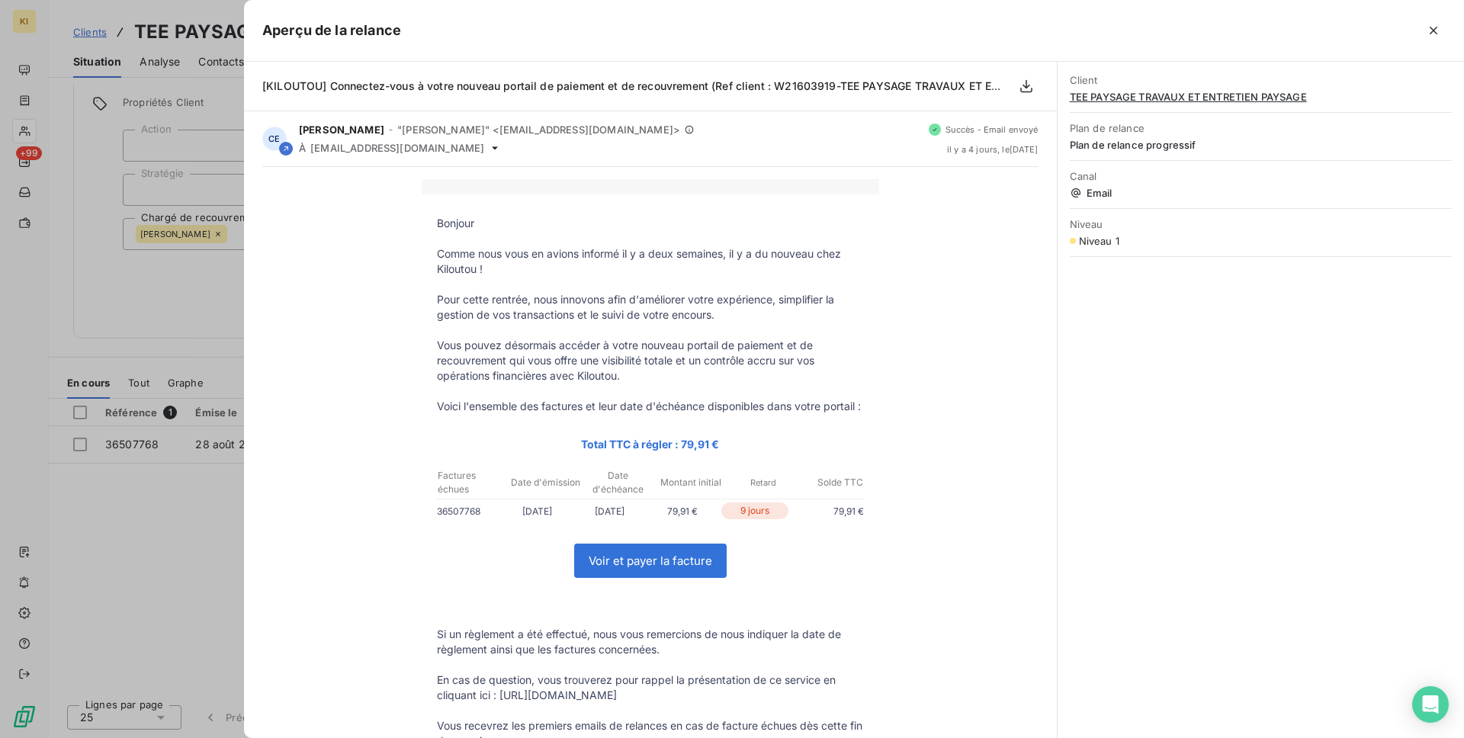
click at [205, 320] on div at bounding box center [732, 369] width 1464 height 738
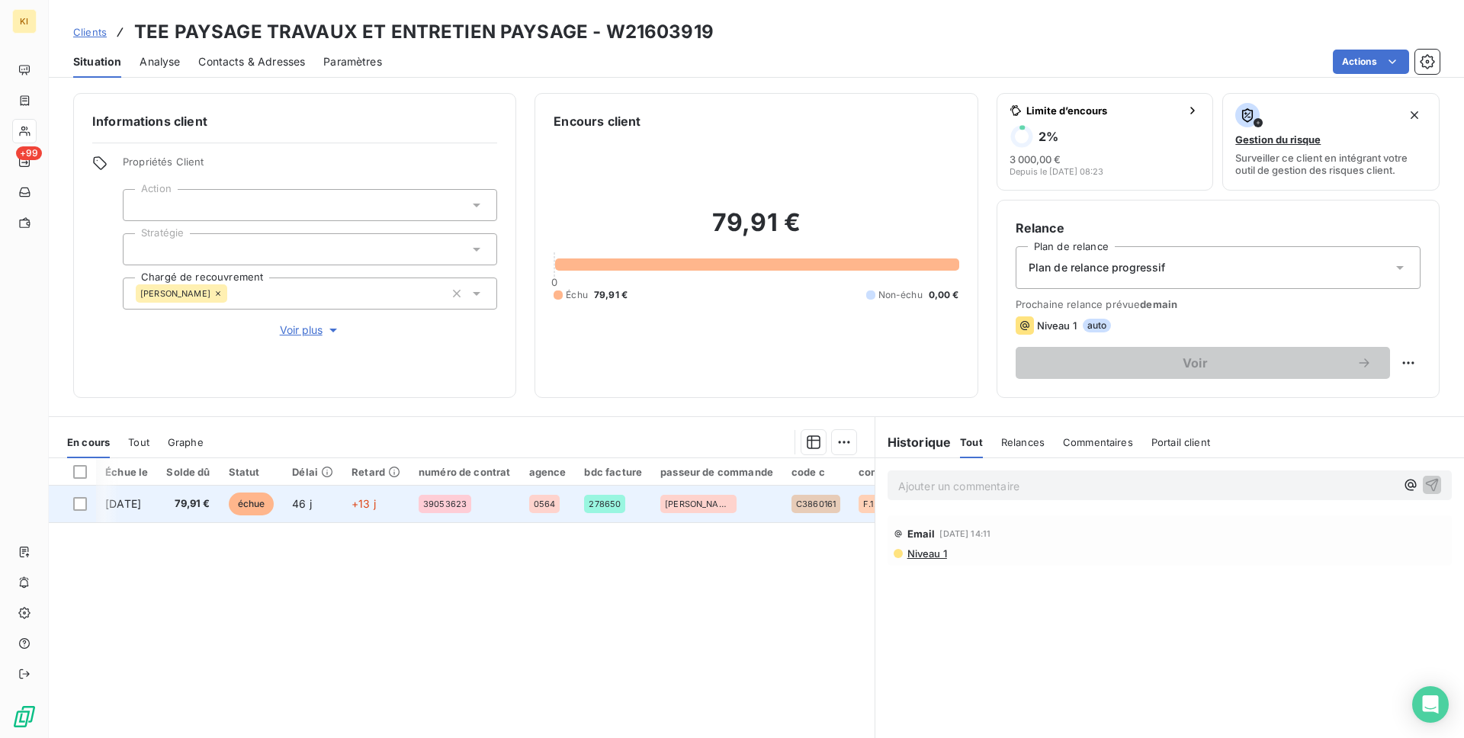
scroll to position [0, 265]
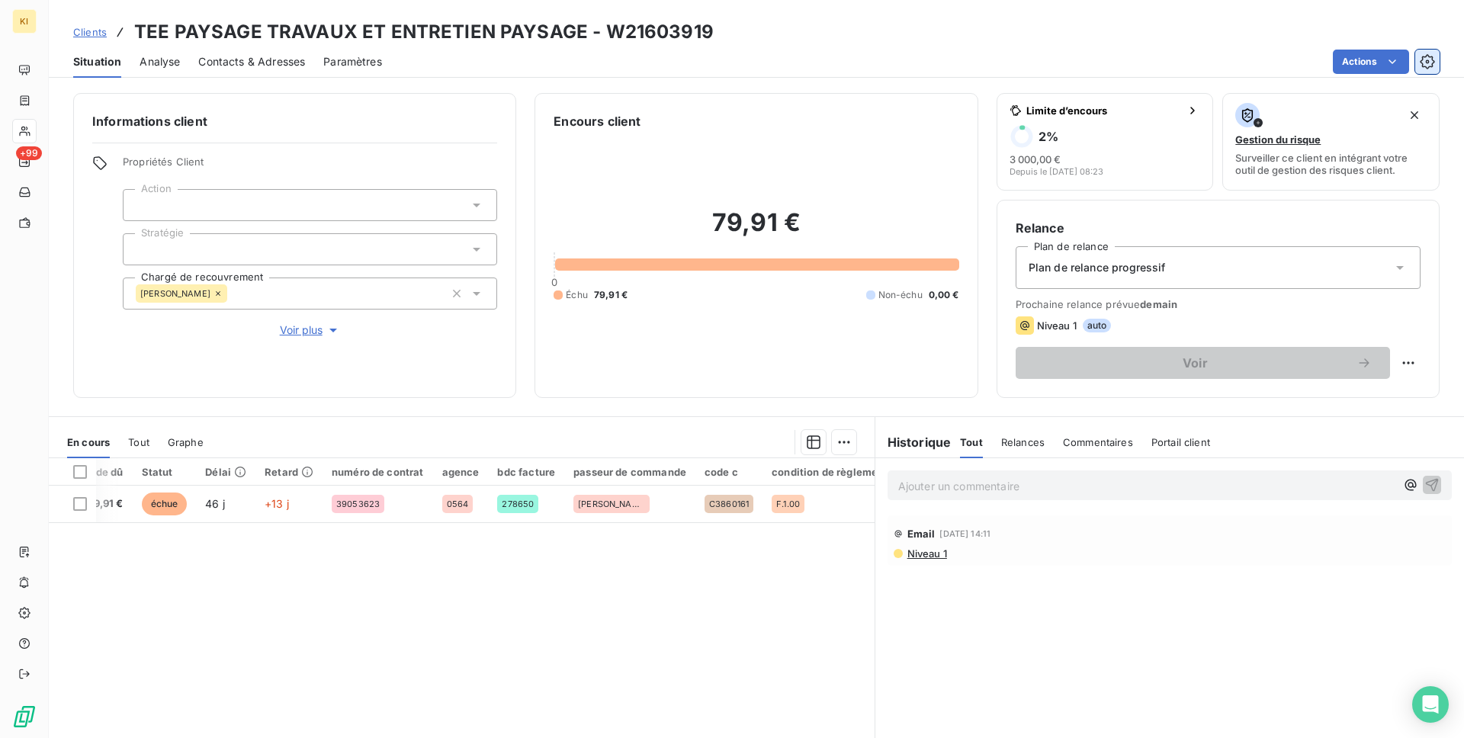
click at [1427, 56] on icon "button" at bounding box center [1427, 61] width 15 height 15
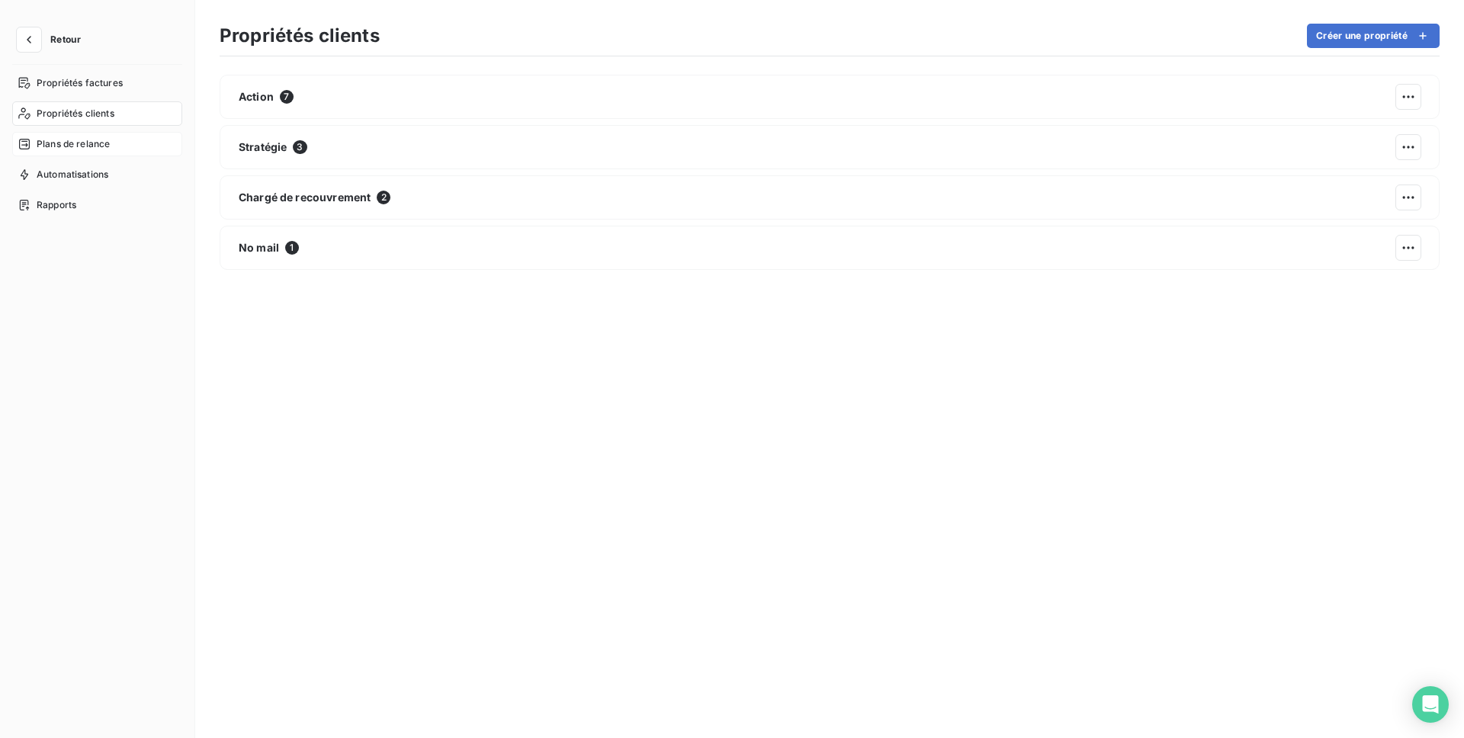
click at [34, 136] on div "Plans de relance" at bounding box center [97, 144] width 170 height 24
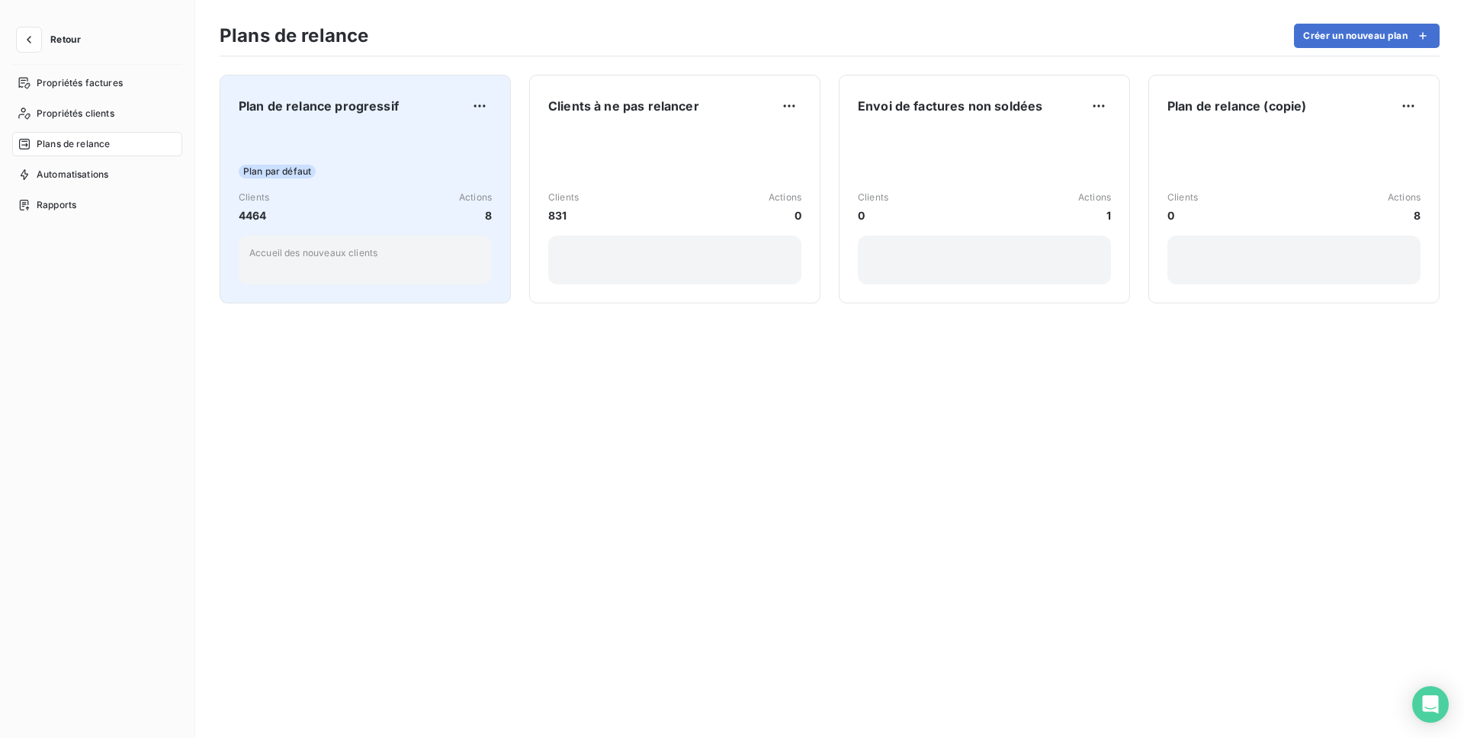
click at [387, 185] on div "Plan par défaut Clients 4464 Actions 8 Accueil des nouveaux clients" at bounding box center [365, 207] width 253 height 154
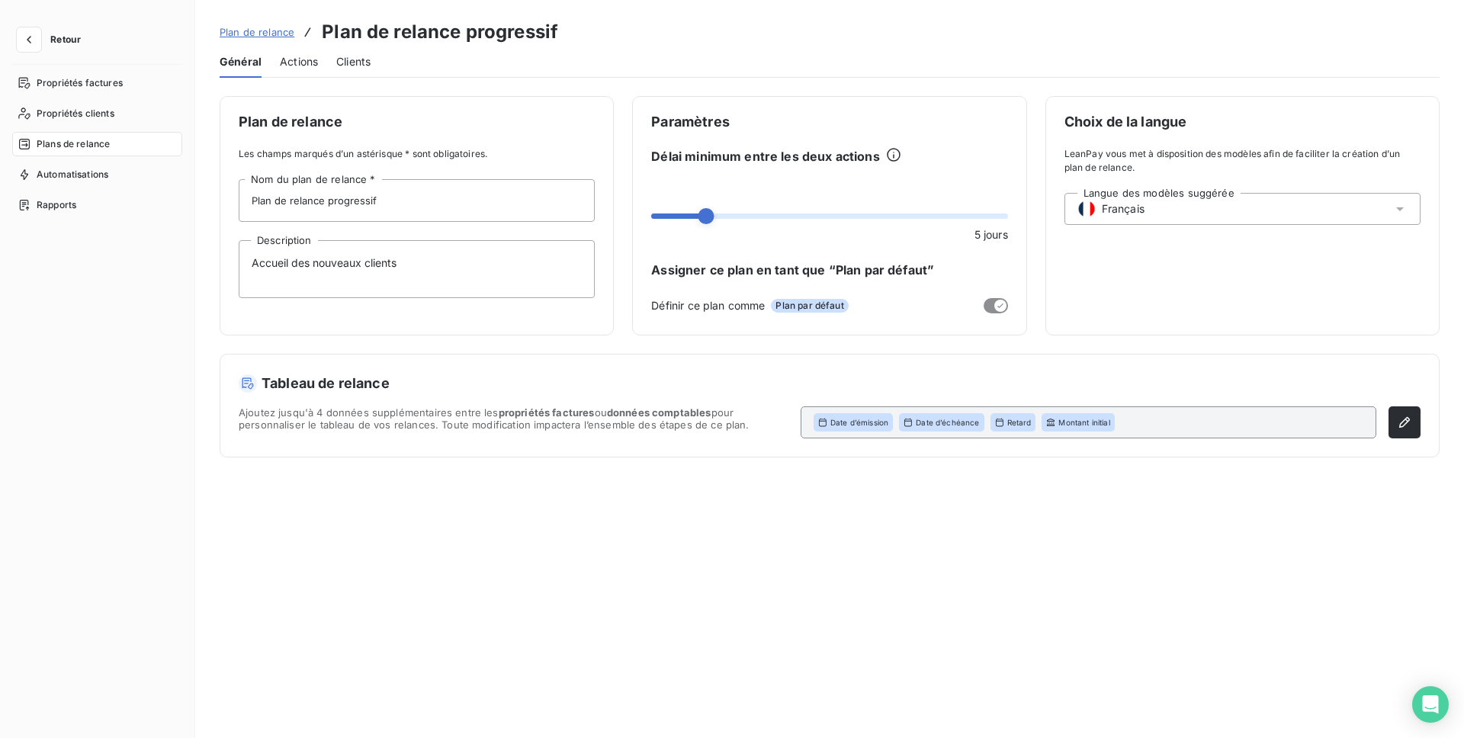
click at [311, 73] on div "Actions" at bounding box center [299, 62] width 38 height 32
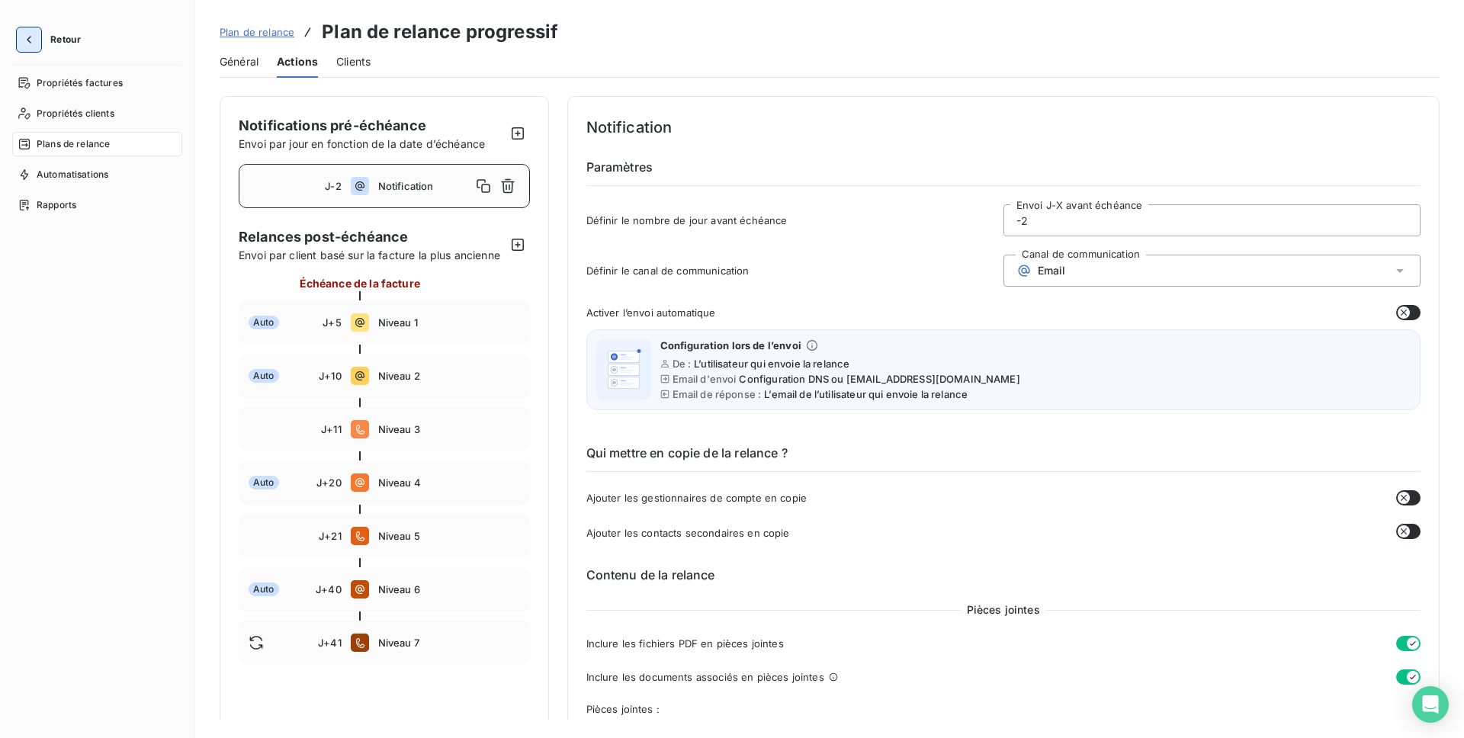
click at [34, 37] on icon "button" at bounding box center [28, 39] width 15 height 15
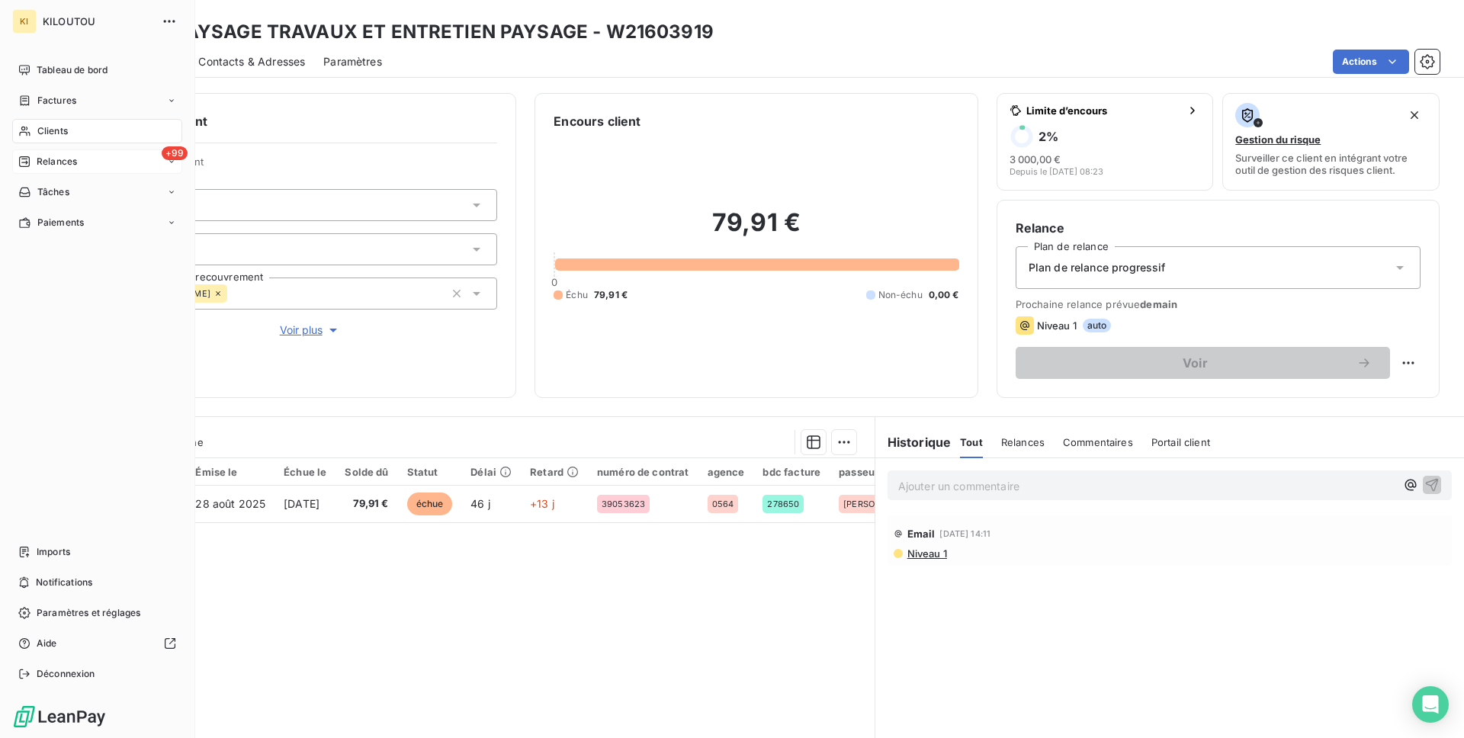
click at [26, 165] on icon at bounding box center [24, 162] width 12 height 12
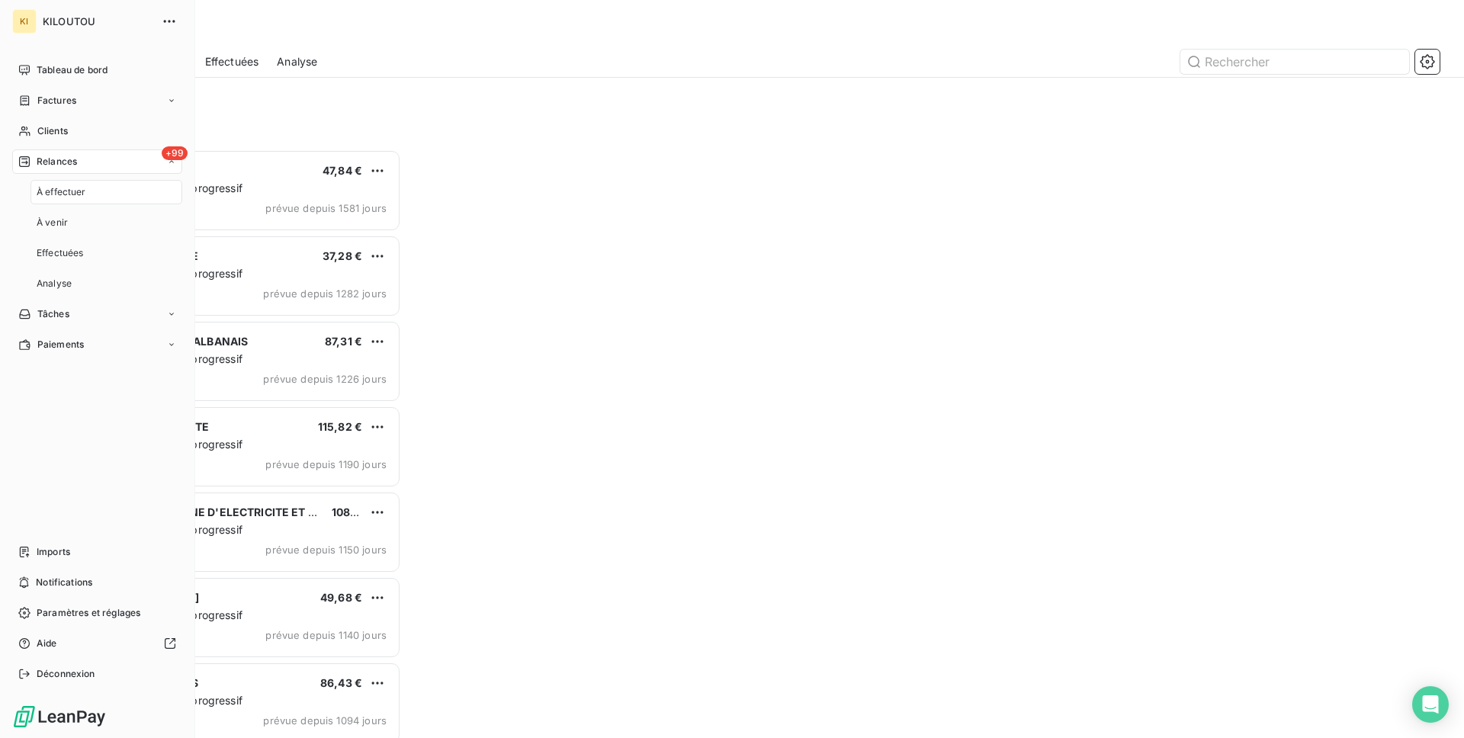
scroll to position [589, 328]
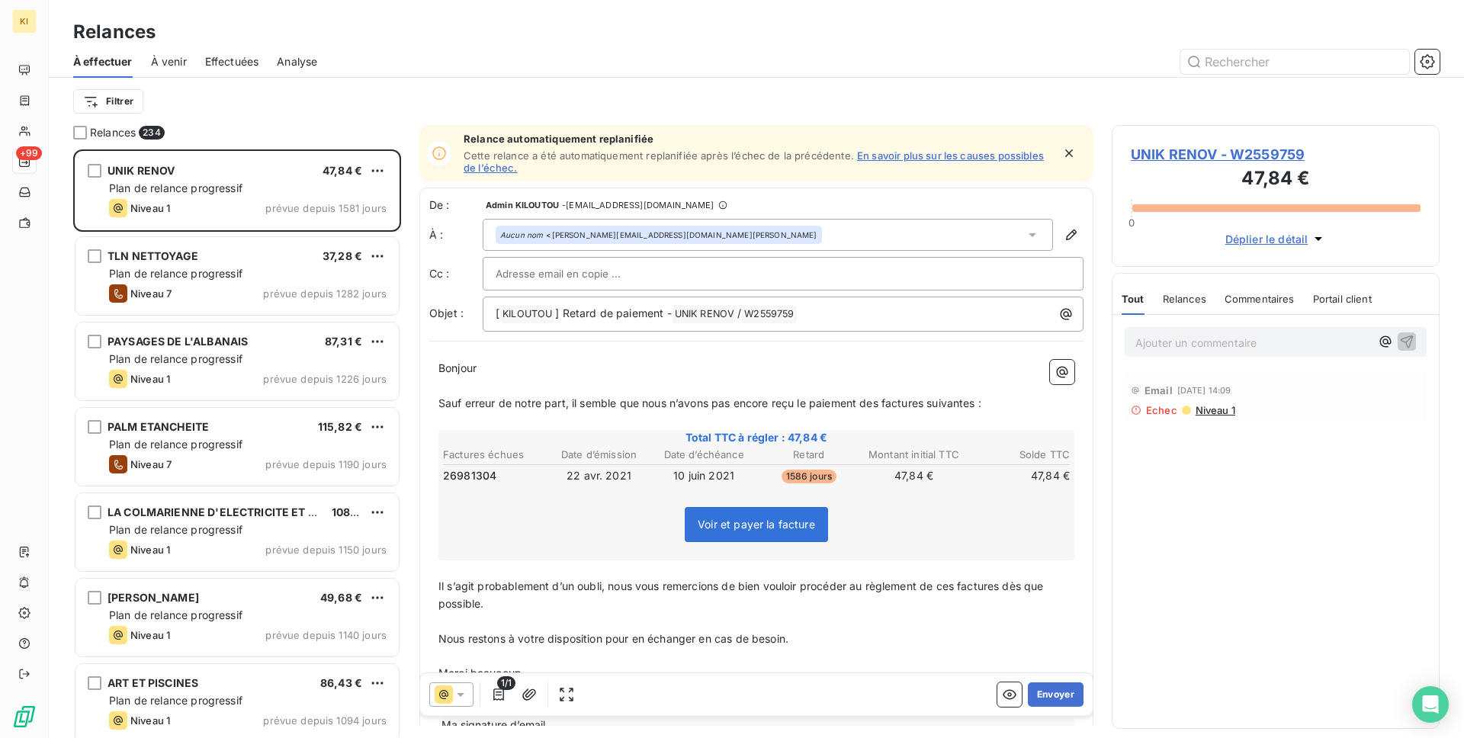
click at [235, 69] on div "Effectuées" at bounding box center [232, 62] width 54 height 32
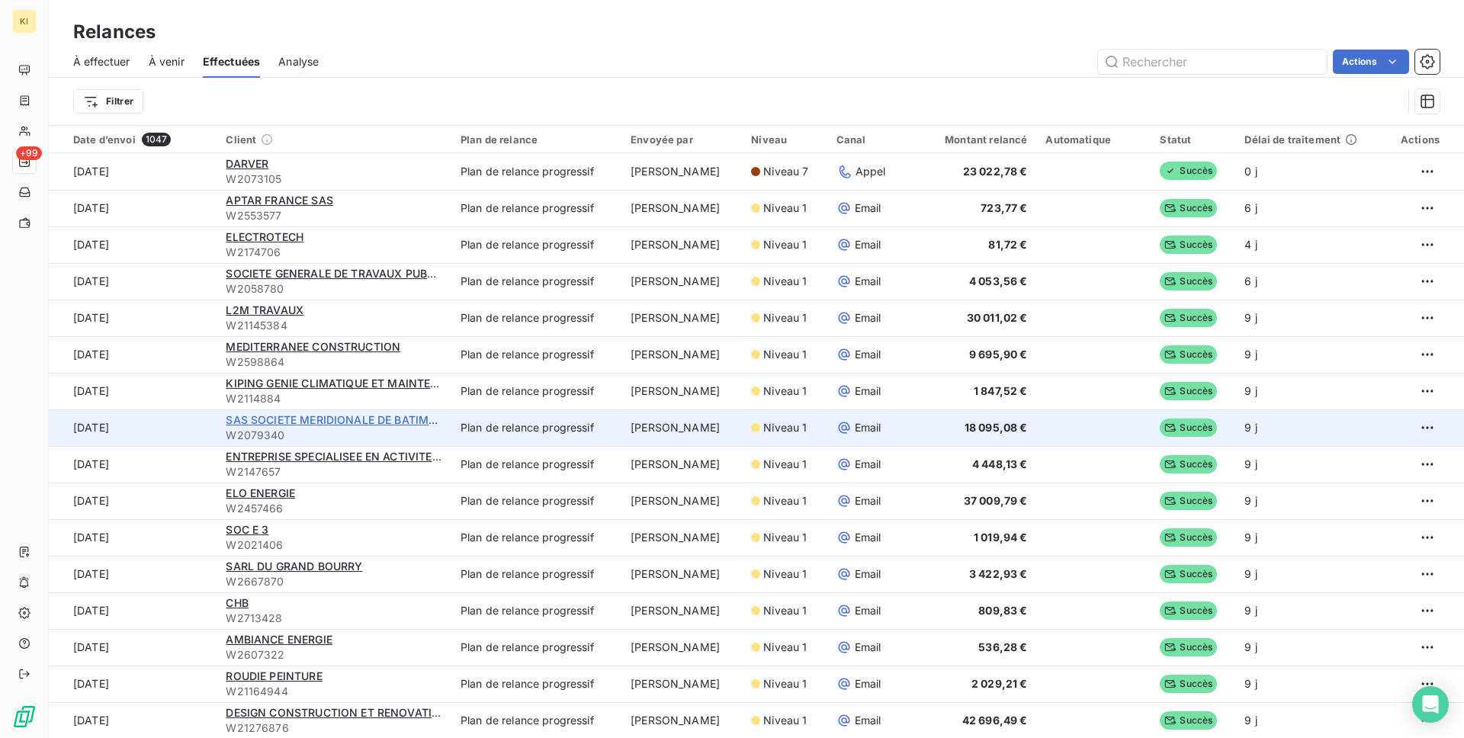
click at [384, 416] on span "SAS SOCIETE MERIDIONALE DE BATIMENTS ET TRAVAUX PU" at bounding box center [386, 419] width 320 height 13
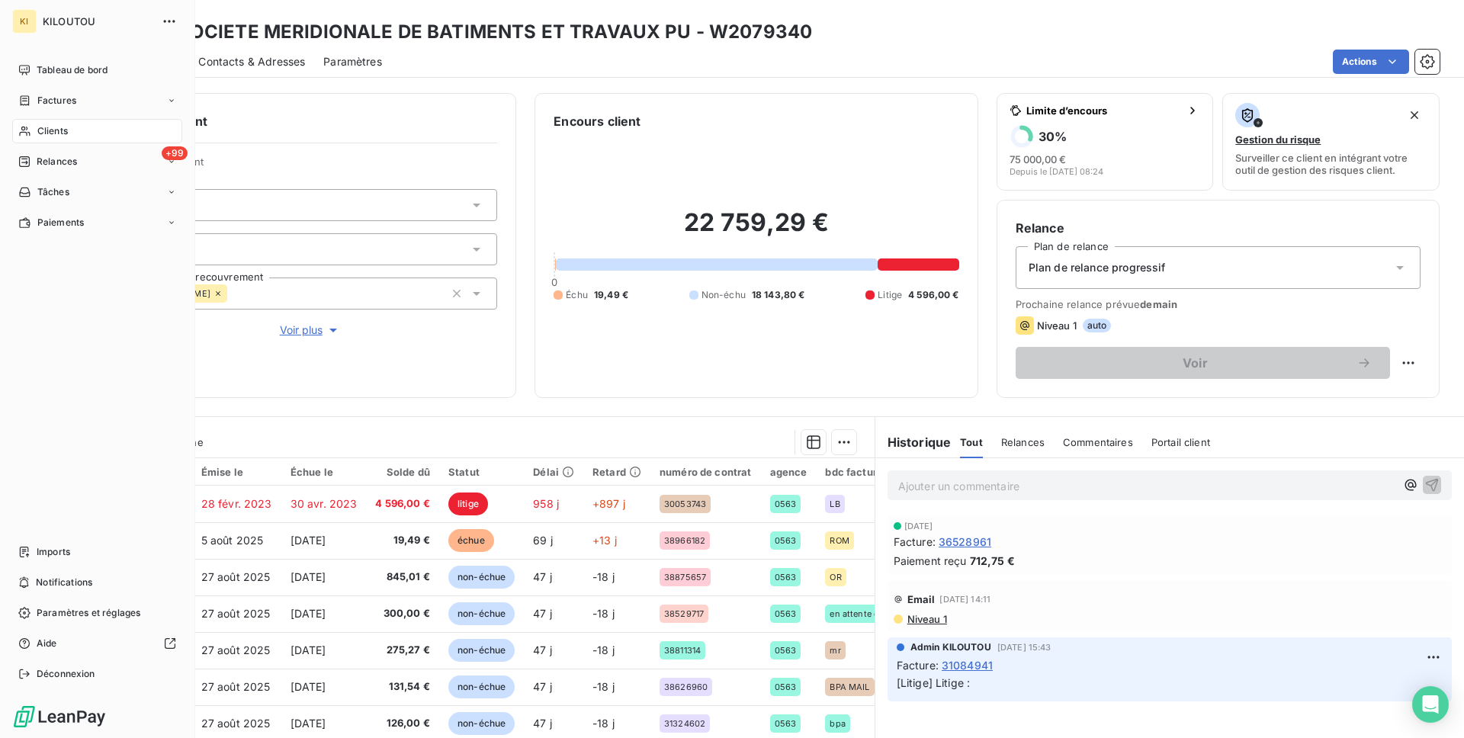
click at [33, 138] on div "Clients" at bounding box center [97, 131] width 170 height 24
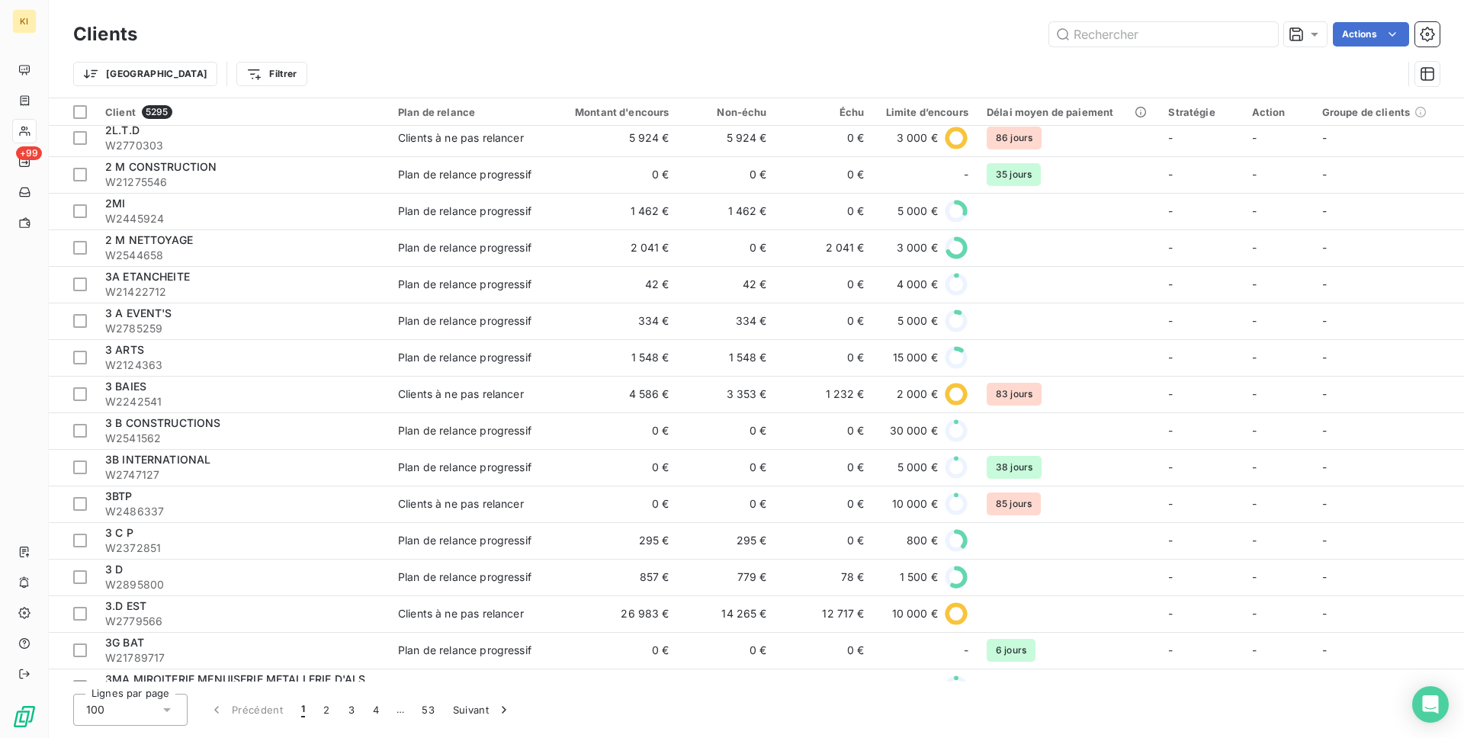
scroll to position [592, 0]
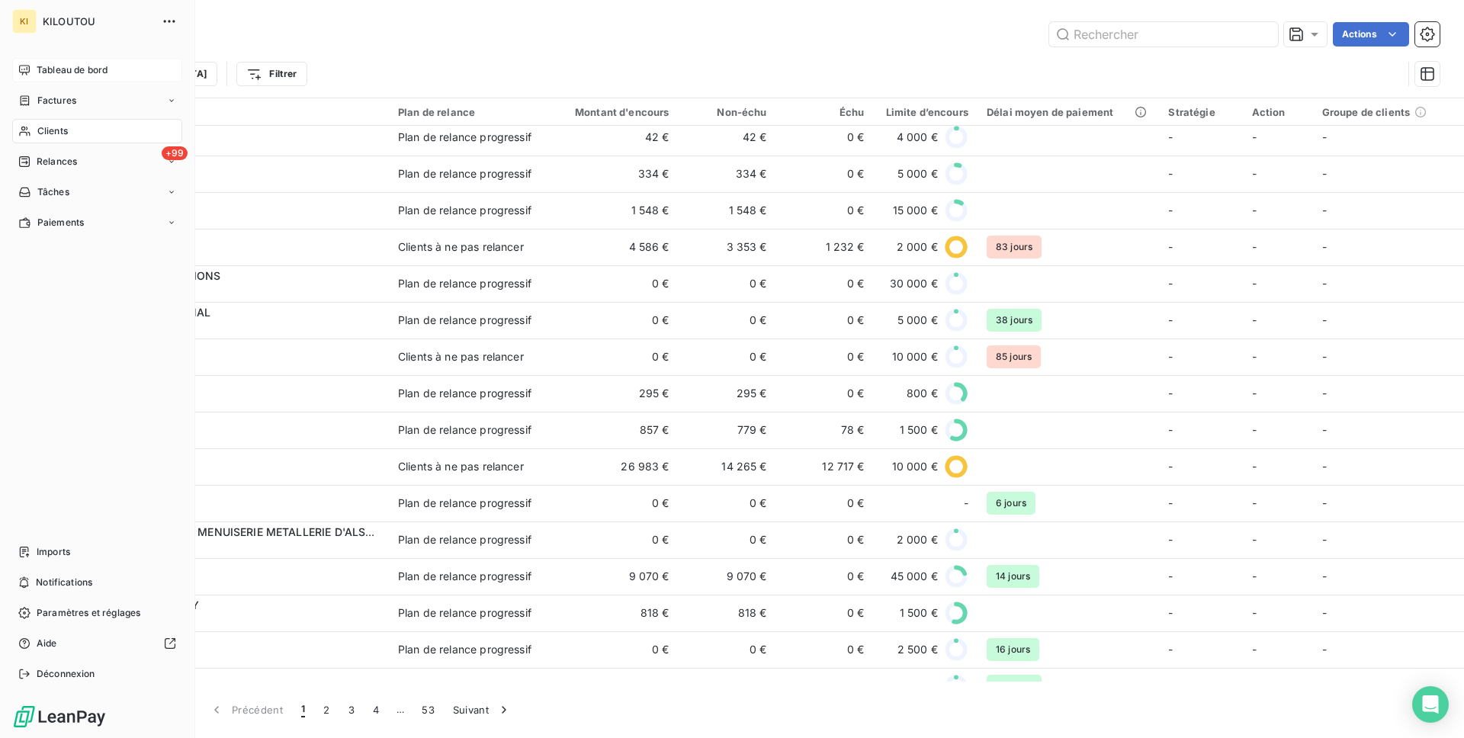
click at [55, 70] on span "Tableau de bord" at bounding box center [72, 70] width 71 height 14
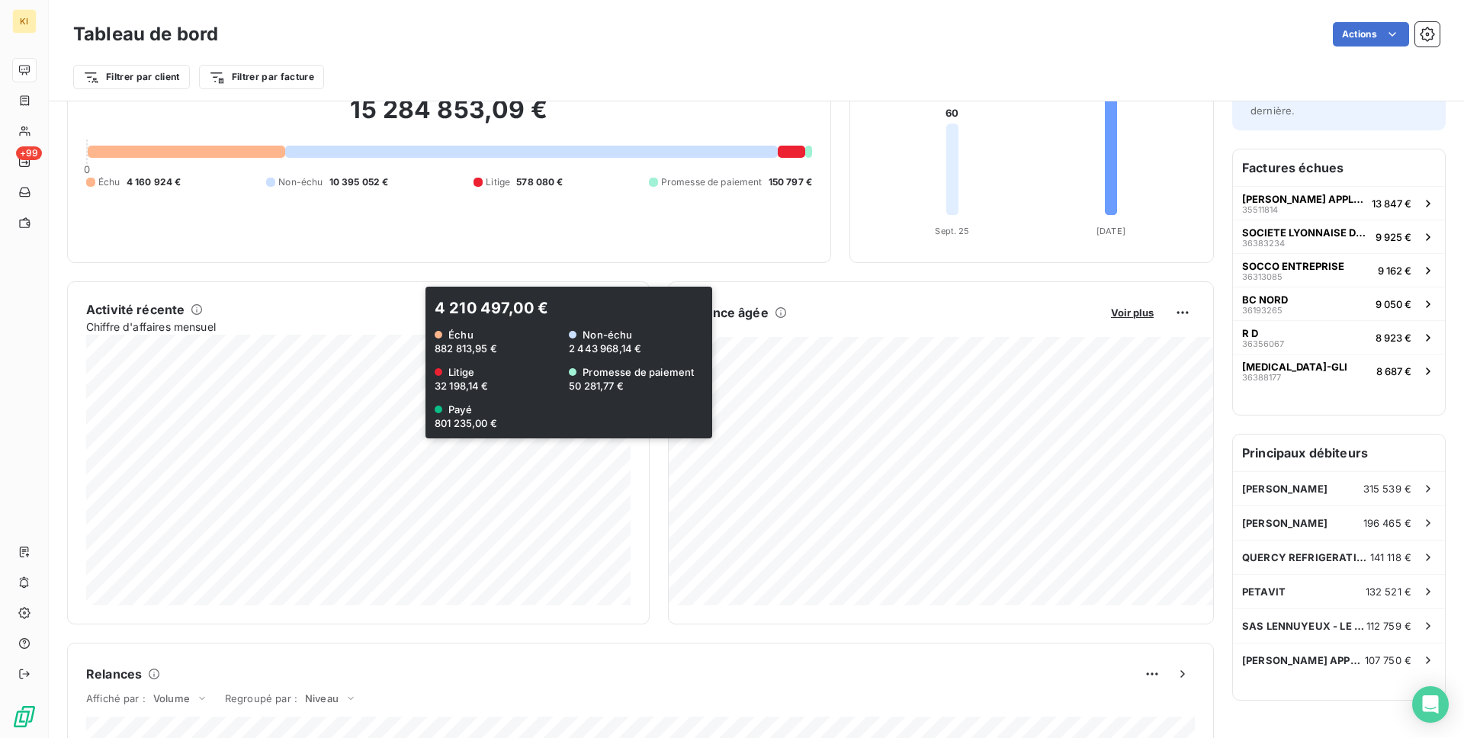
scroll to position [117, 0]
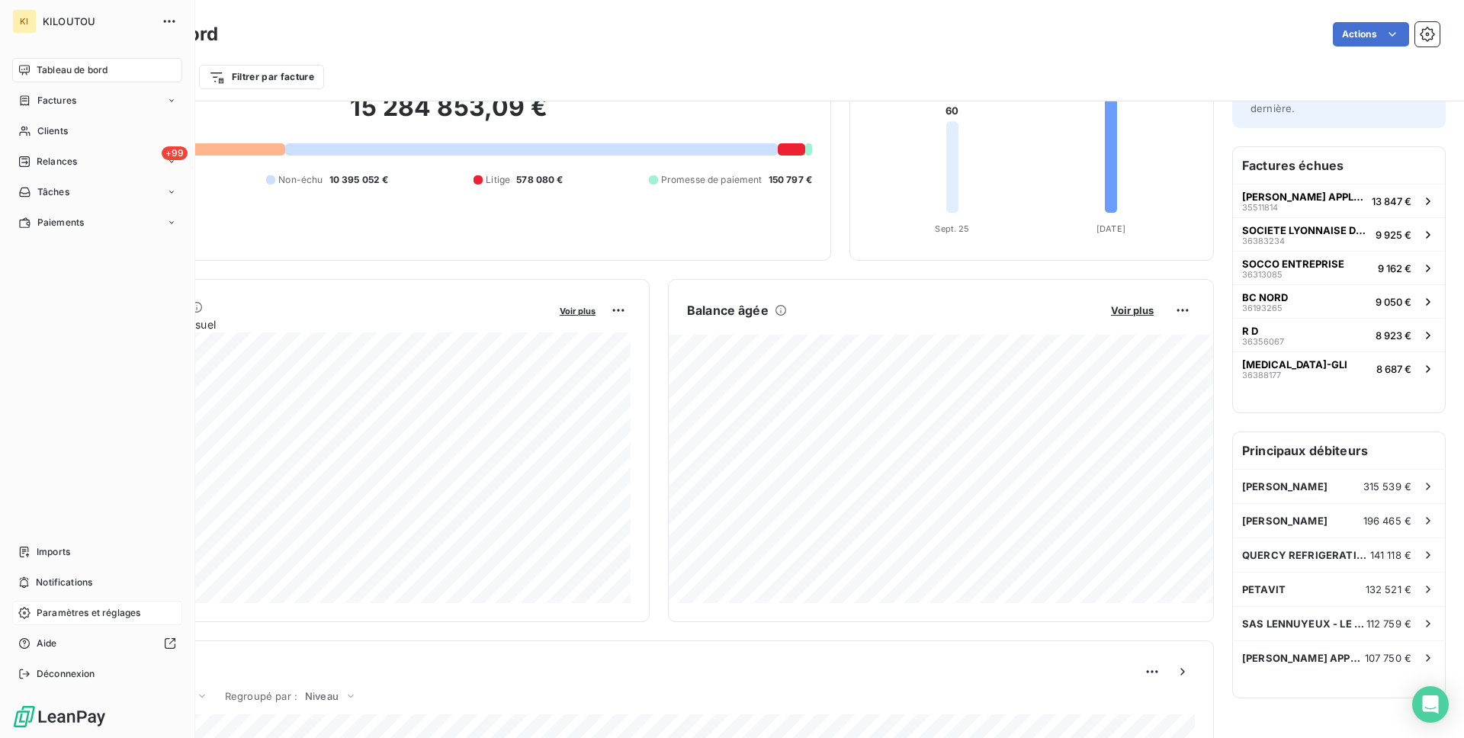
click at [47, 612] on span "Paramètres et réglages" at bounding box center [89, 613] width 104 height 14
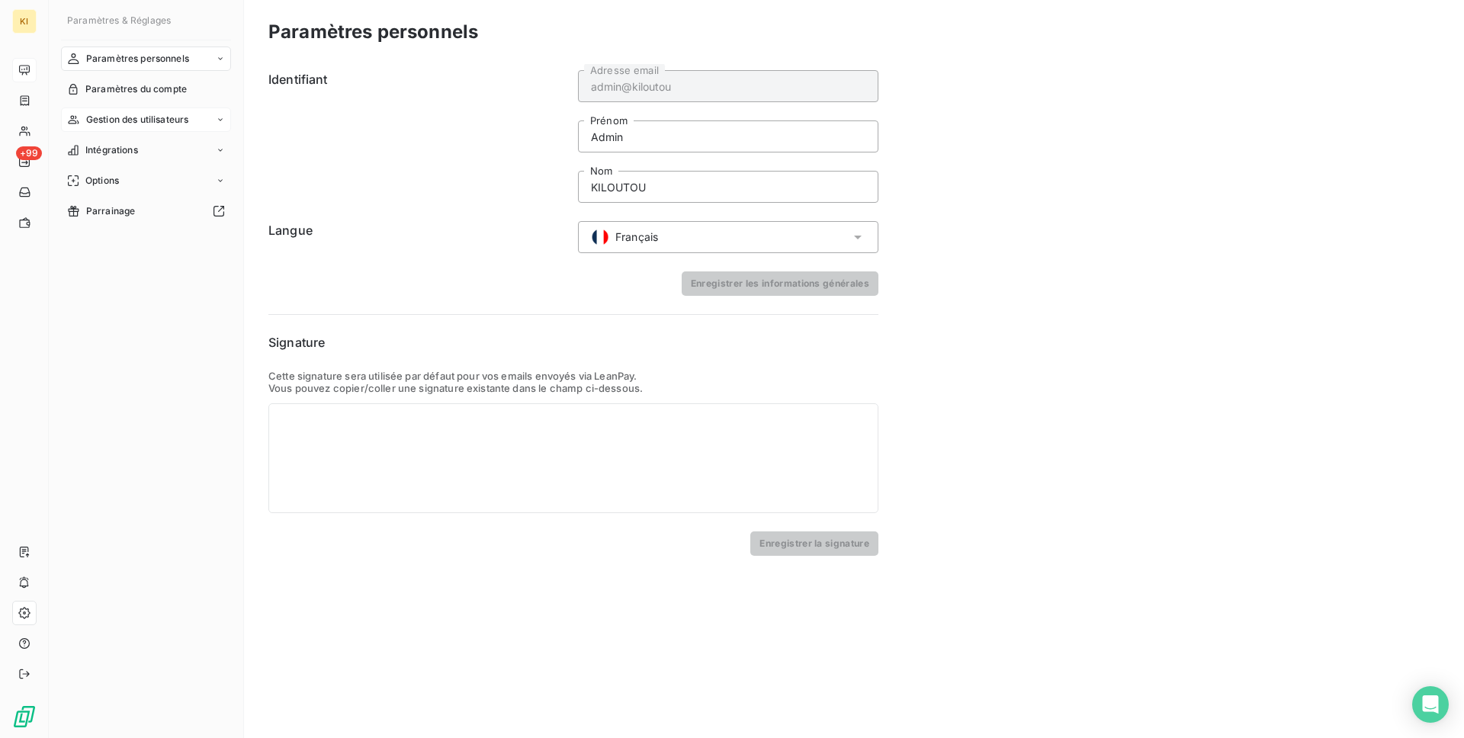
click at [171, 124] on span "Gestion des utilisateurs" at bounding box center [137, 120] width 103 height 14
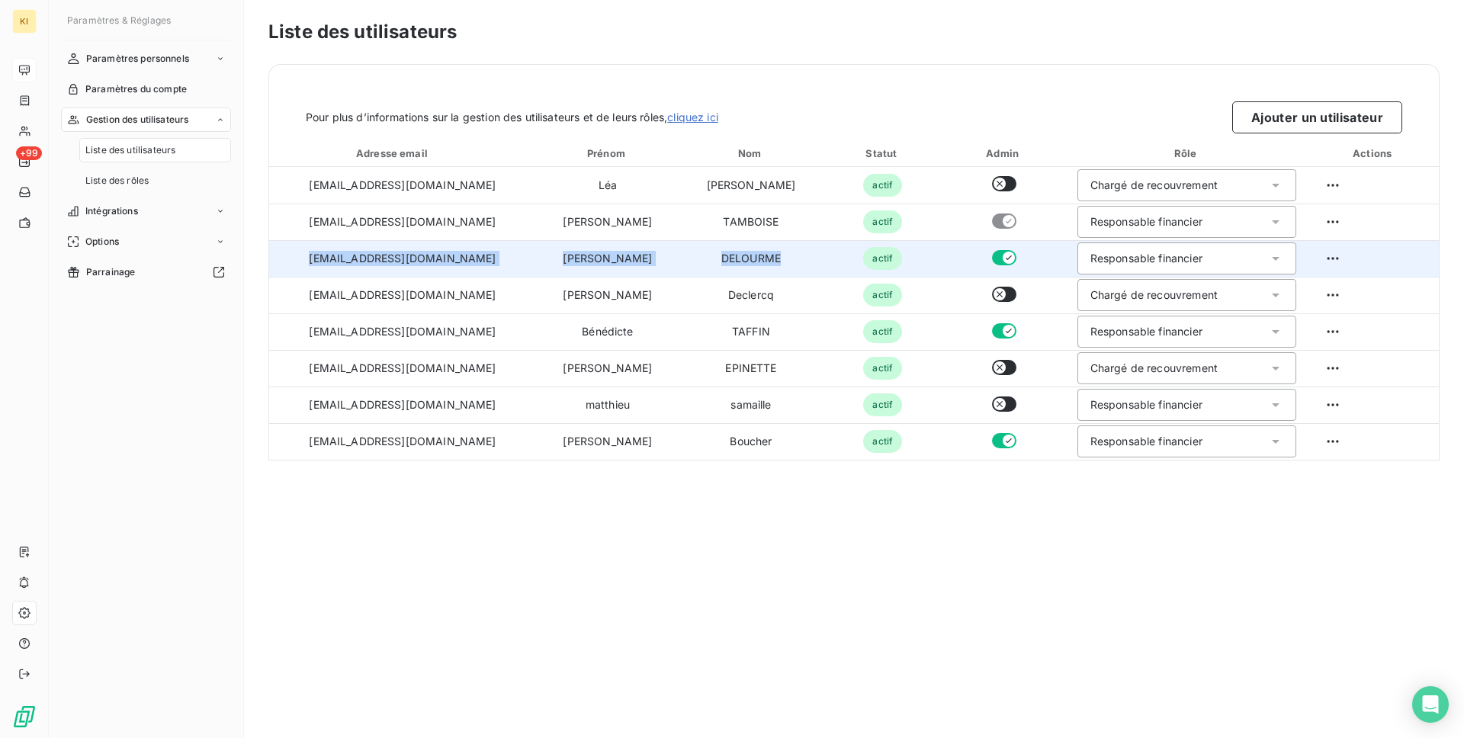
drag, startPoint x: 606, startPoint y: 263, endPoint x: 310, endPoint y: 258, distance: 295.9
click at [310, 258] on tr "[EMAIL_ADDRESS][DOMAIN_NAME] [PERSON_NAME] actif Responsable financier" at bounding box center [854, 258] width 1170 height 37
copy tr "[EMAIL_ADDRESS][DOMAIN_NAME] [PERSON_NAME]"
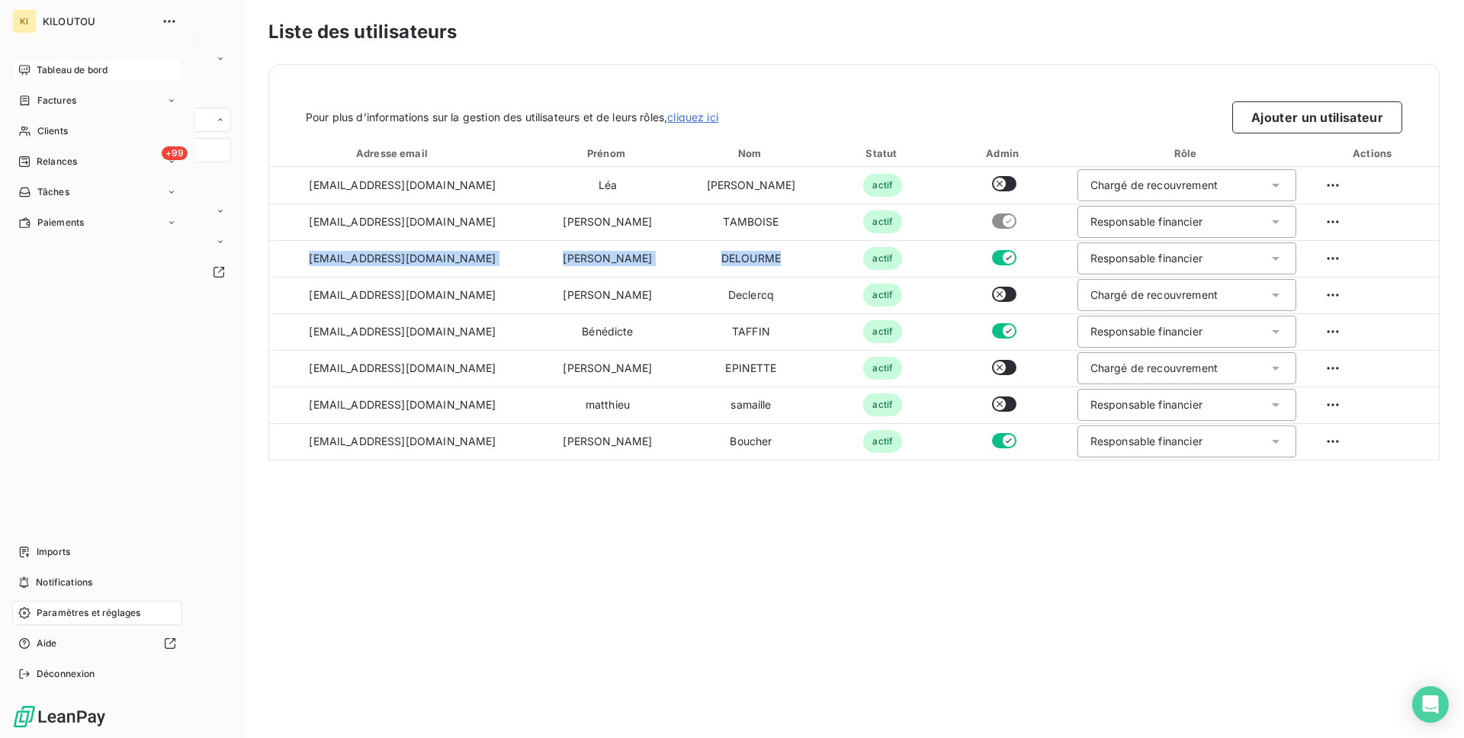
click at [44, 65] on span "Tableau de bord" at bounding box center [72, 70] width 71 height 14
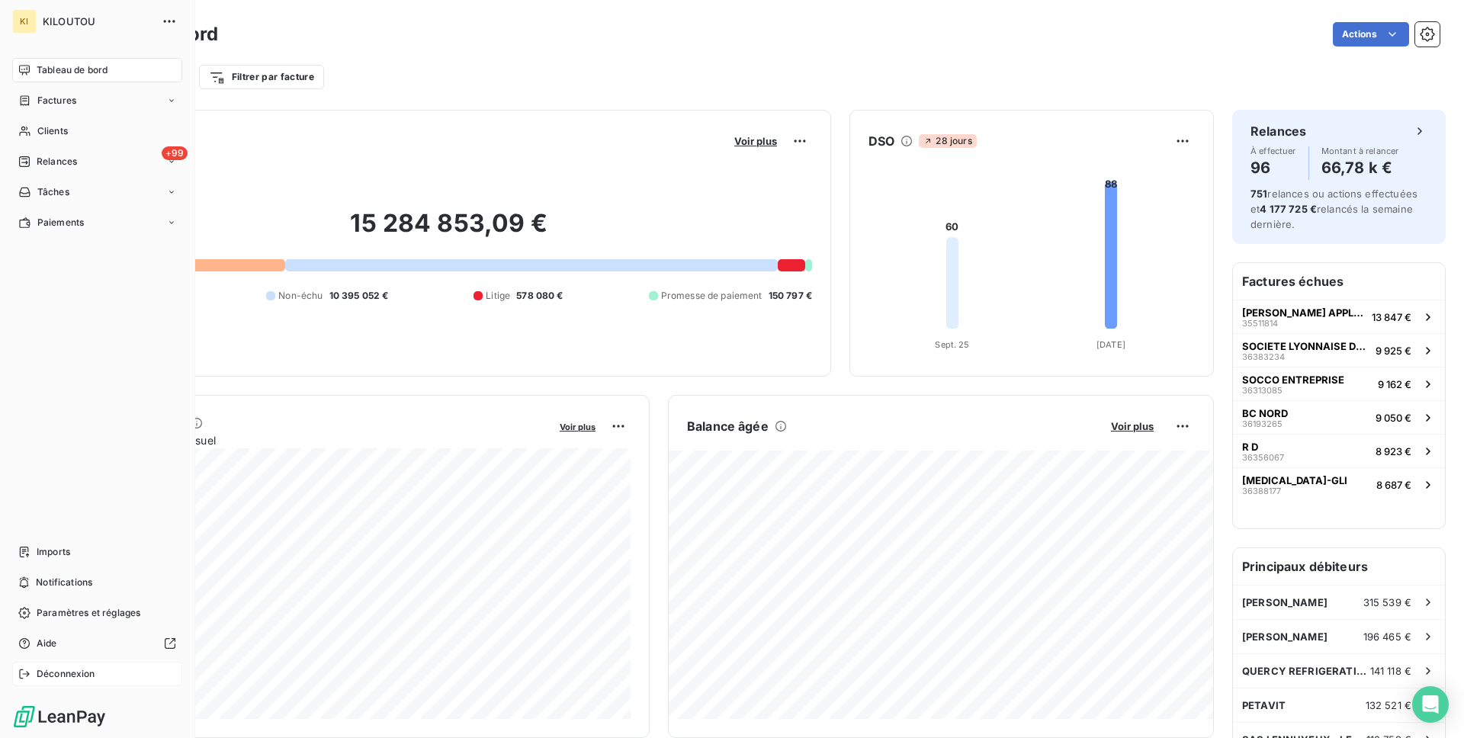
click at [50, 672] on span "Déconnexion" at bounding box center [66, 674] width 59 height 14
